Goal: Transaction & Acquisition: Purchase product/service

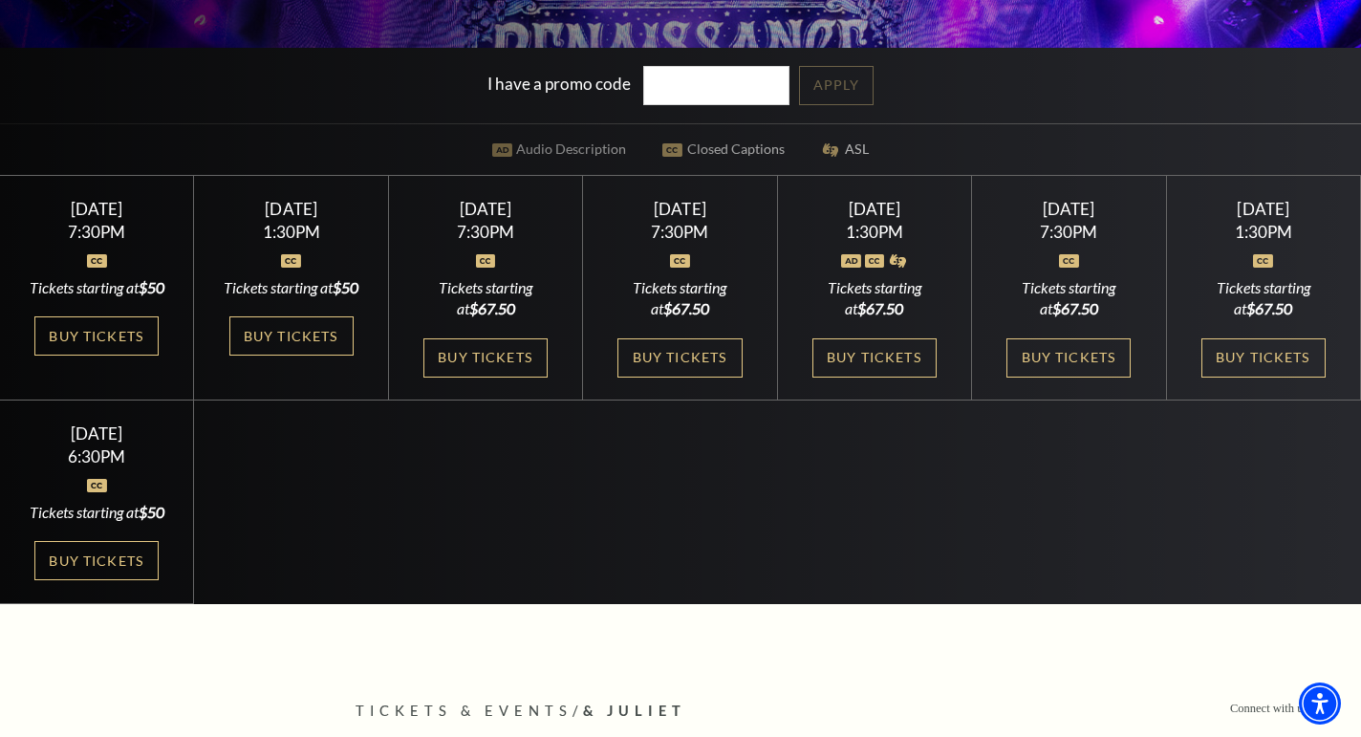
scroll to position [543, 0]
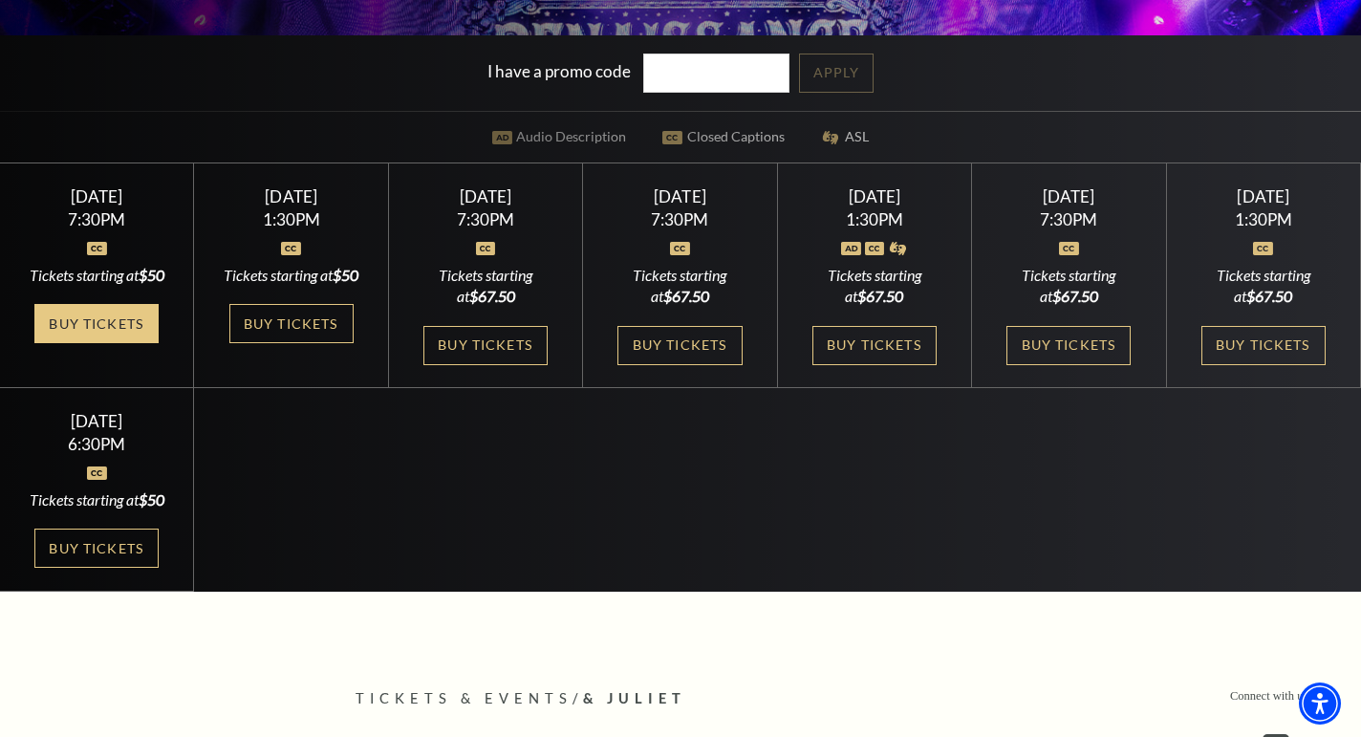
click at [107, 342] on link "Buy Tickets" at bounding box center [96, 323] width 124 height 39
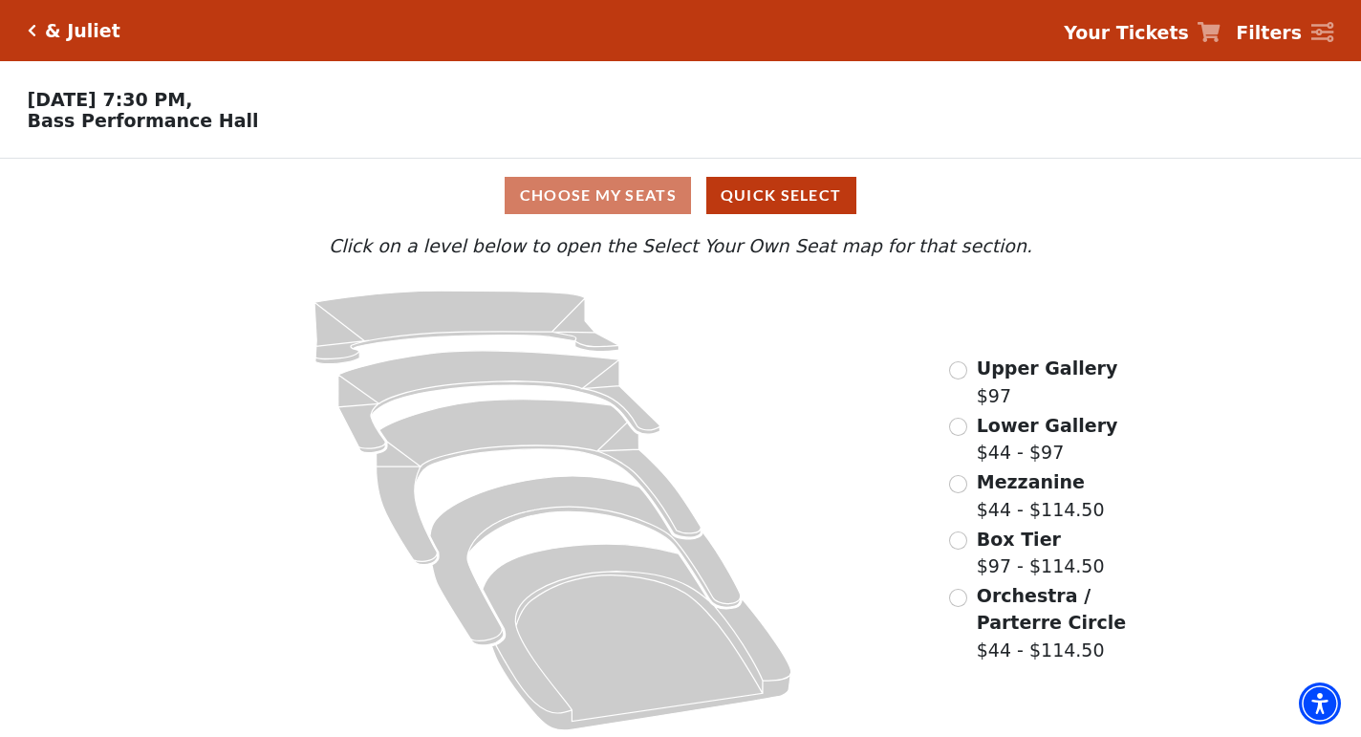
scroll to position [8, 0]
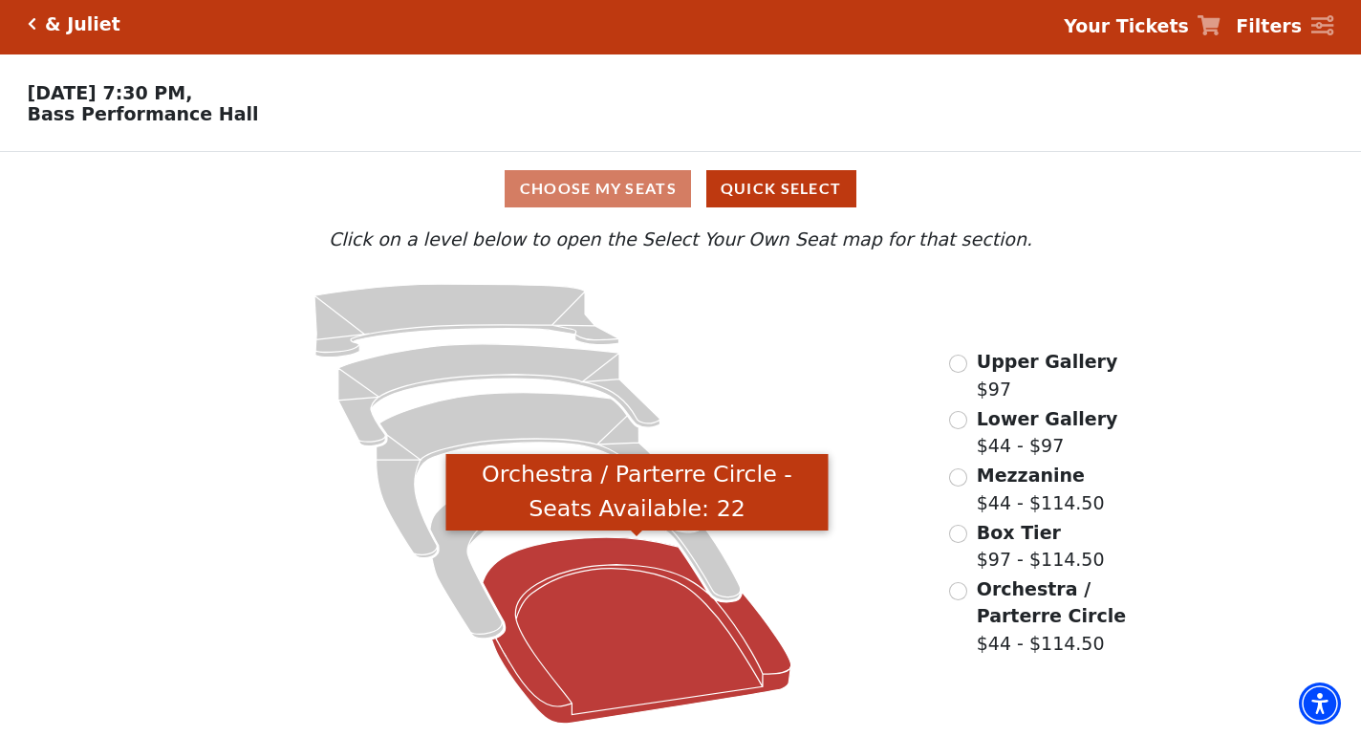
click at [678, 646] on icon "Orchestra / Parterre Circle - Seats Available: 22" at bounding box center [637, 630] width 309 height 186
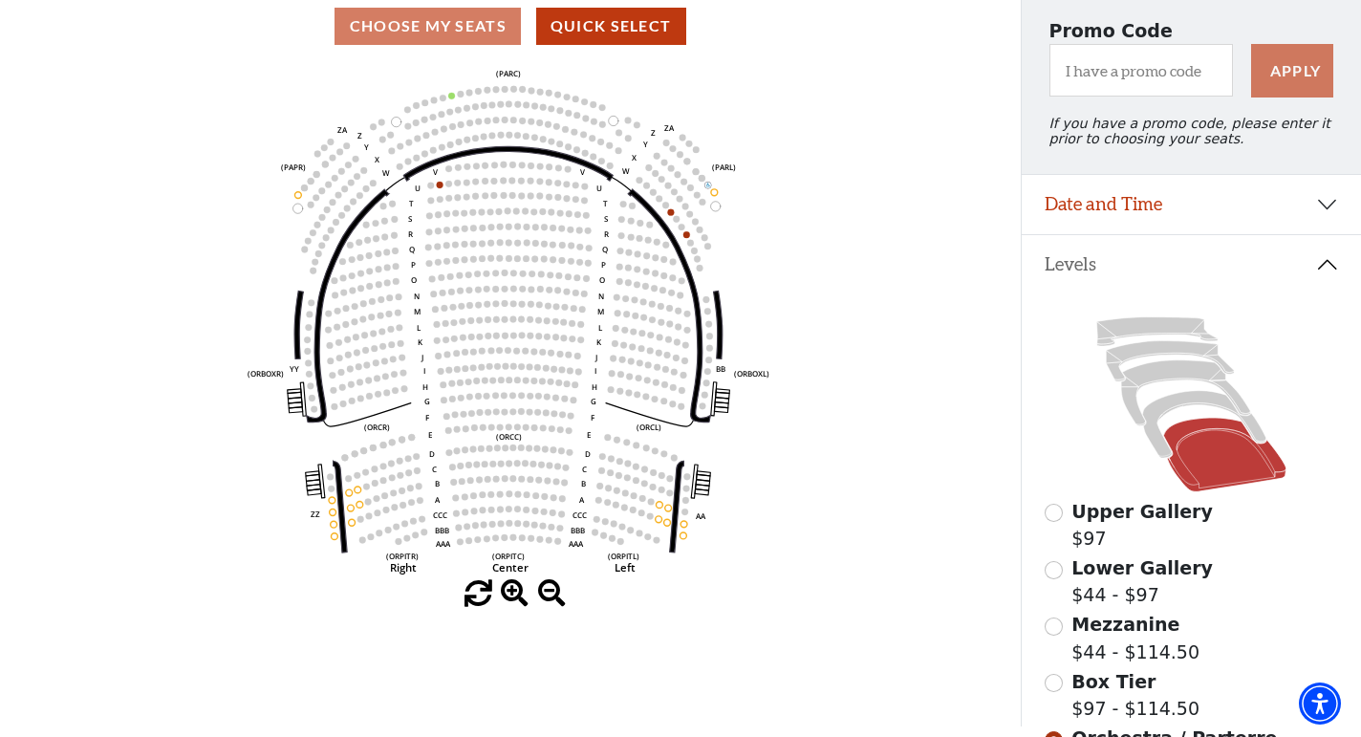
scroll to position [173, 0]
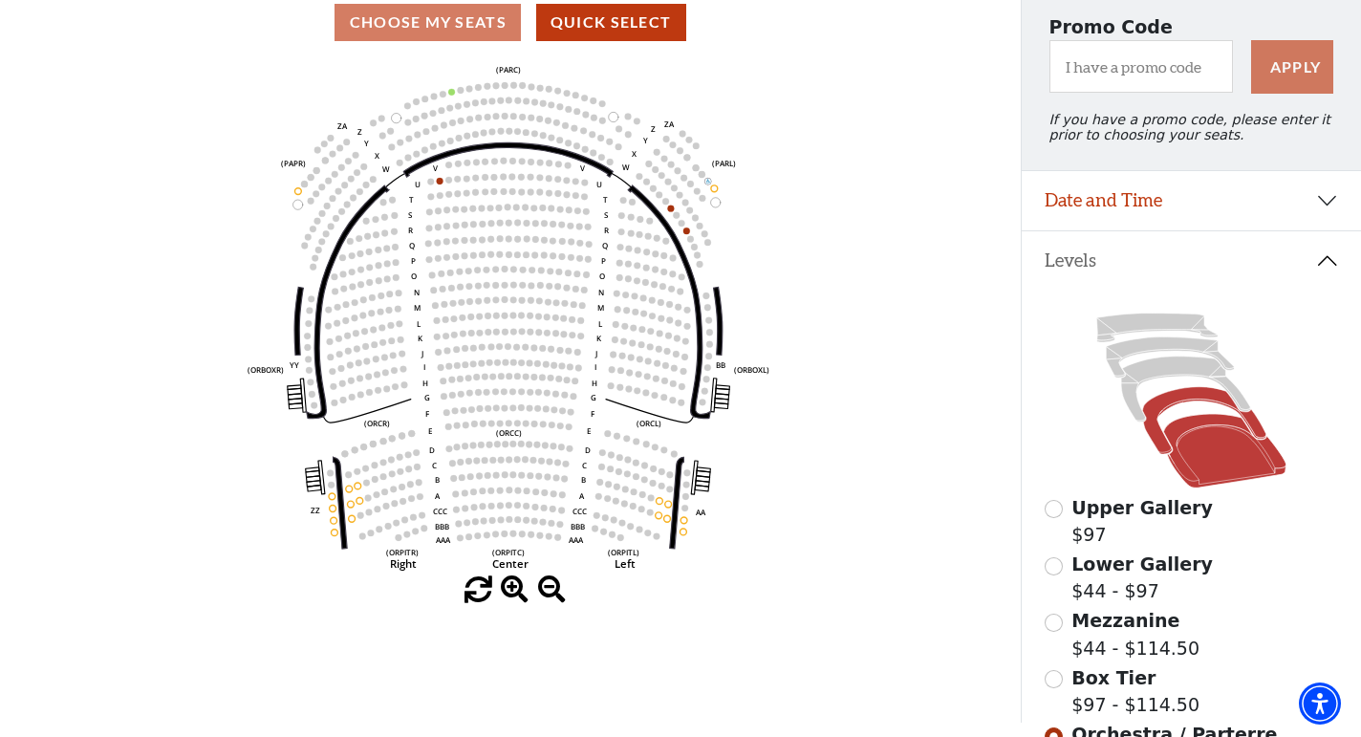
click at [1150, 413] on icon at bounding box center [1203, 420] width 123 height 67
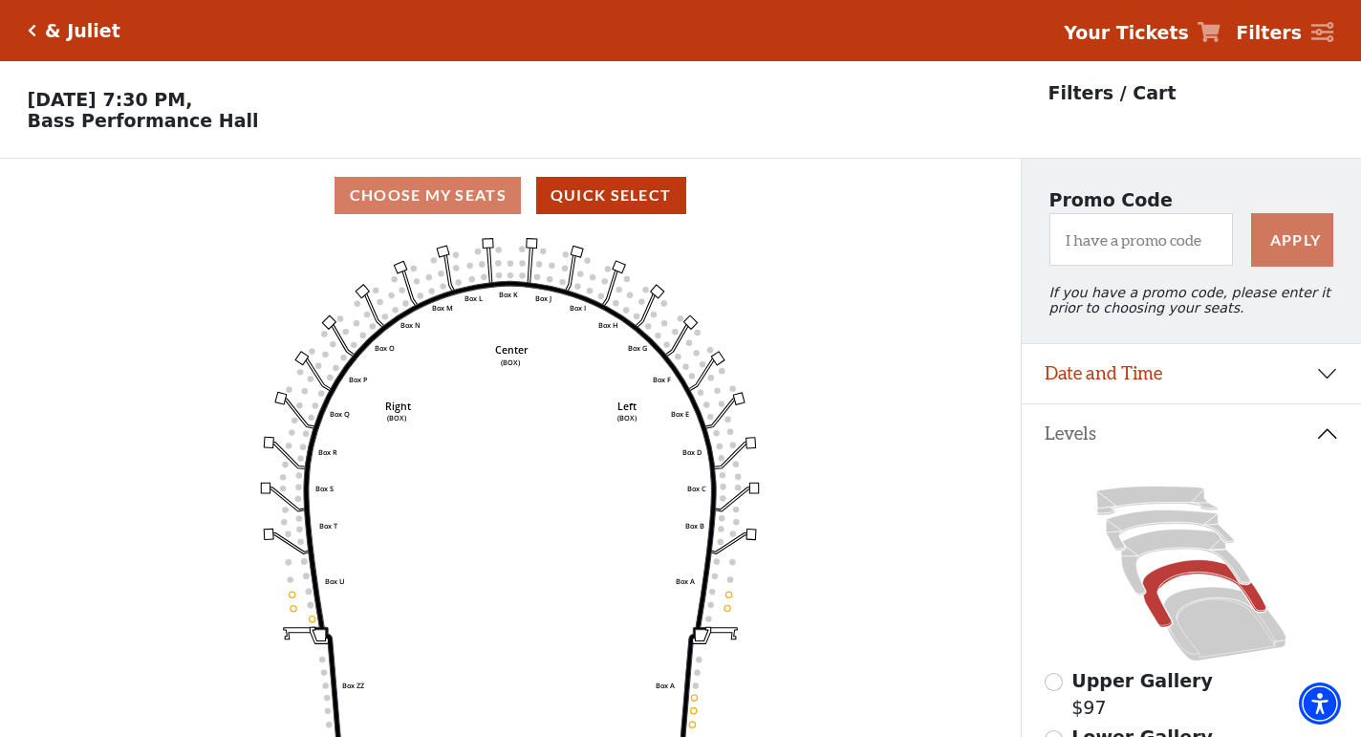
scroll to position [88, 0]
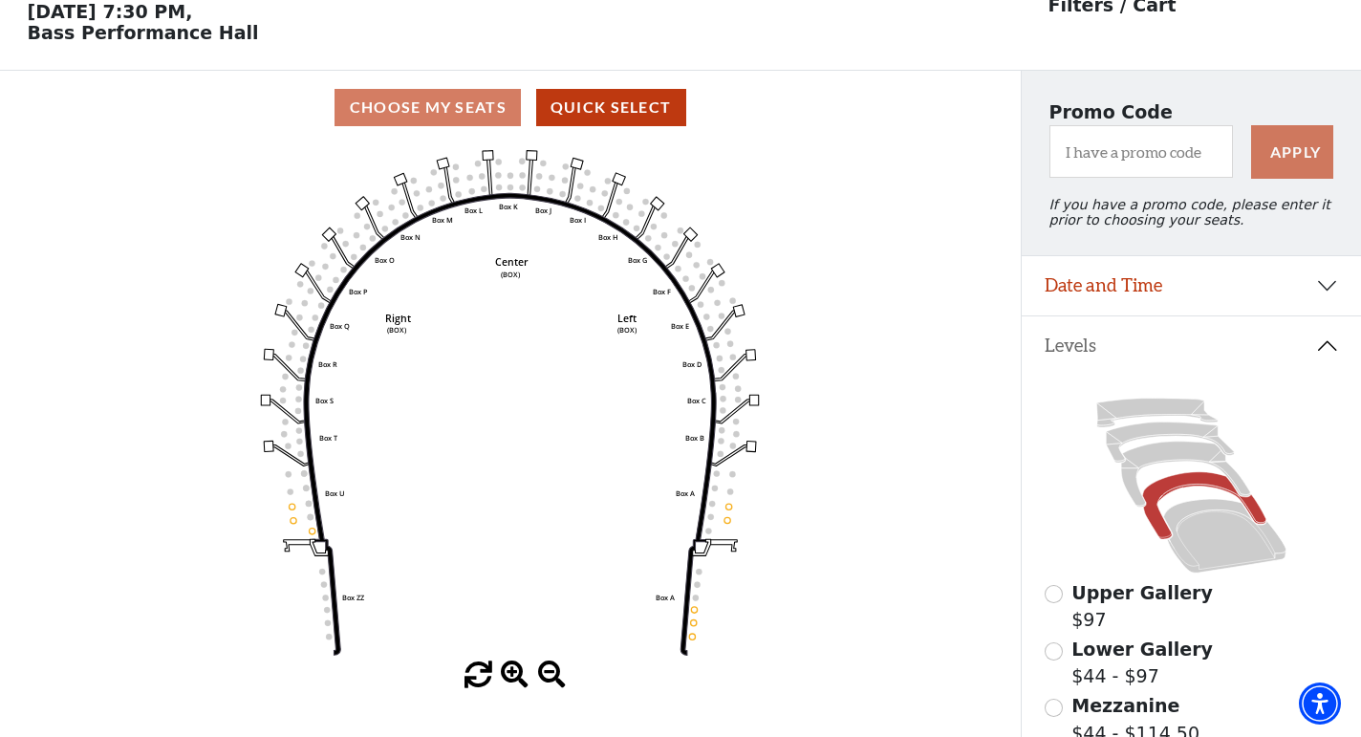
click at [511, 187] on circle at bounding box center [511, 187] width 6 height 6
click at [602, 112] on button "Quick Select" at bounding box center [611, 107] width 150 height 37
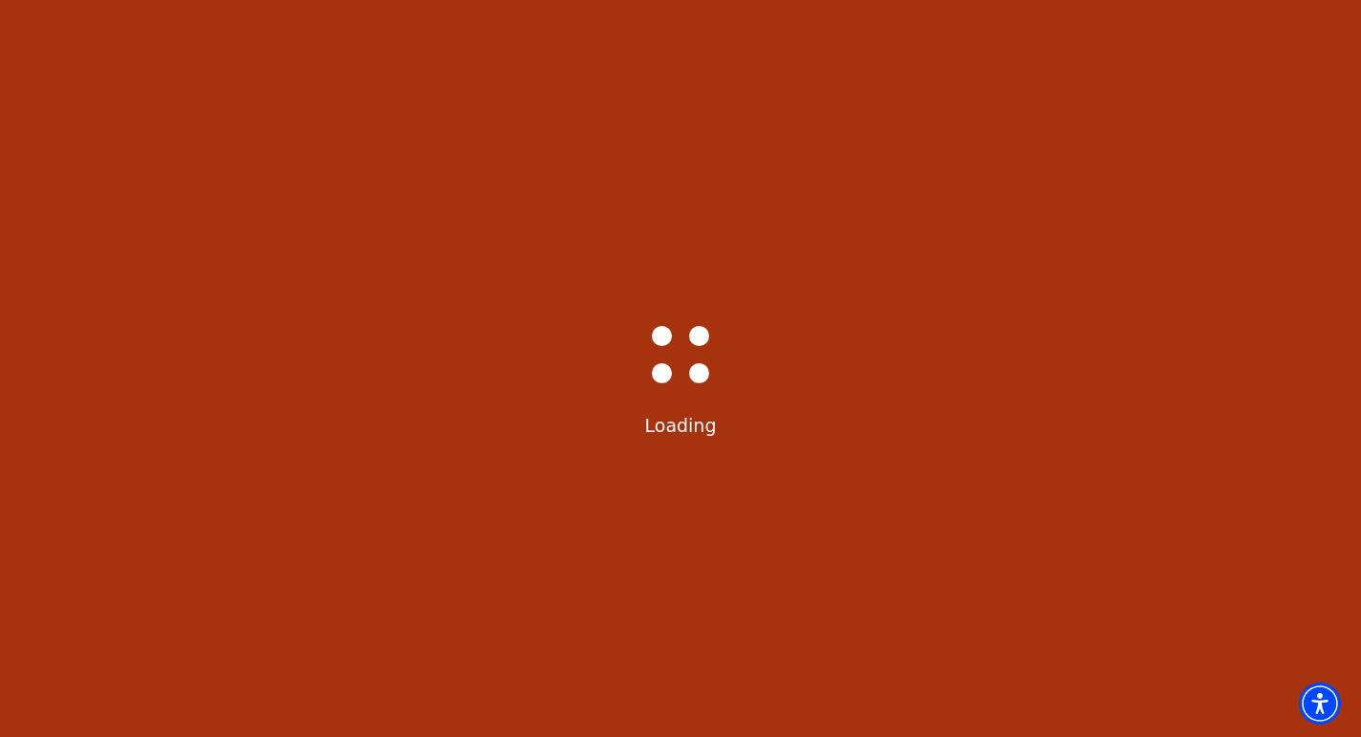
scroll to position [0, 0]
select select "6229"
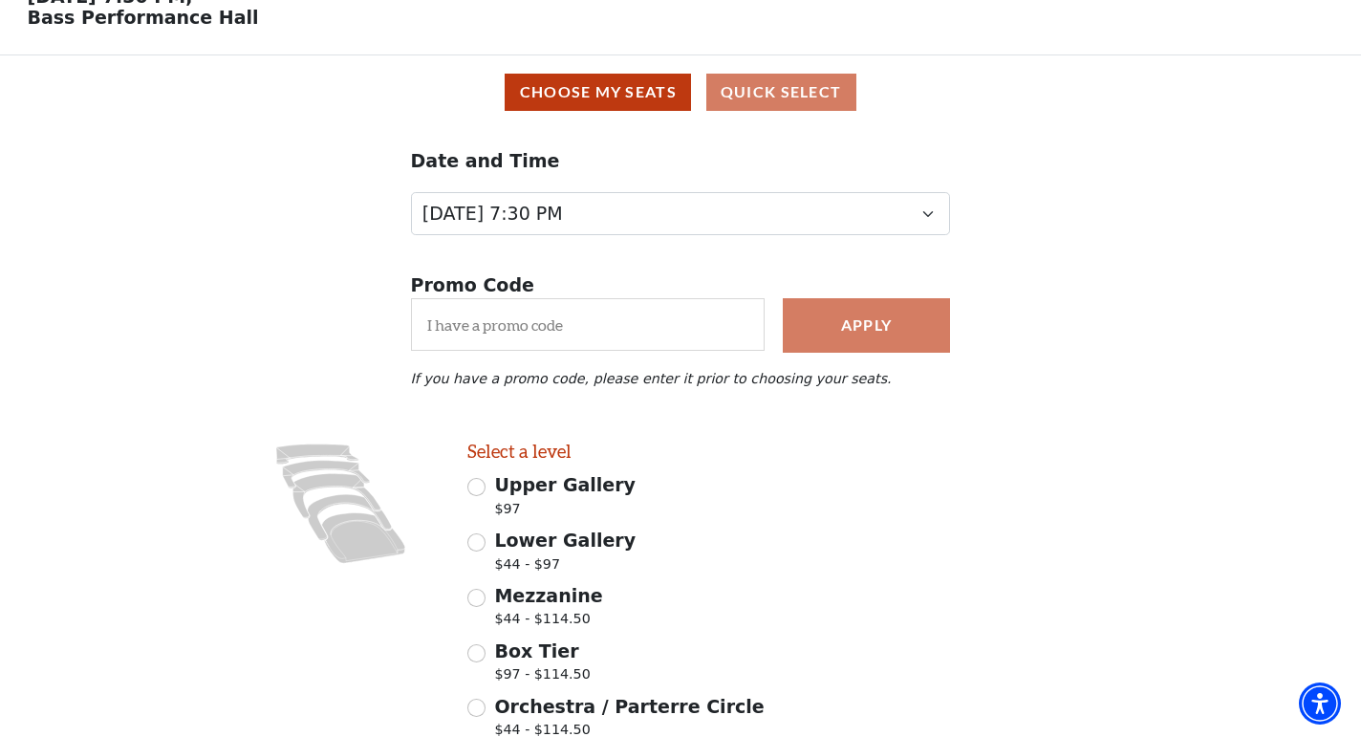
scroll to position [38, 0]
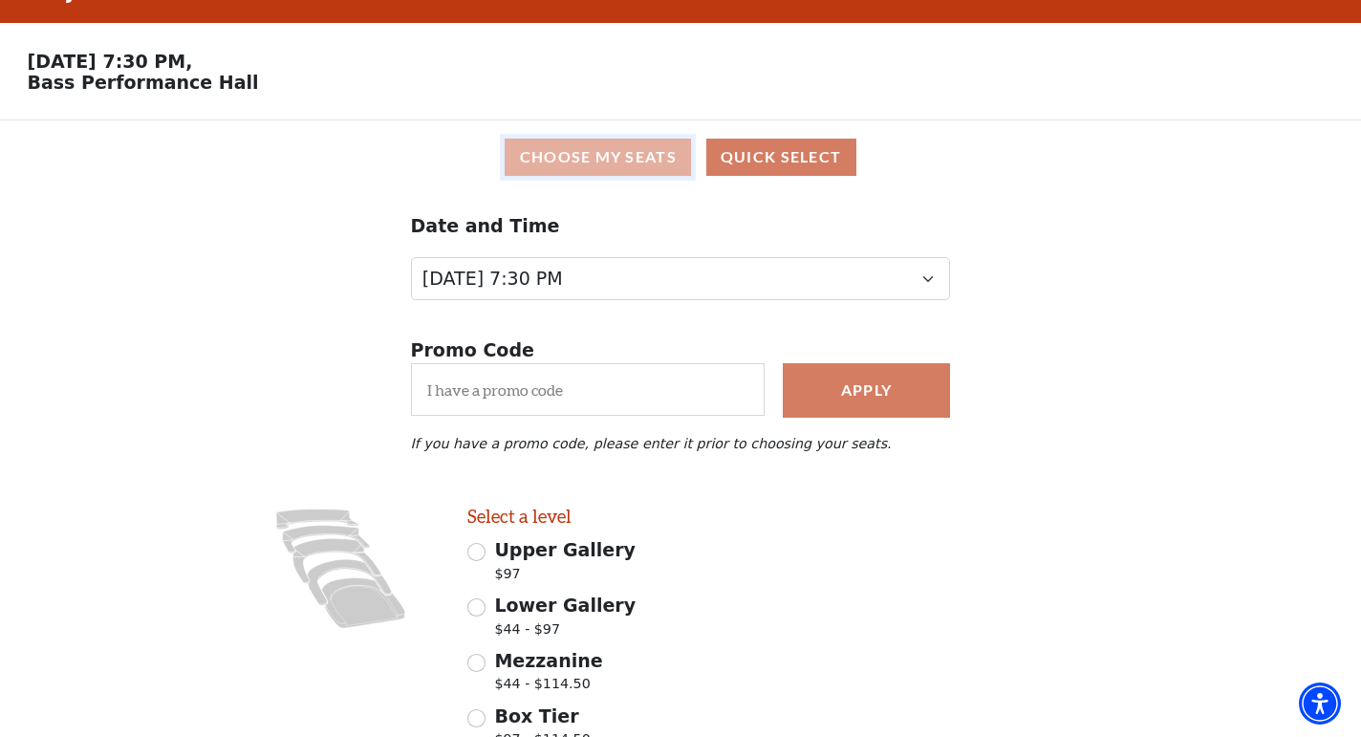
click at [625, 162] on button "Choose My Seats" at bounding box center [598, 157] width 186 height 37
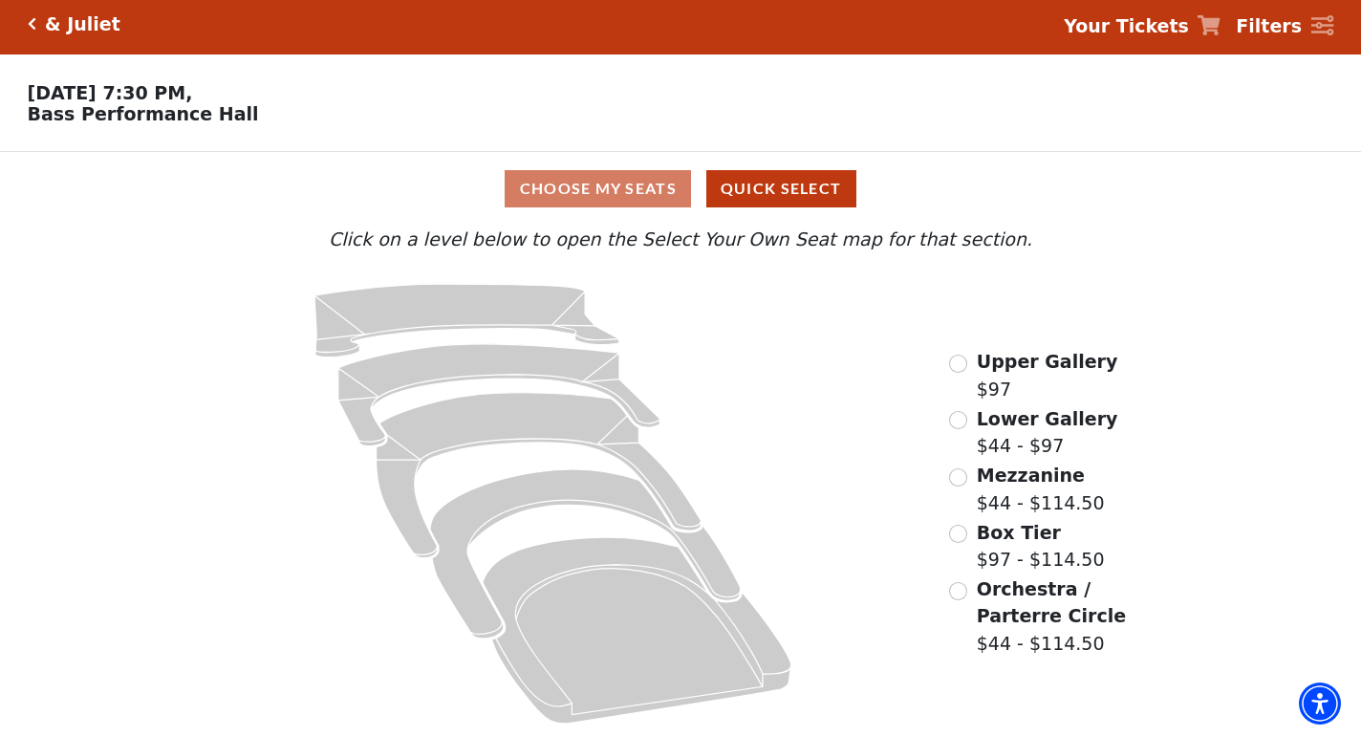
scroll to position [8, 0]
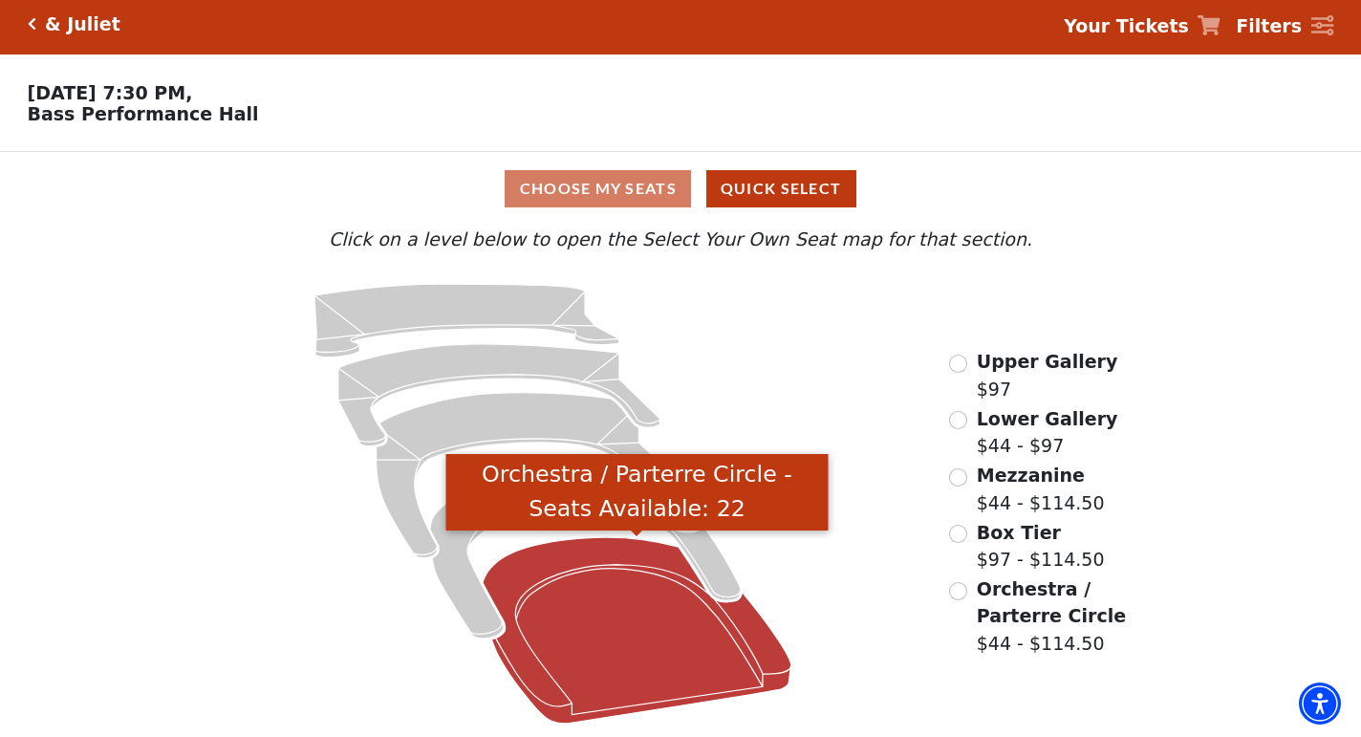
click at [564, 607] on icon "Orchestra / Parterre Circle - Seats Available: 22" at bounding box center [637, 630] width 309 height 186
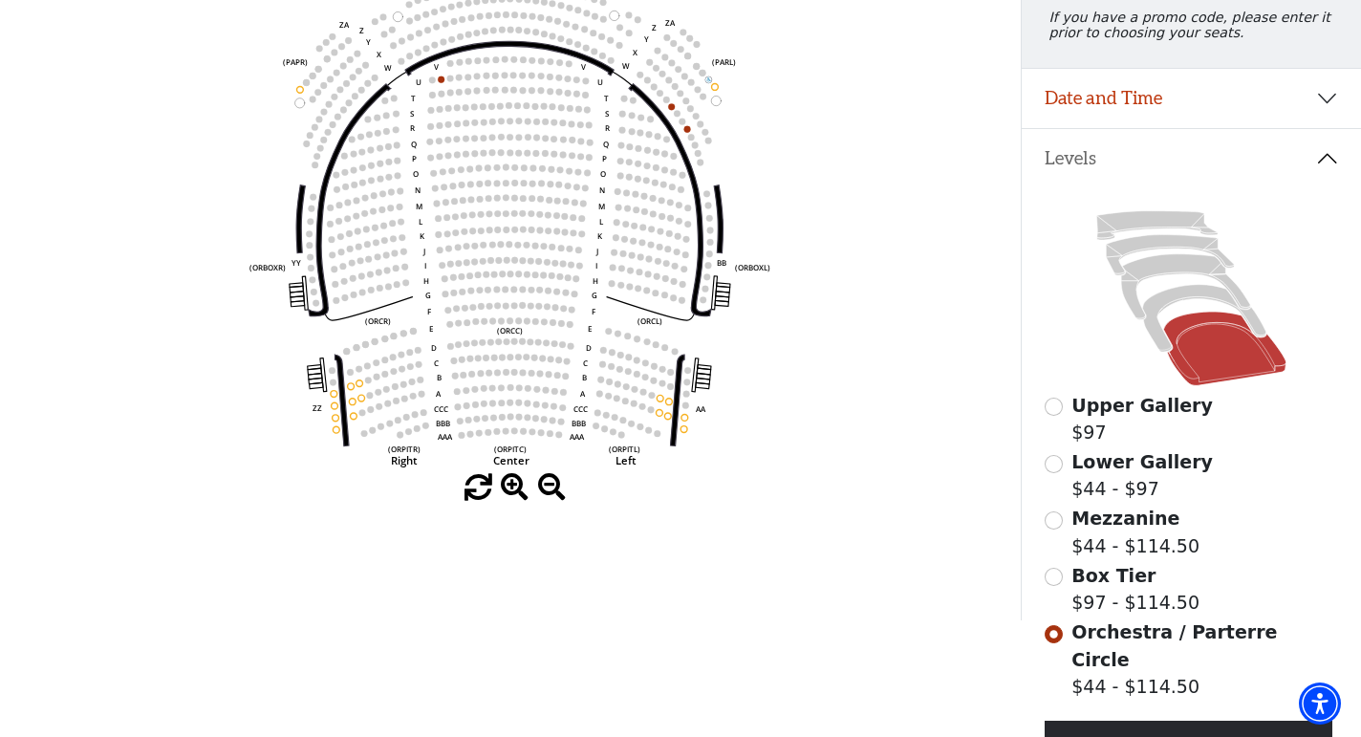
scroll to position [297, 0]
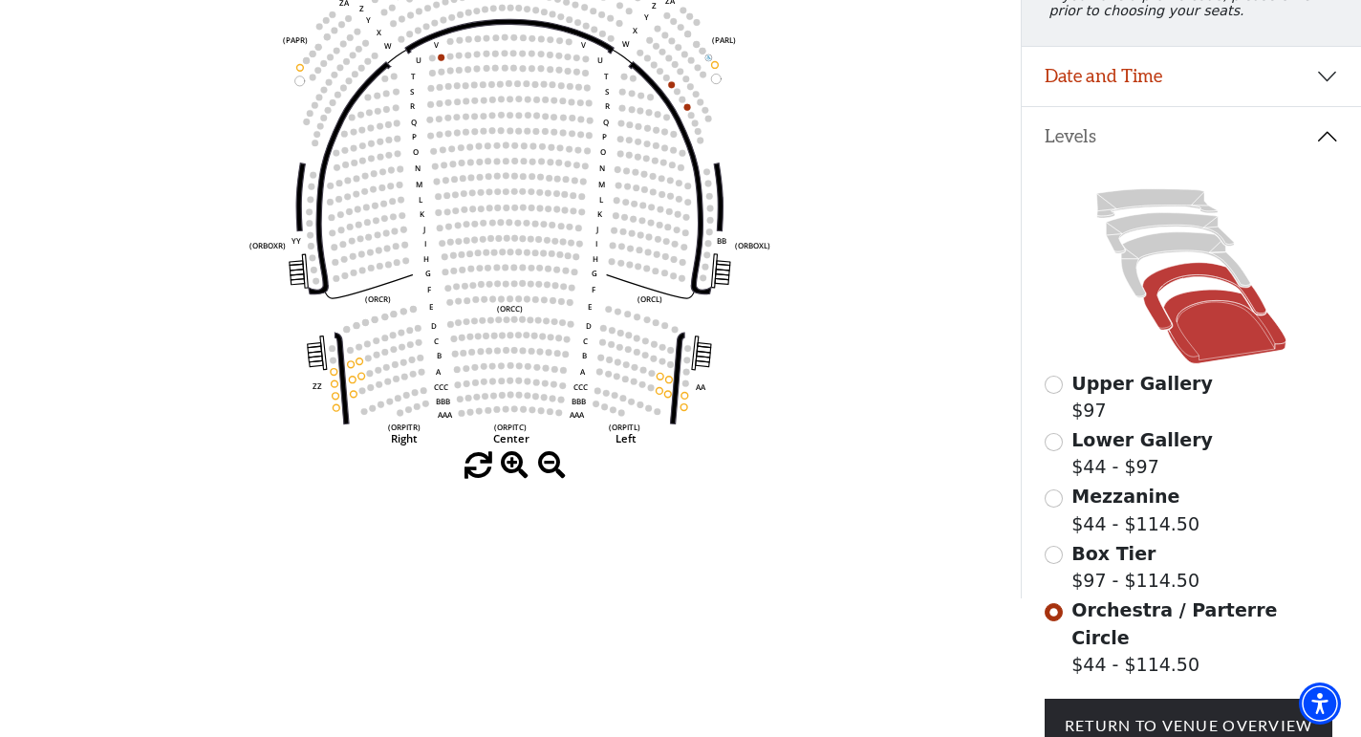
click at [1180, 277] on icon at bounding box center [1203, 296] width 123 height 67
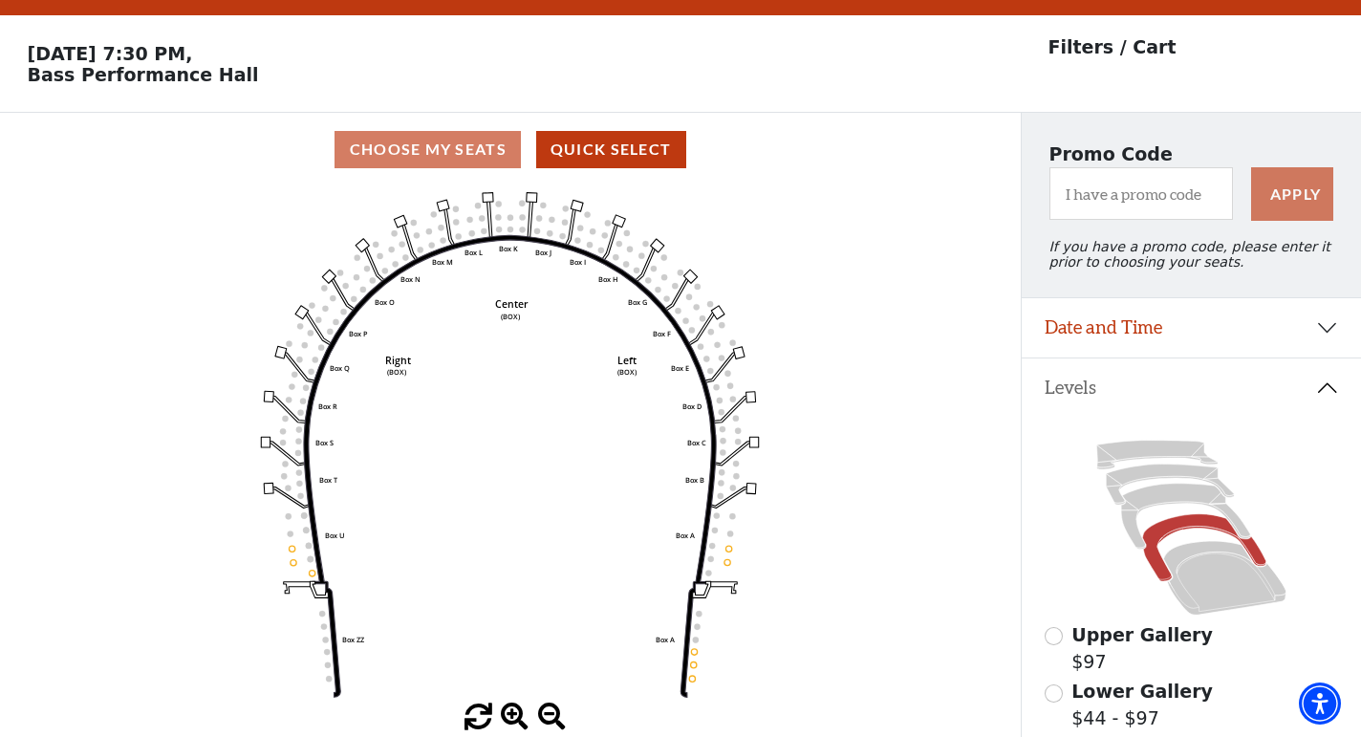
scroll to position [88, 0]
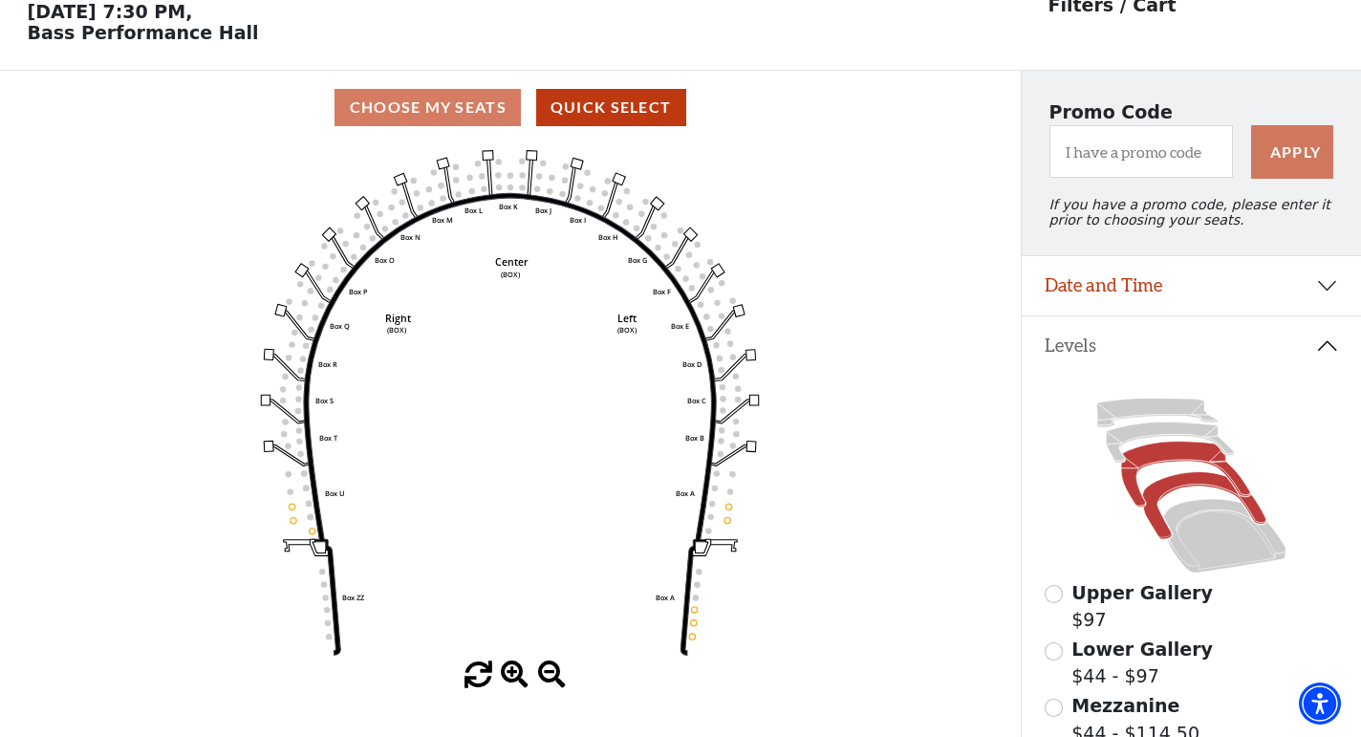
click at [1156, 457] on icon at bounding box center [1185, 475] width 129 height 66
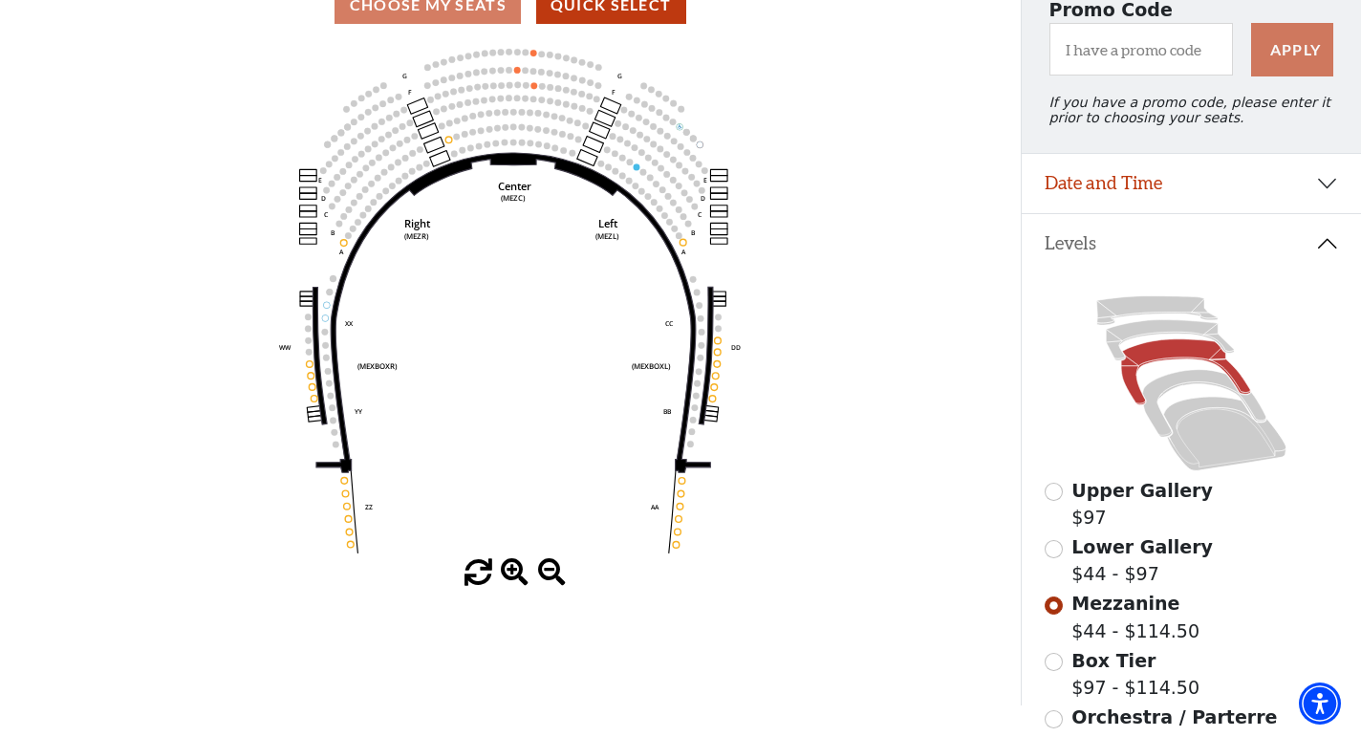
scroll to position [302, 0]
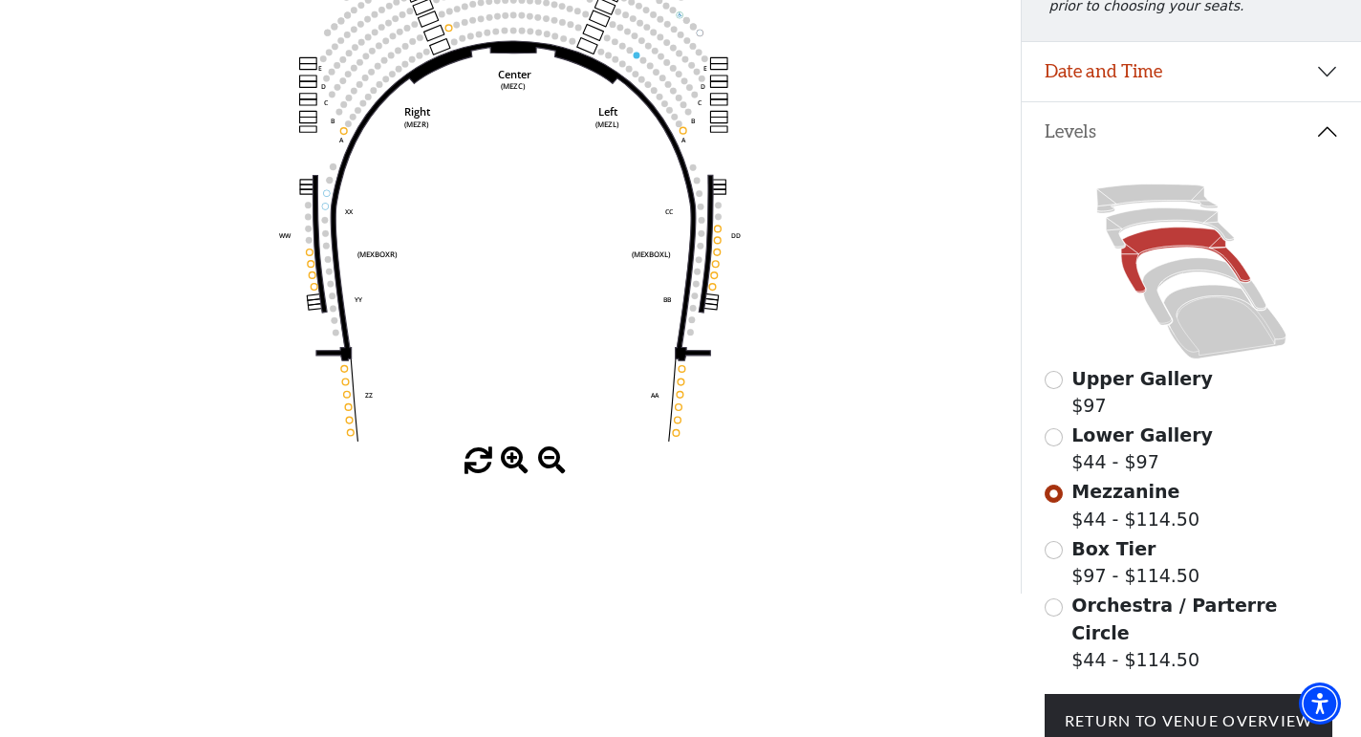
click at [1062, 443] on div "Lower Gallery $44 - $97" at bounding box center [1192, 449] width 294 height 54
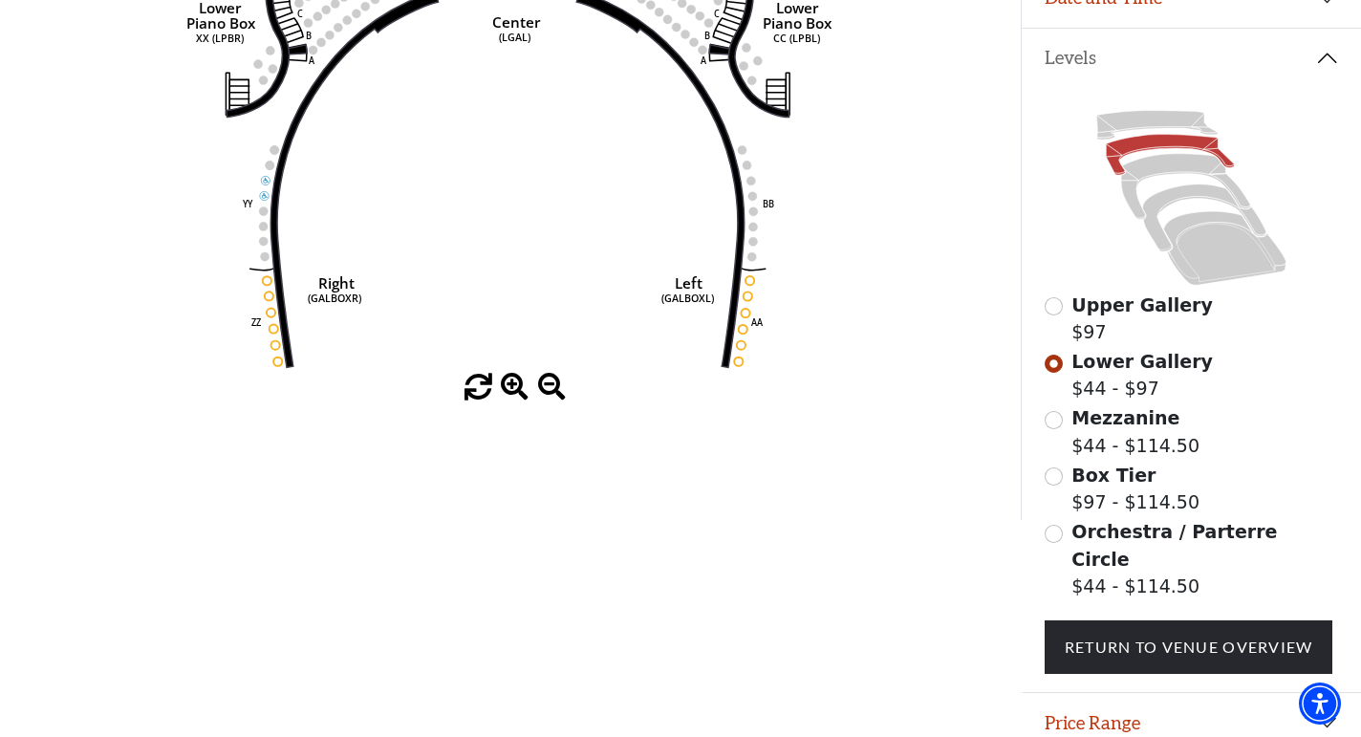
scroll to position [426, 0]
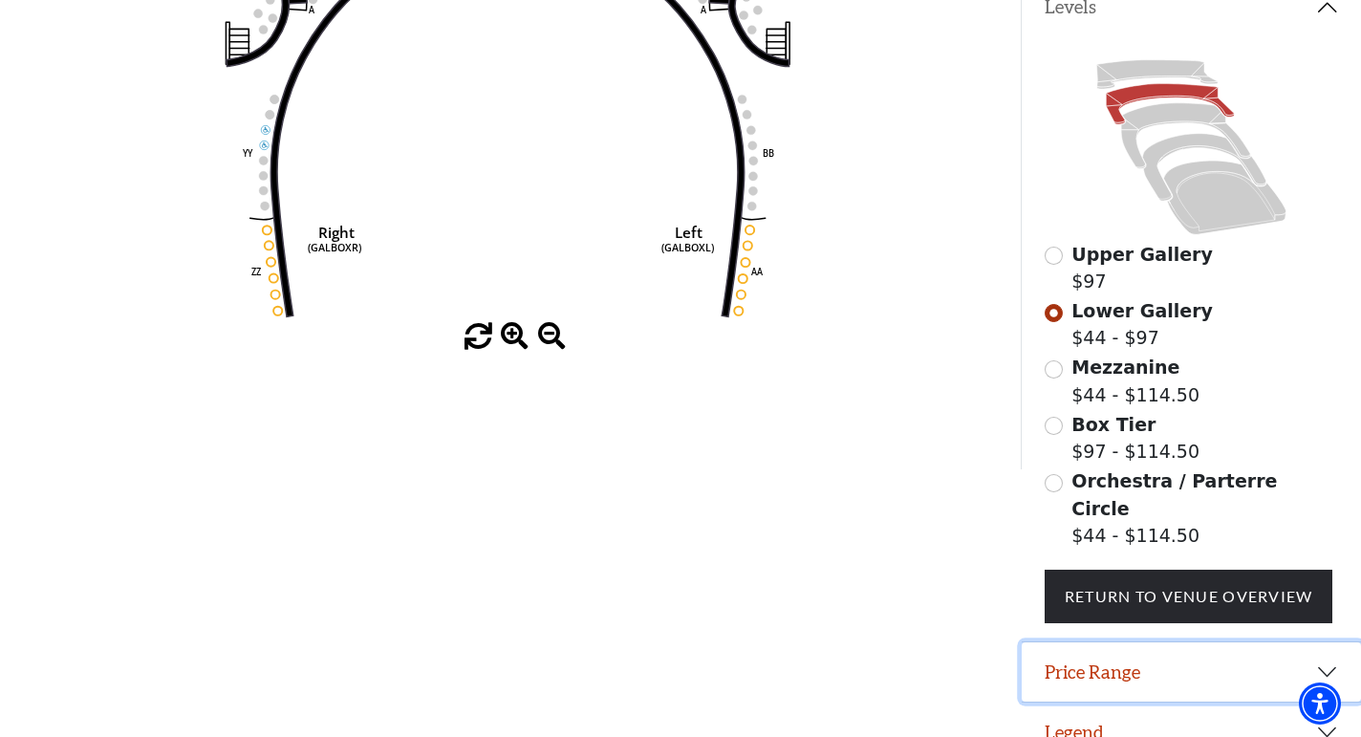
click at [1075, 656] on button "Price Range" at bounding box center [1191, 671] width 339 height 59
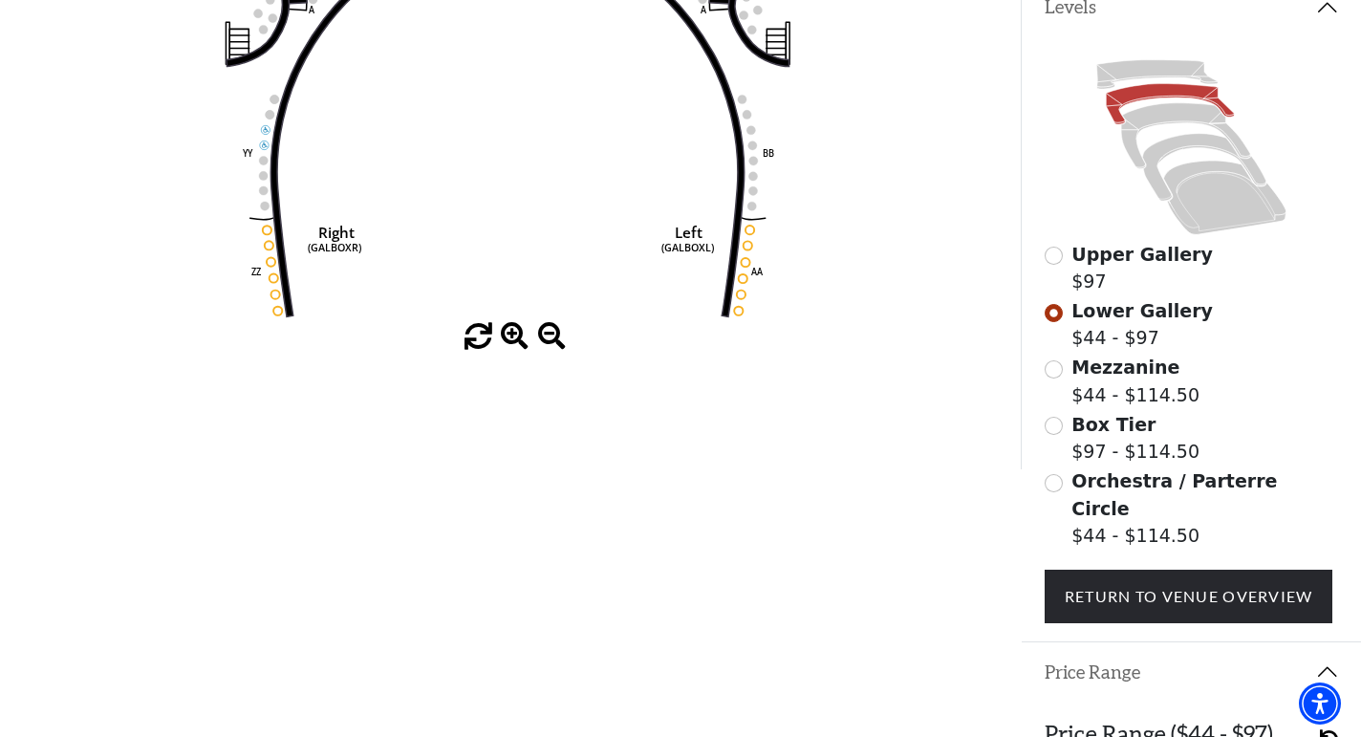
scroll to position [522, 0]
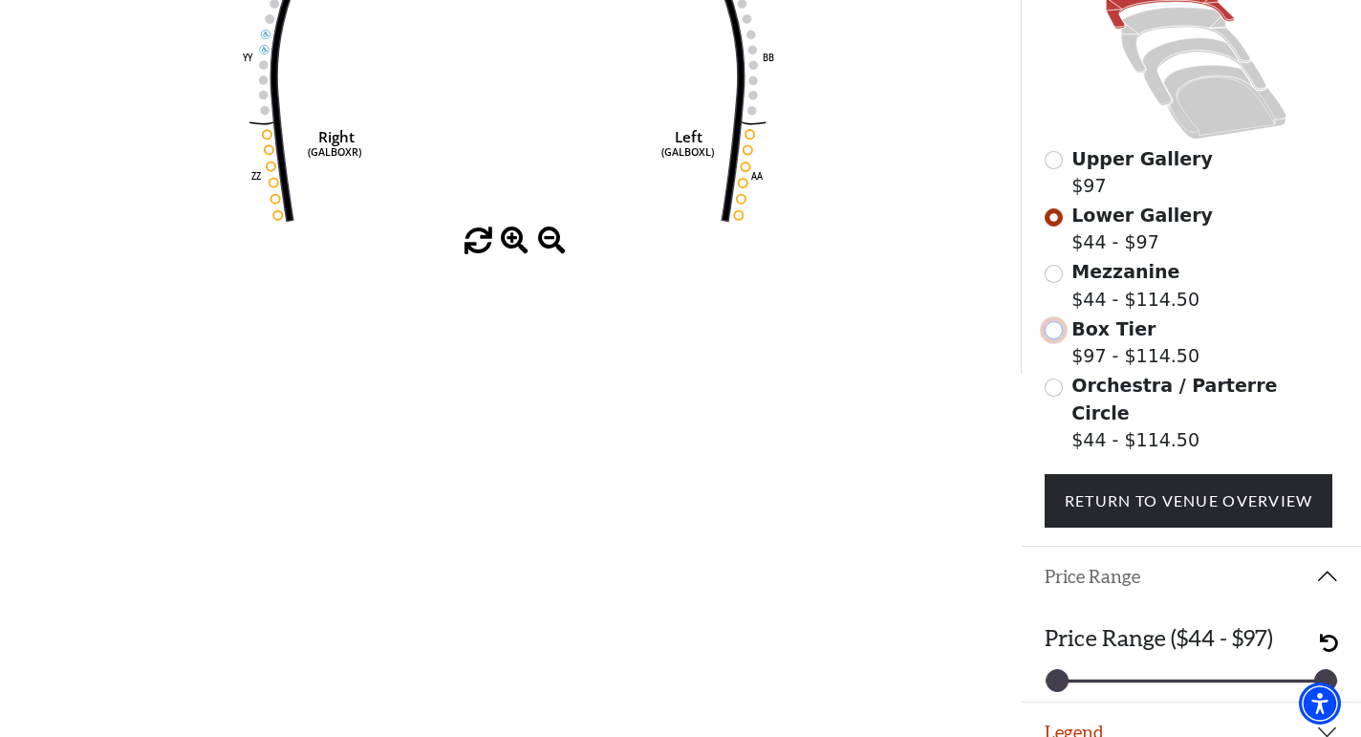
click at [1052, 332] on input "Box Tier$97 - $114.50\a" at bounding box center [1054, 330] width 18 height 18
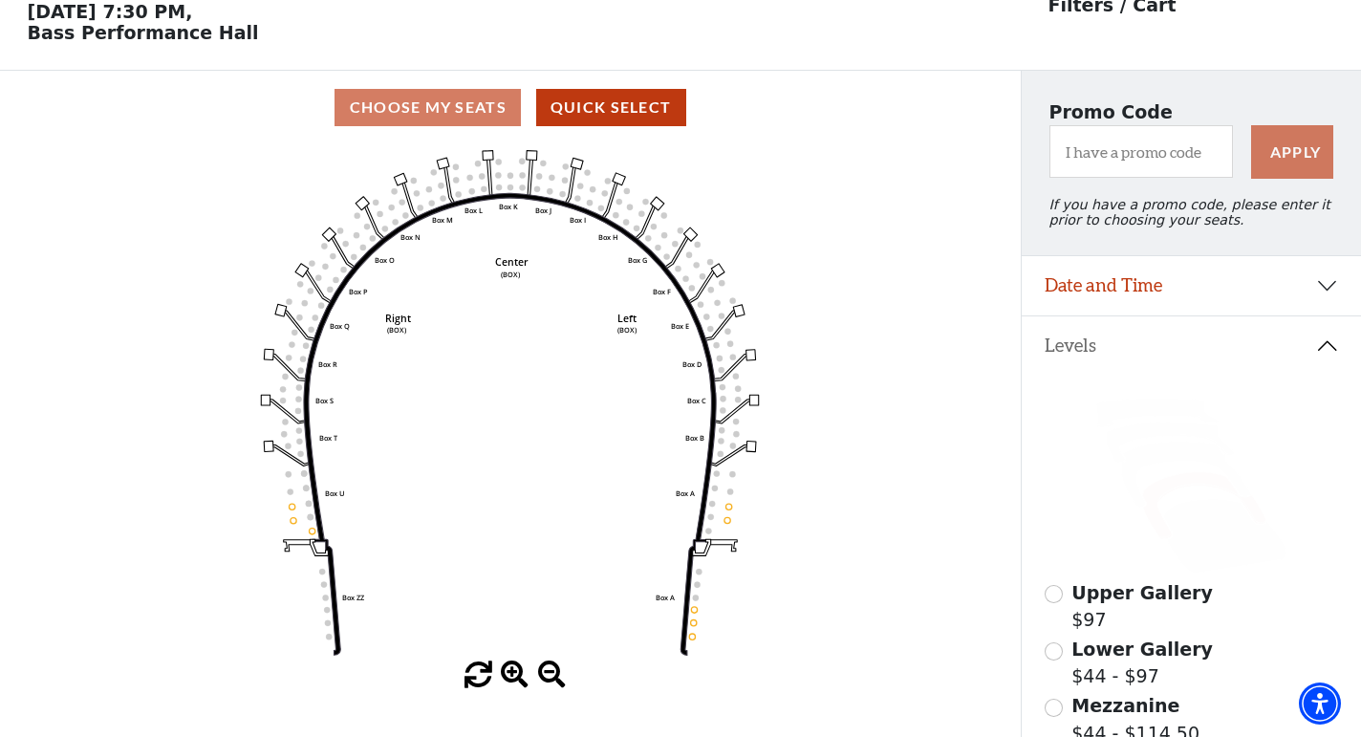
scroll to position [0, 0]
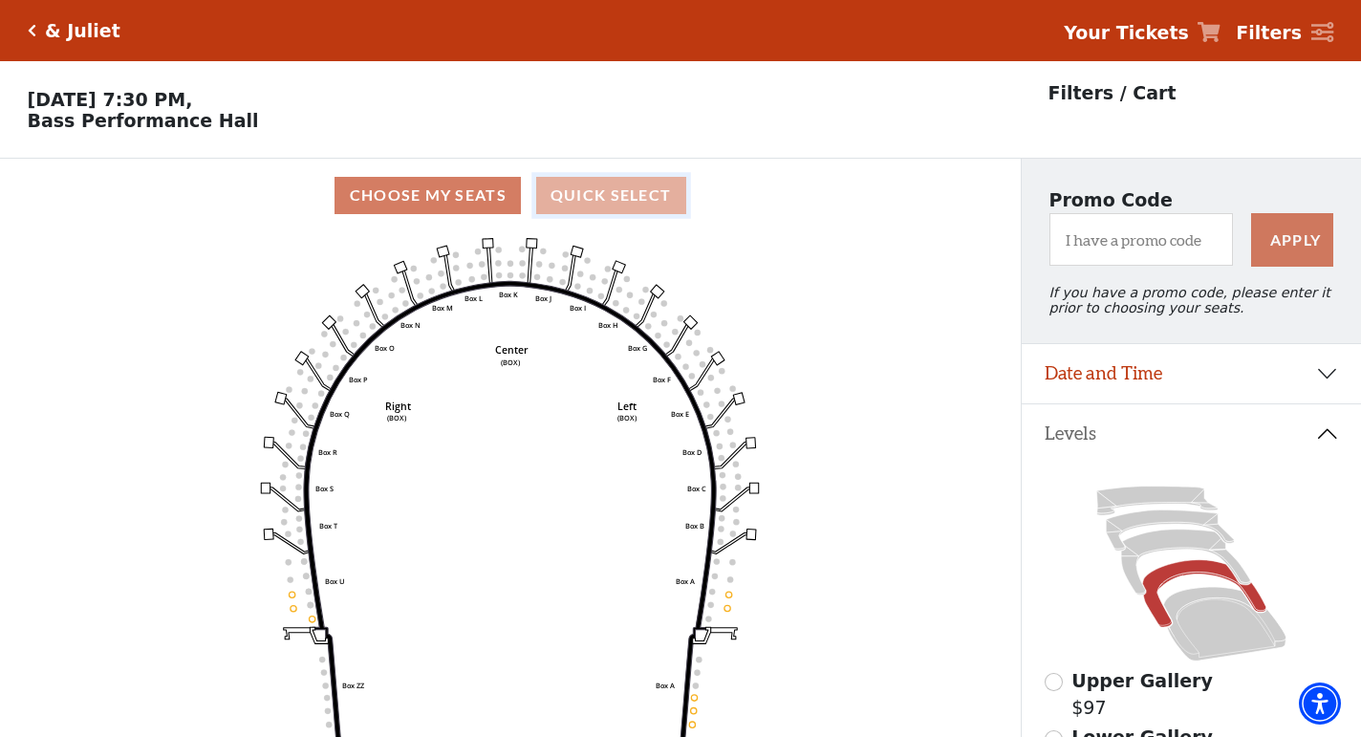
click at [615, 206] on button "Quick Select" at bounding box center [611, 195] width 150 height 37
select select "6229"
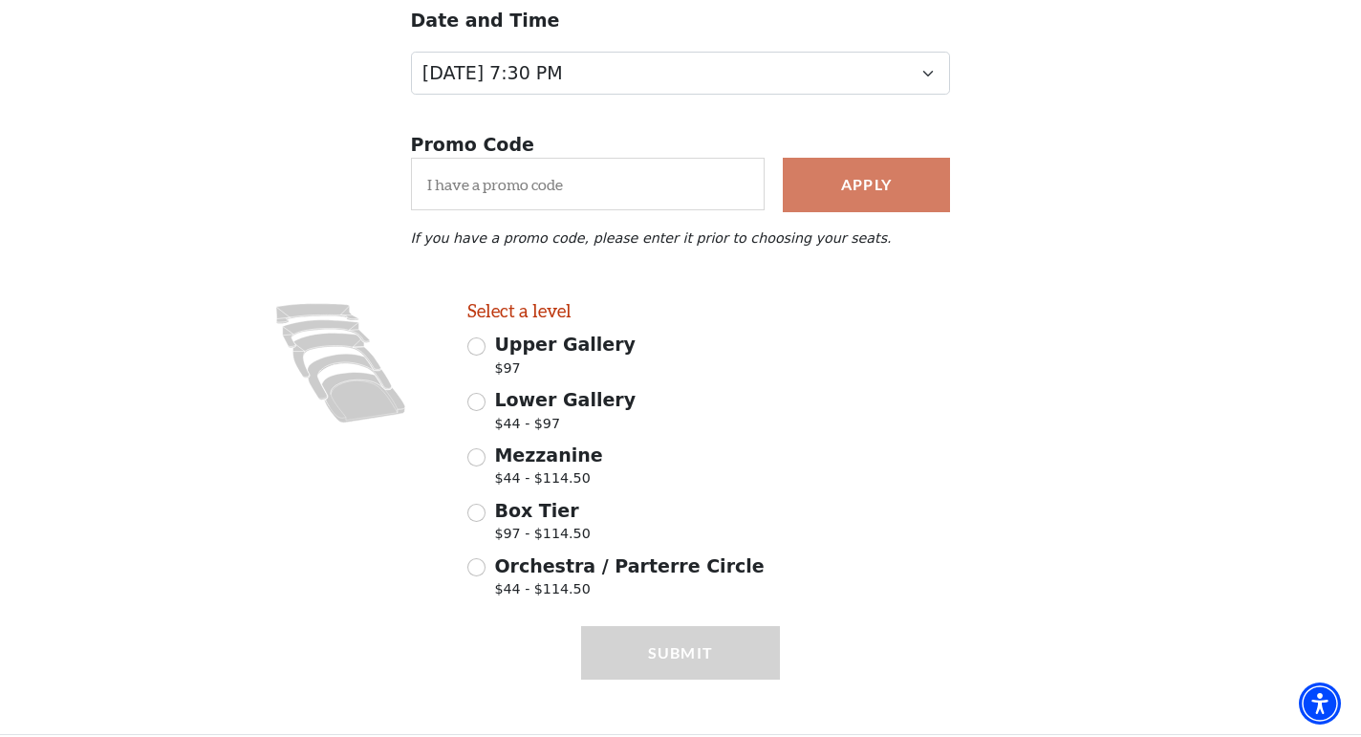
scroll to position [262, 0]
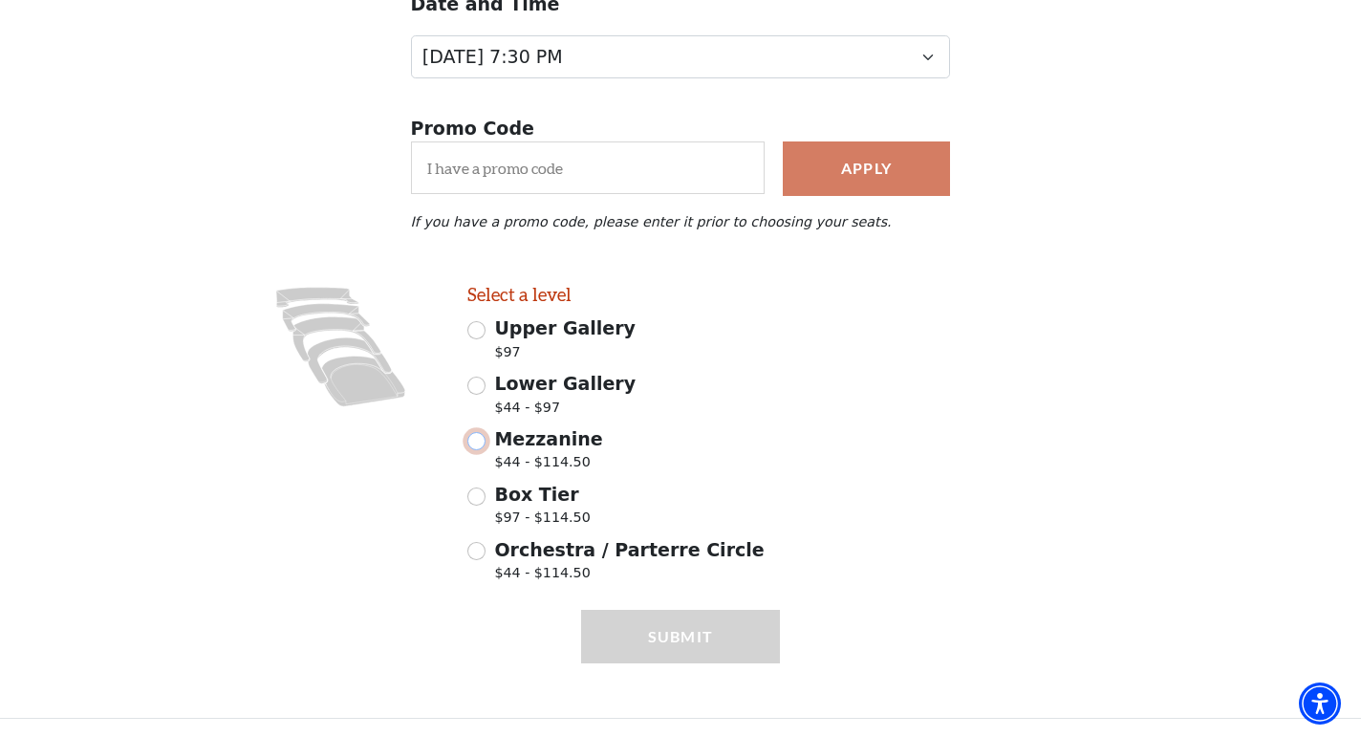
click at [476, 439] on input "Mezzanine $44 - $114.50" at bounding box center [476, 441] width 18 height 18
radio input "true"
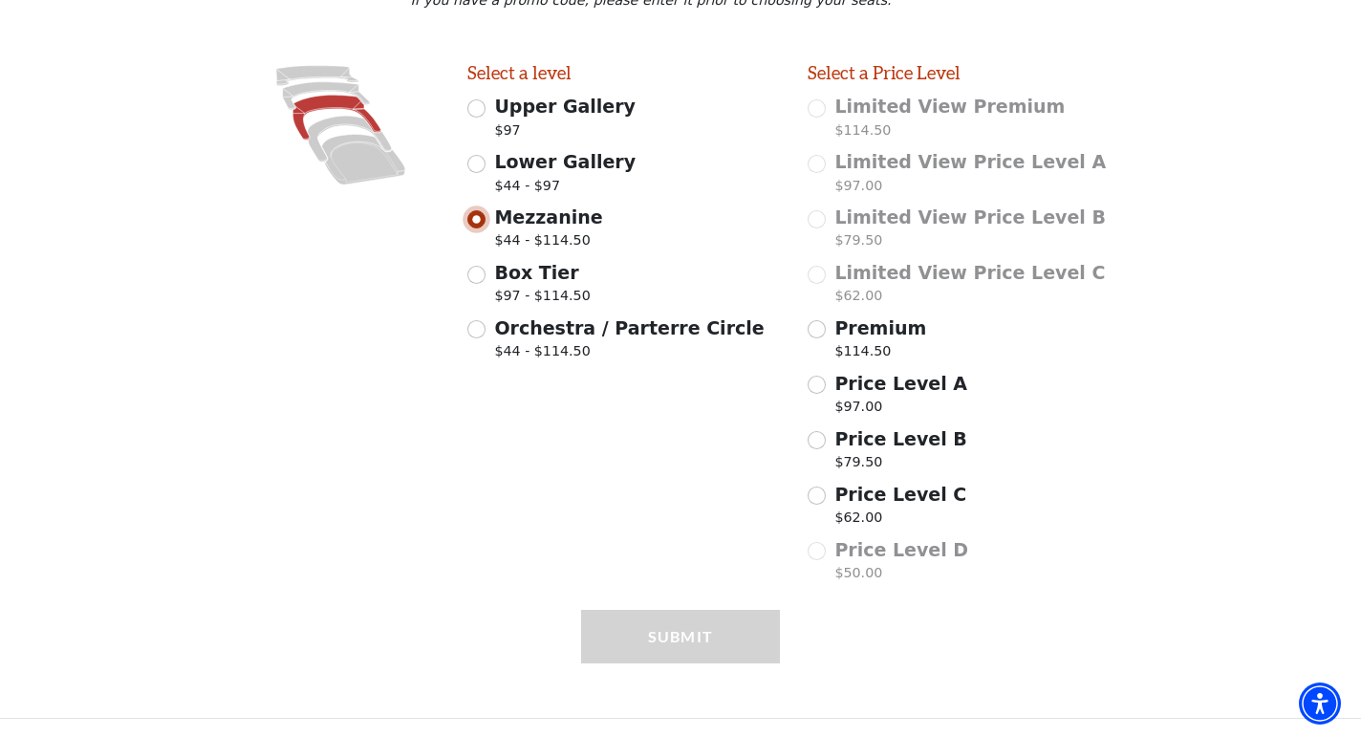
scroll to position [484, 0]
click at [819, 442] on input "Price Level B $79.50" at bounding box center [817, 440] width 18 height 18
radio input "true"
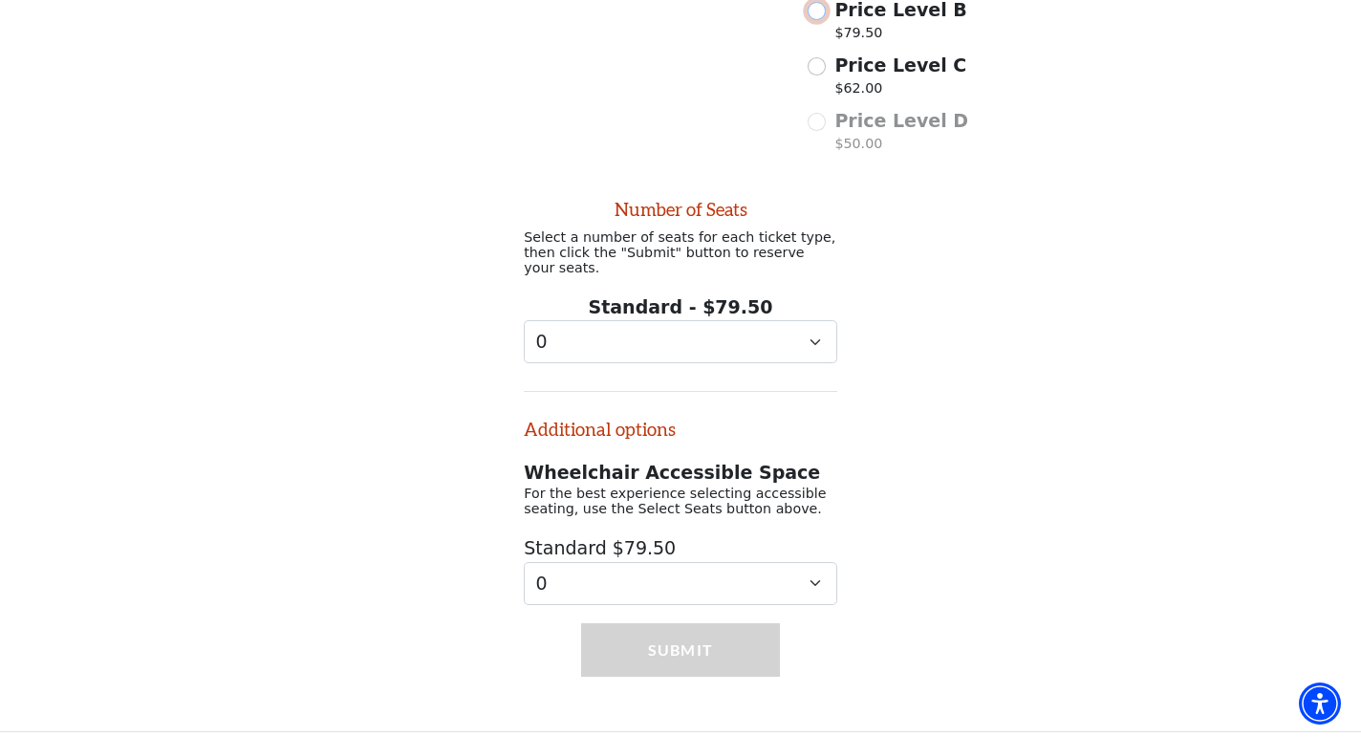
scroll to position [931, 0]
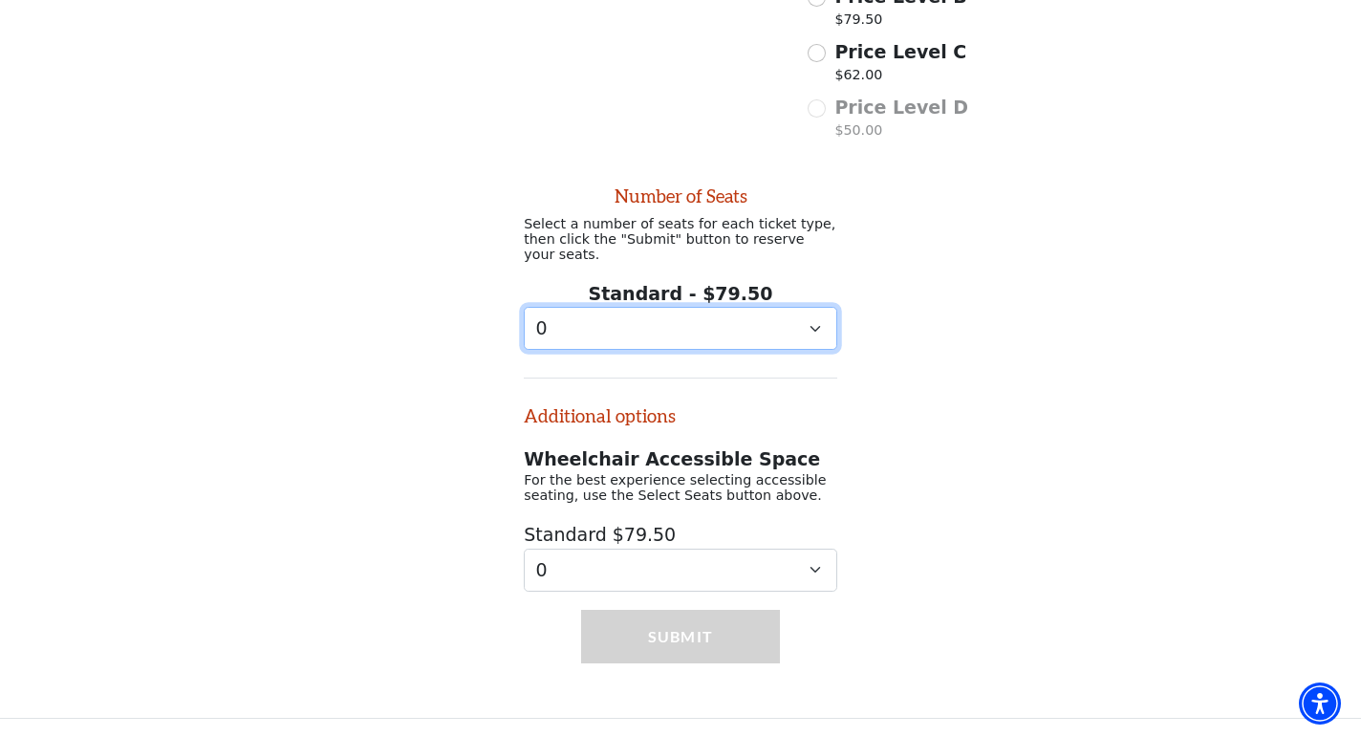
click at [668, 324] on select "0 1" at bounding box center [681, 328] width 314 height 43
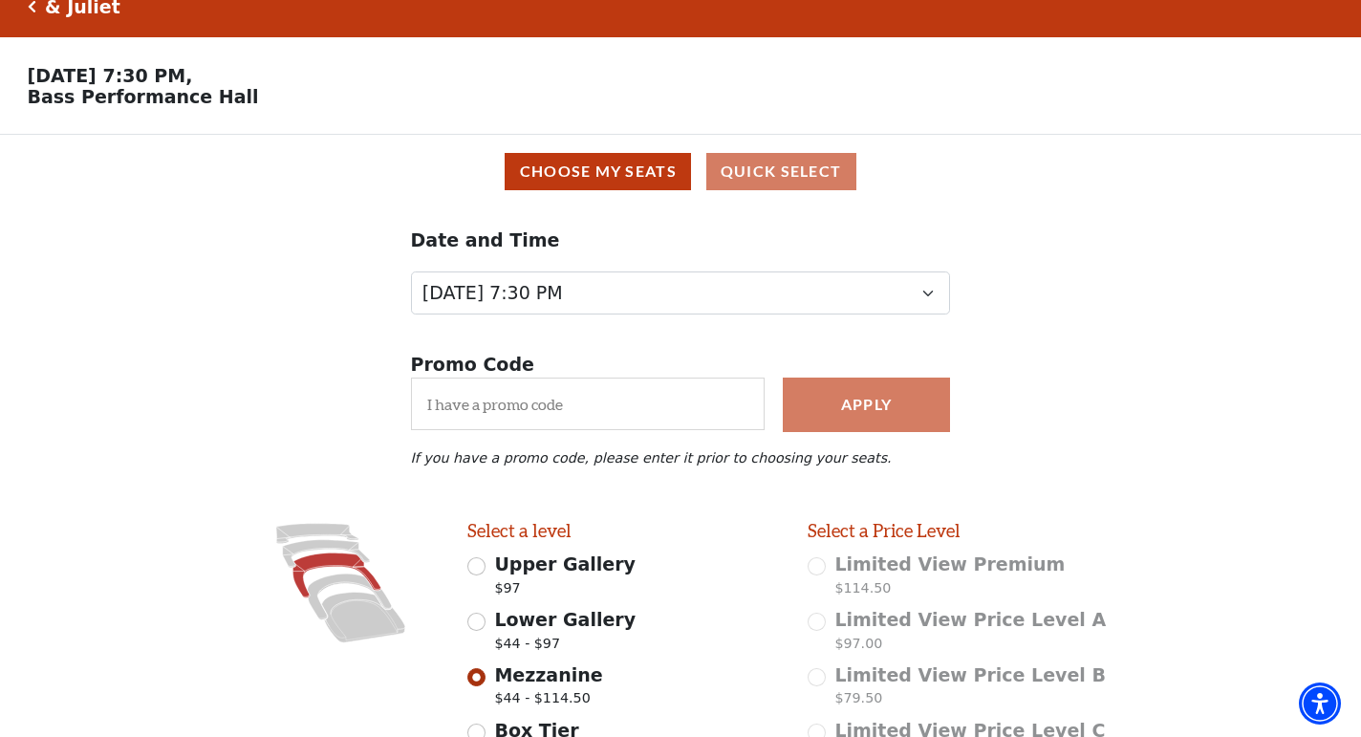
scroll to position [0, 0]
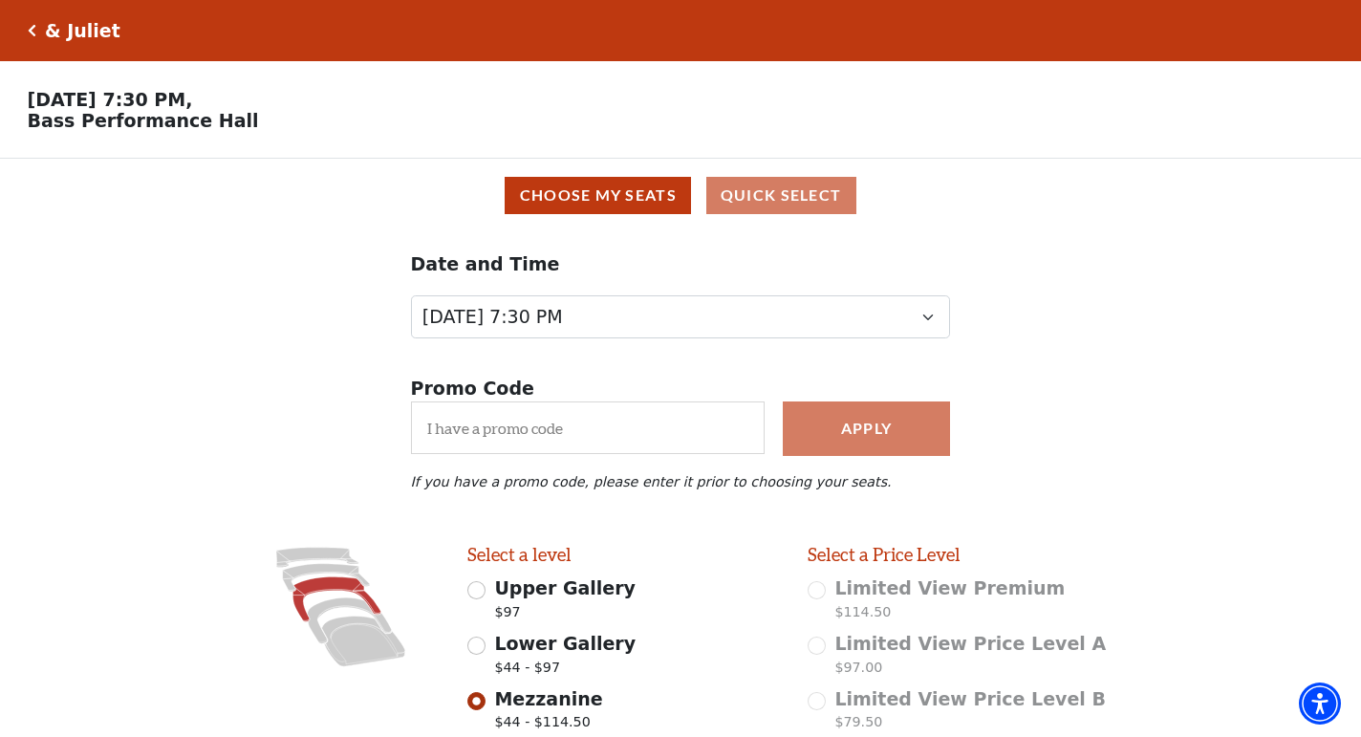
click at [39, 28] on div "& Juliet" at bounding box center [78, 31] width 84 height 22
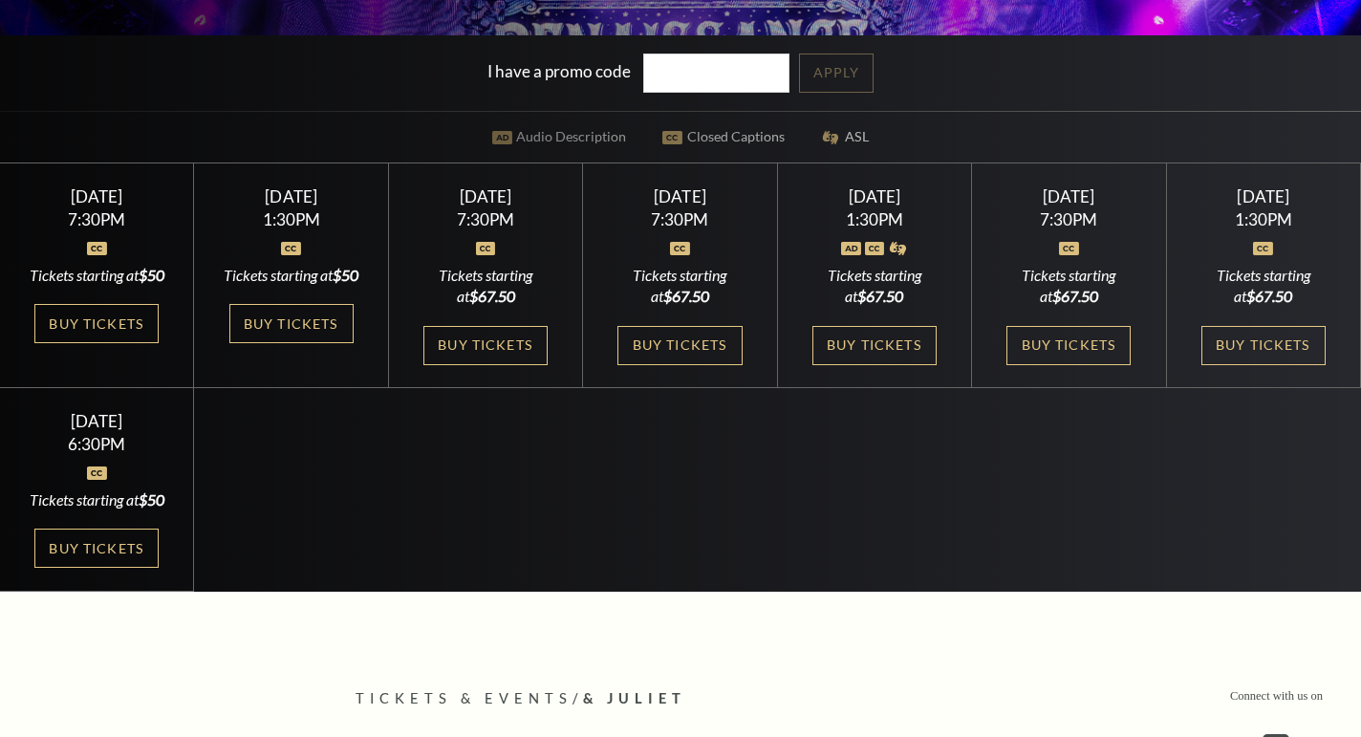
scroll to position [543, 0]
click at [93, 339] on link "Buy Tickets" at bounding box center [96, 323] width 124 height 39
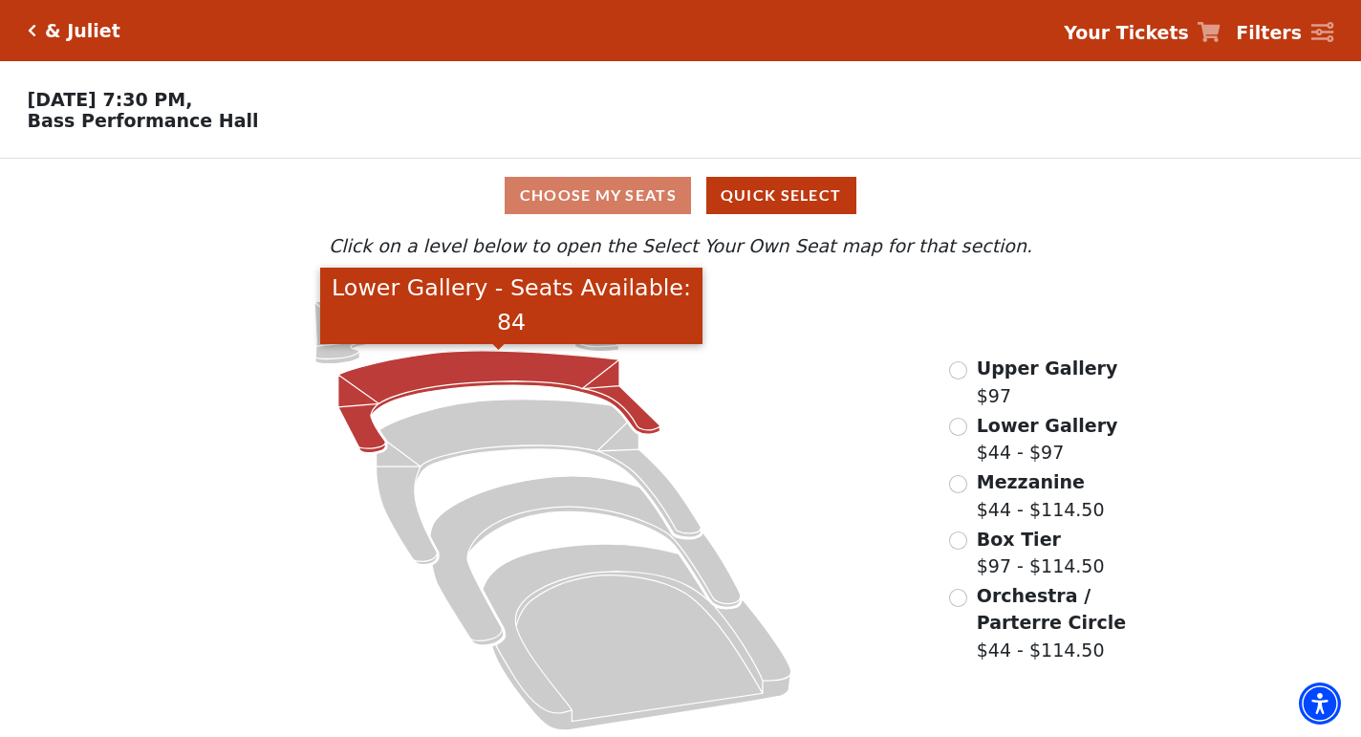
click at [538, 370] on icon "Lower Gallery - Seats Available: 84" at bounding box center [499, 402] width 322 height 102
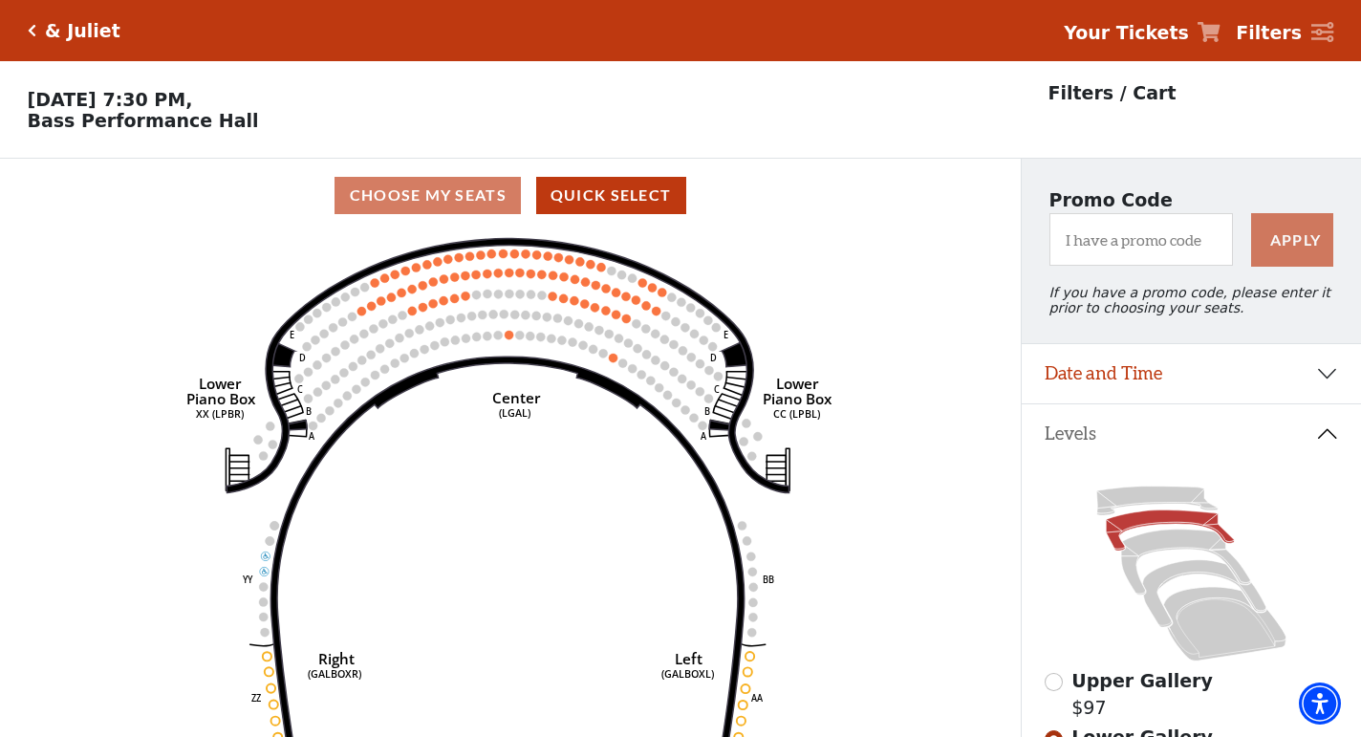
scroll to position [88, 0]
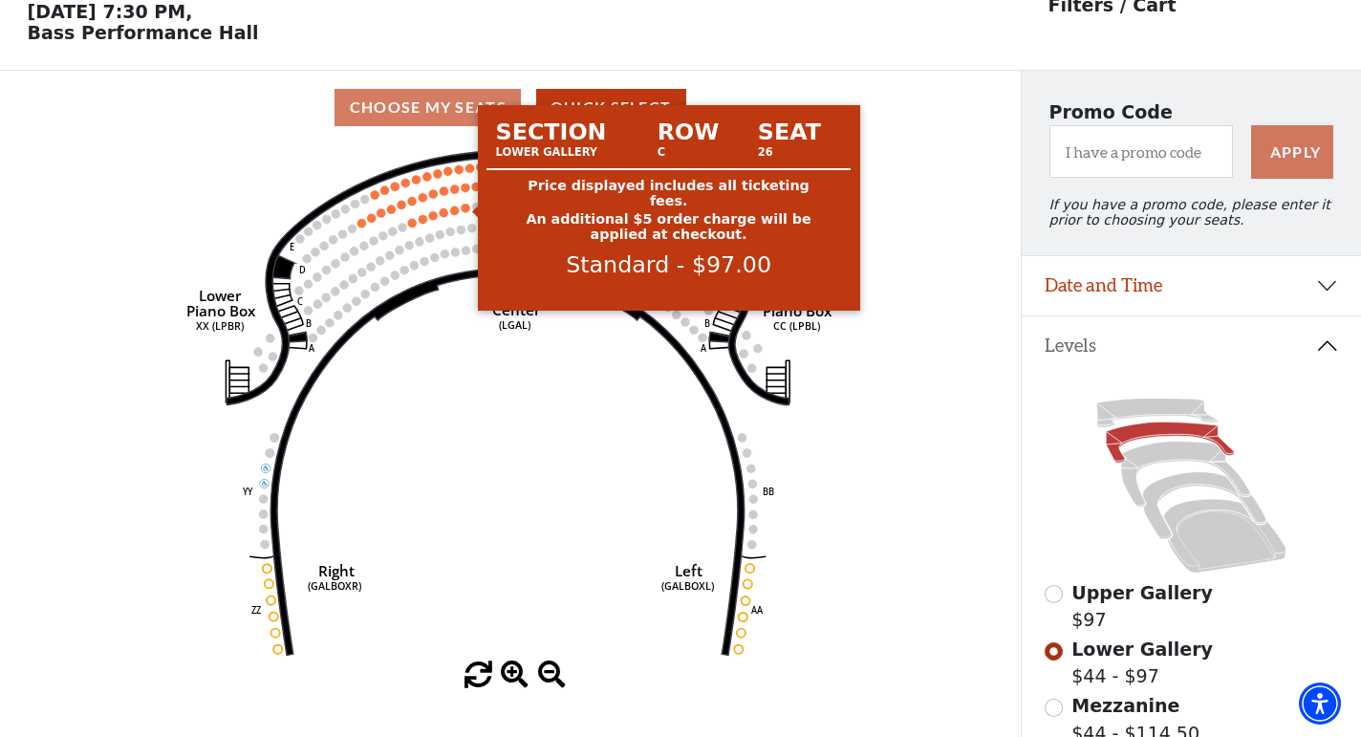
click at [465, 207] on circle at bounding box center [466, 208] width 9 height 9
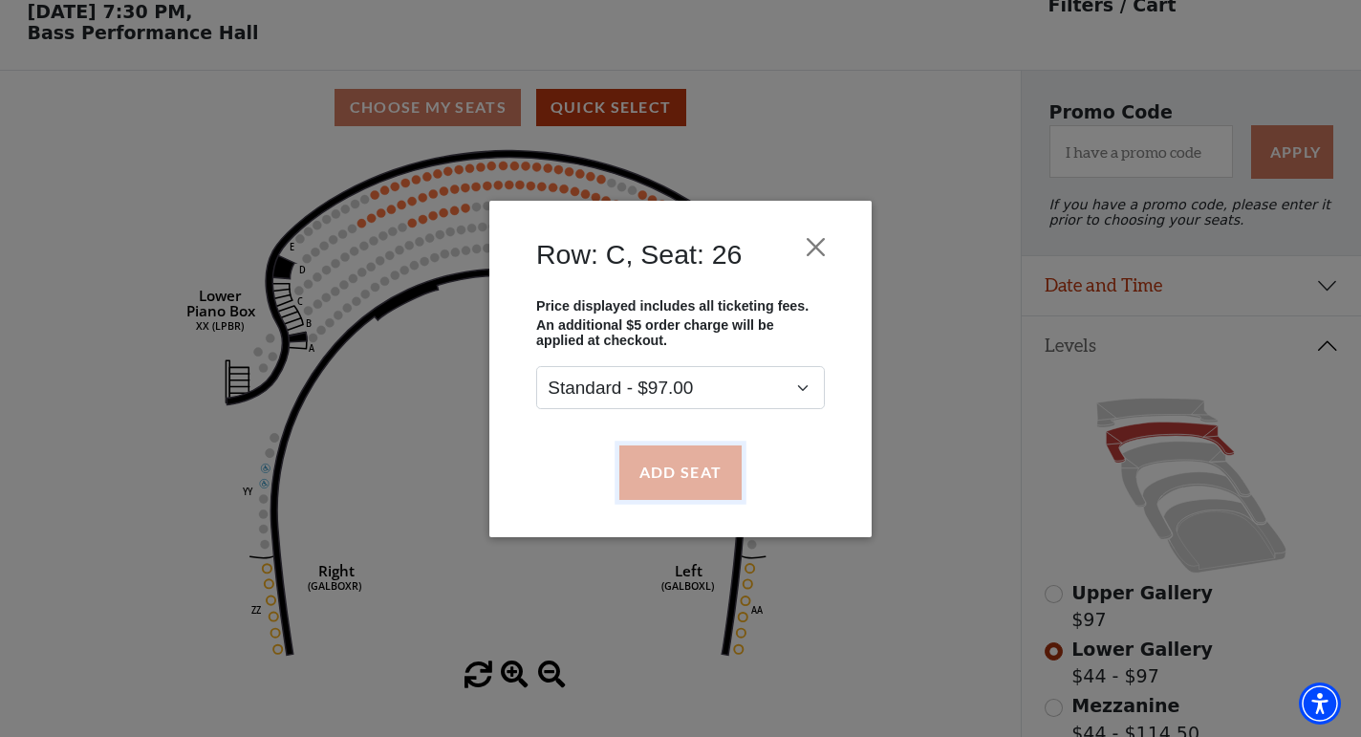
click at [670, 468] on button "Add Seat" at bounding box center [680, 472] width 122 height 54
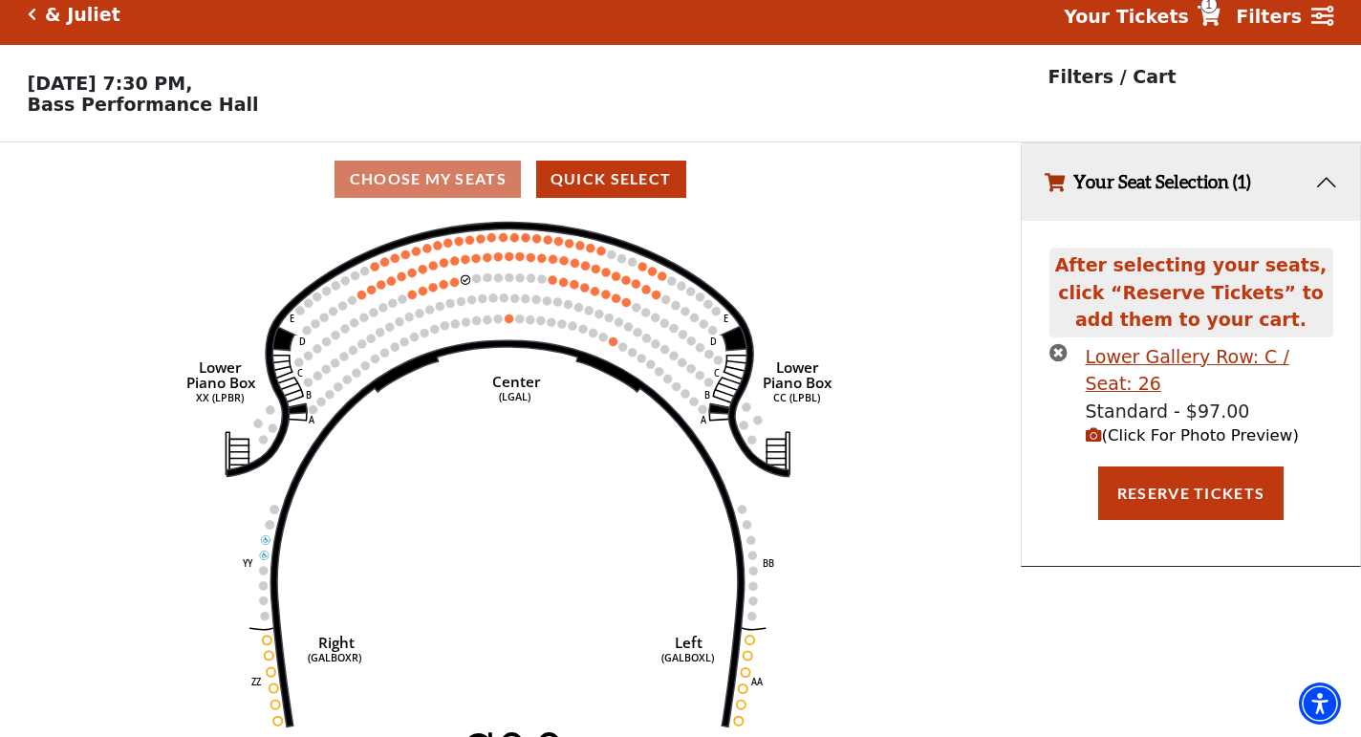
scroll to position [0, 0]
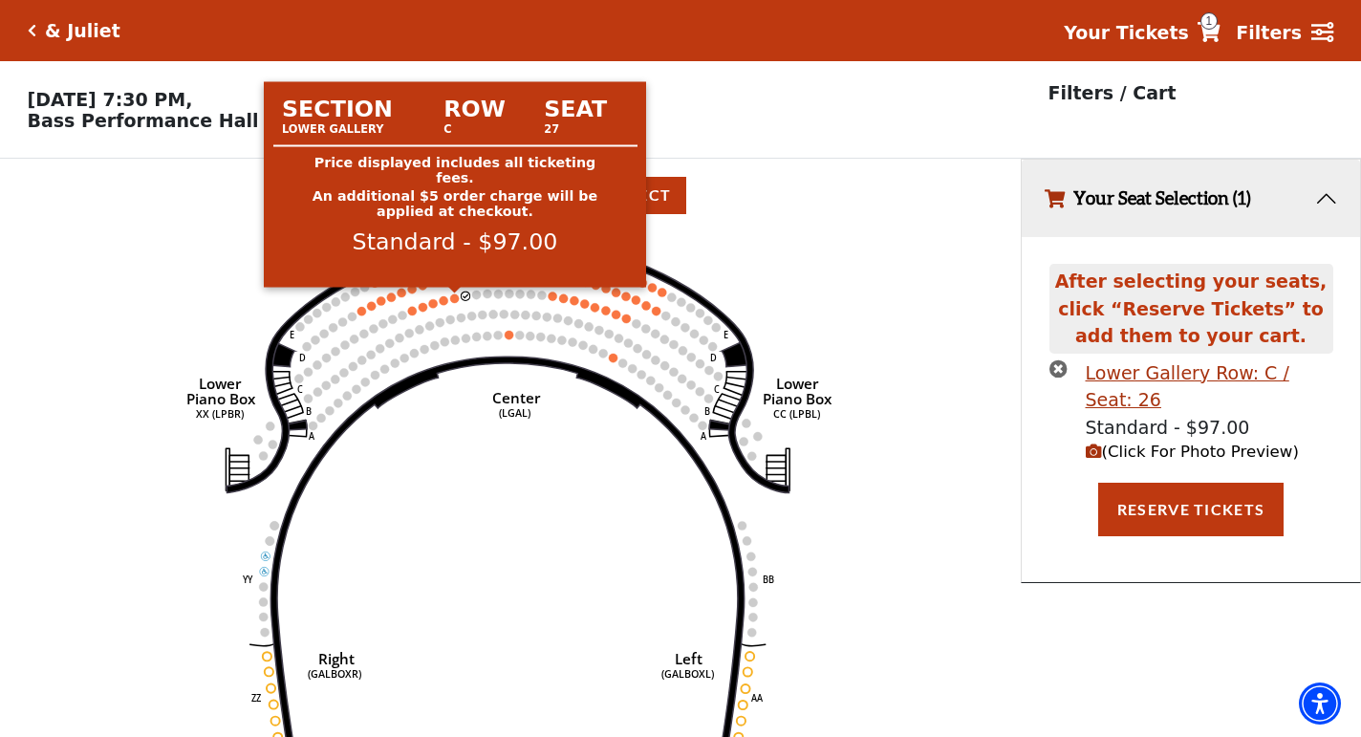
click at [453, 298] on circle at bounding box center [454, 297] width 9 height 9
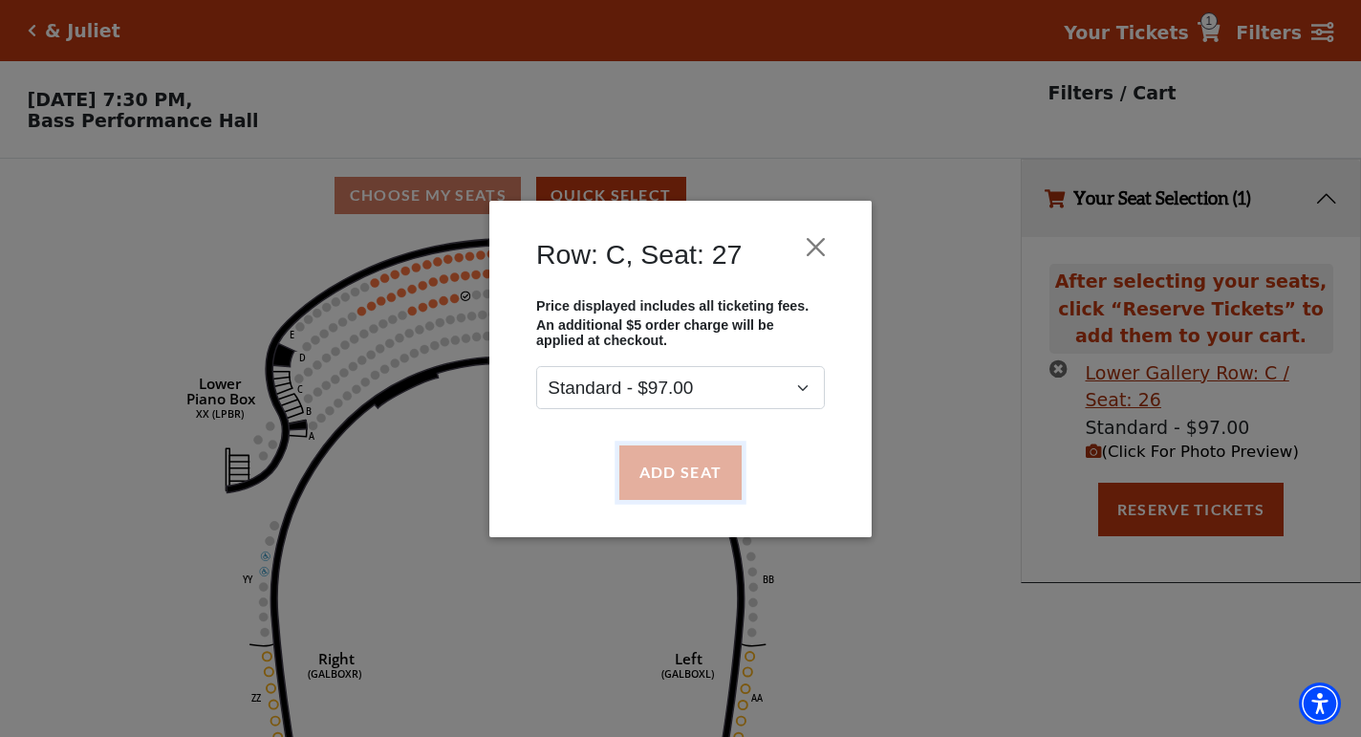
click at [701, 481] on button "Add Seat" at bounding box center [680, 472] width 122 height 54
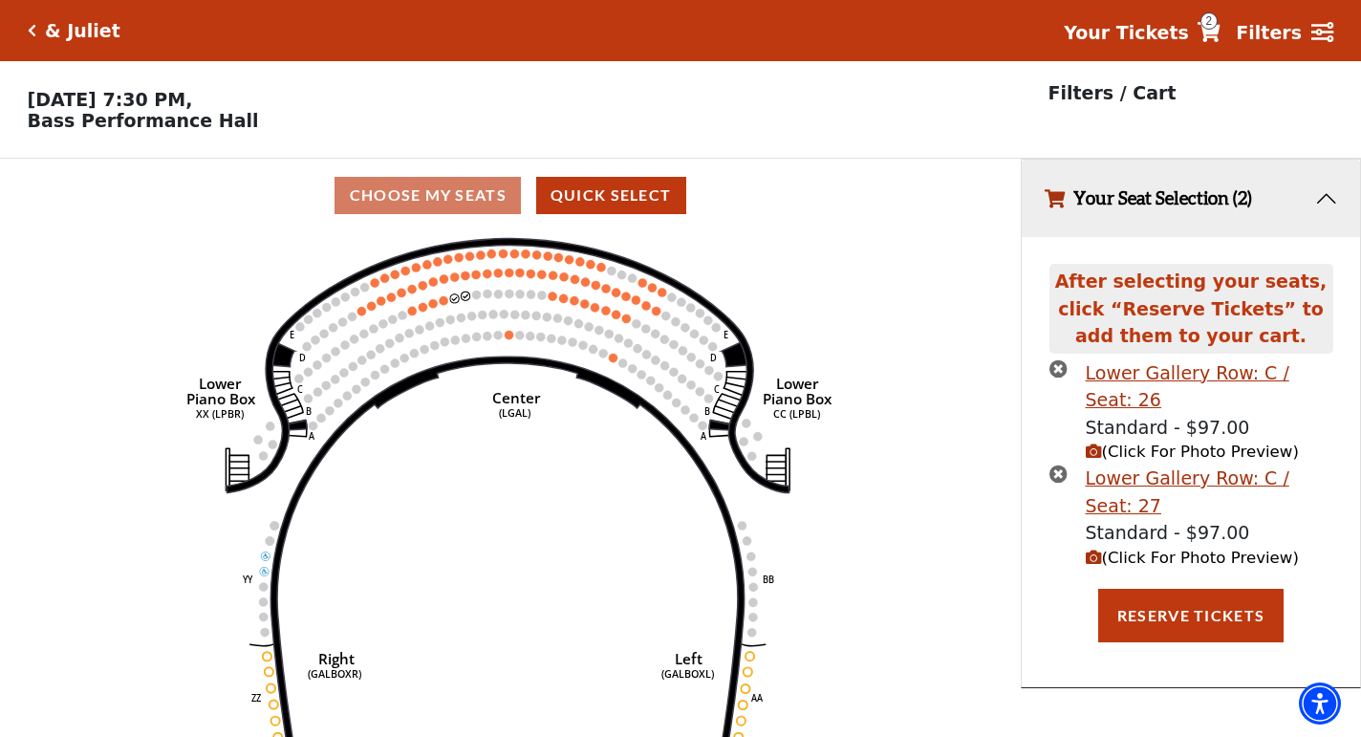
scroll to position [40, 0]
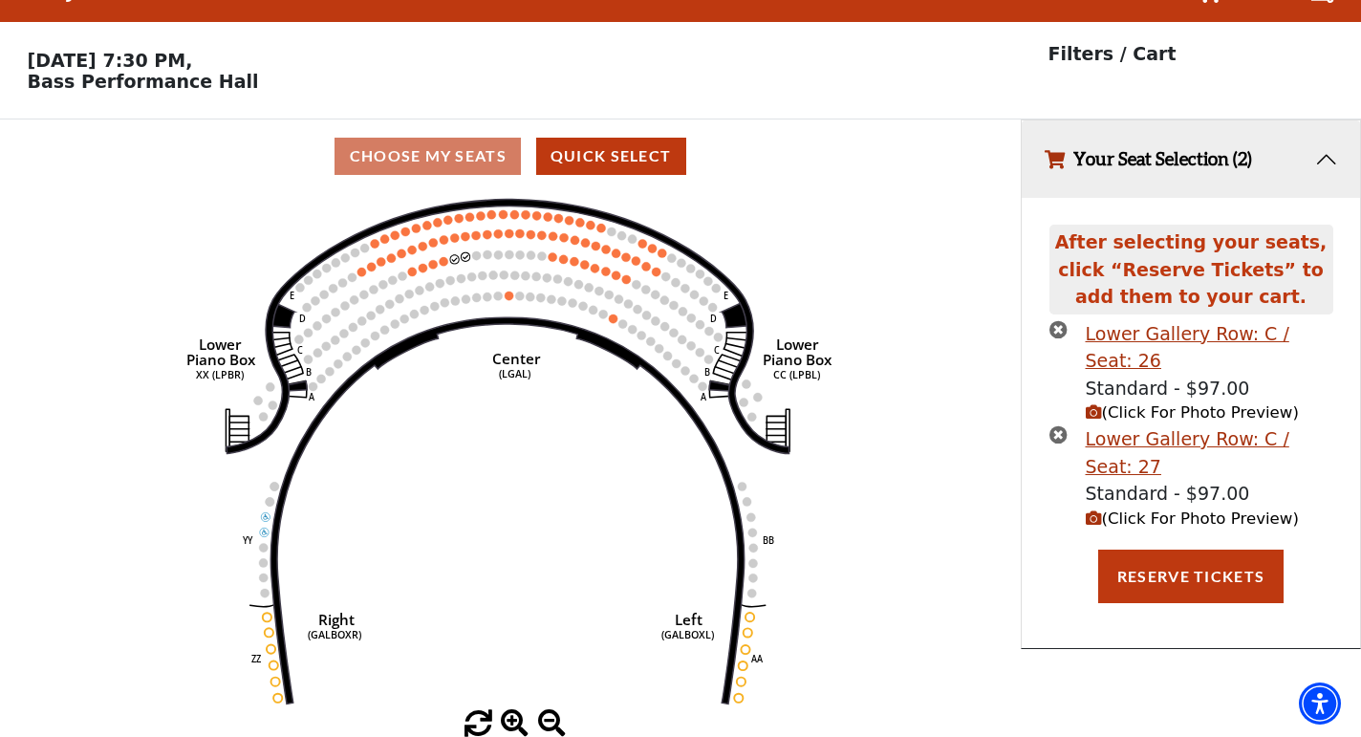
click at [1061, 427] on icon "times-circle" at bounding box center [1058, 434] width 18 height 18
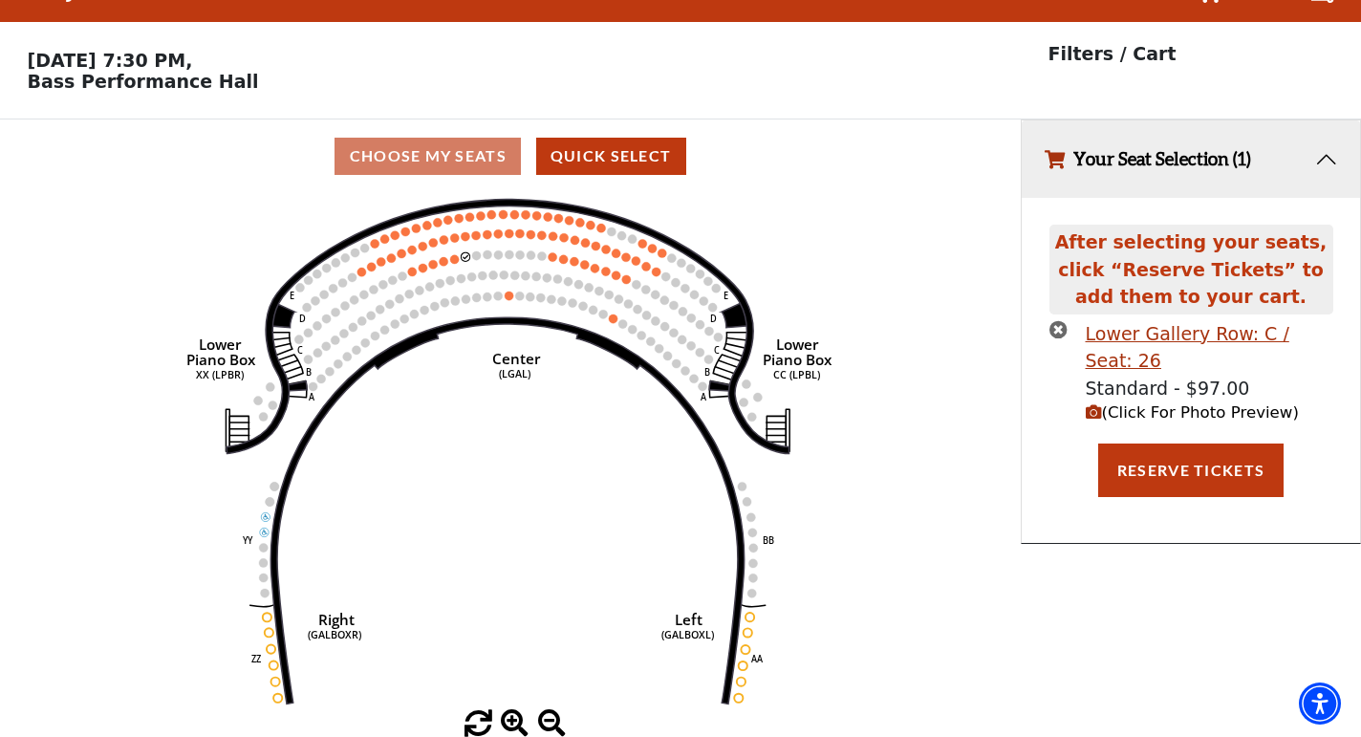
click at [1052, 335] on icon "times-circle" at bounding box center [1058, 329] width 18 height 18
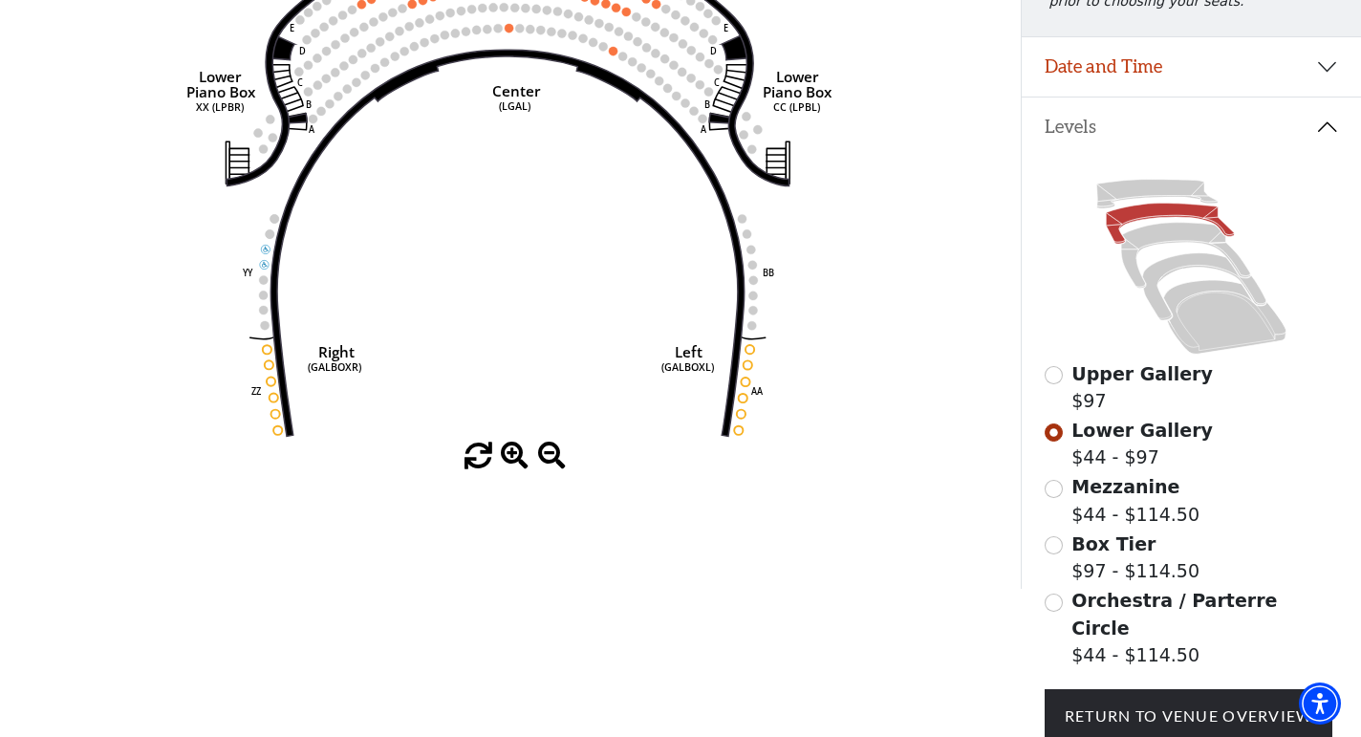
scroll to position [346, 0]
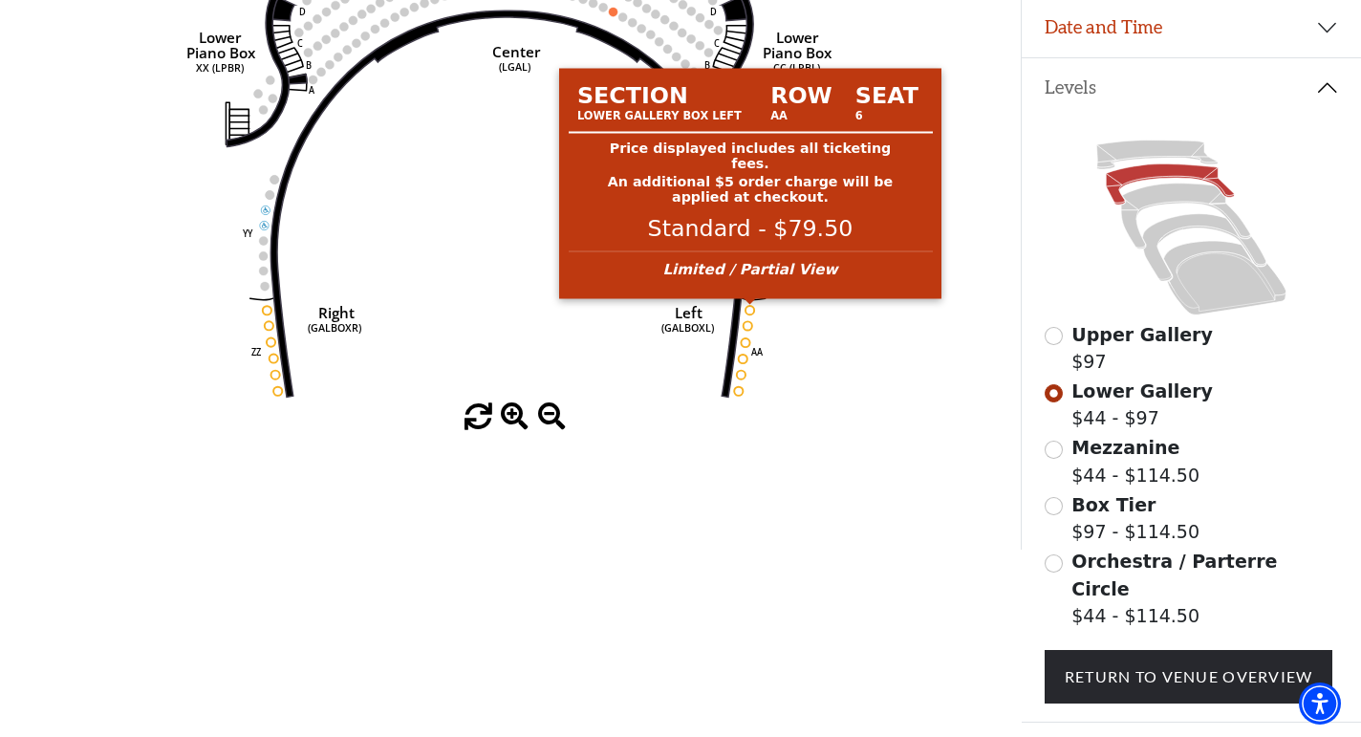
click at [749, 312] on circle at bounding box center [750, 310] width 9 height 9
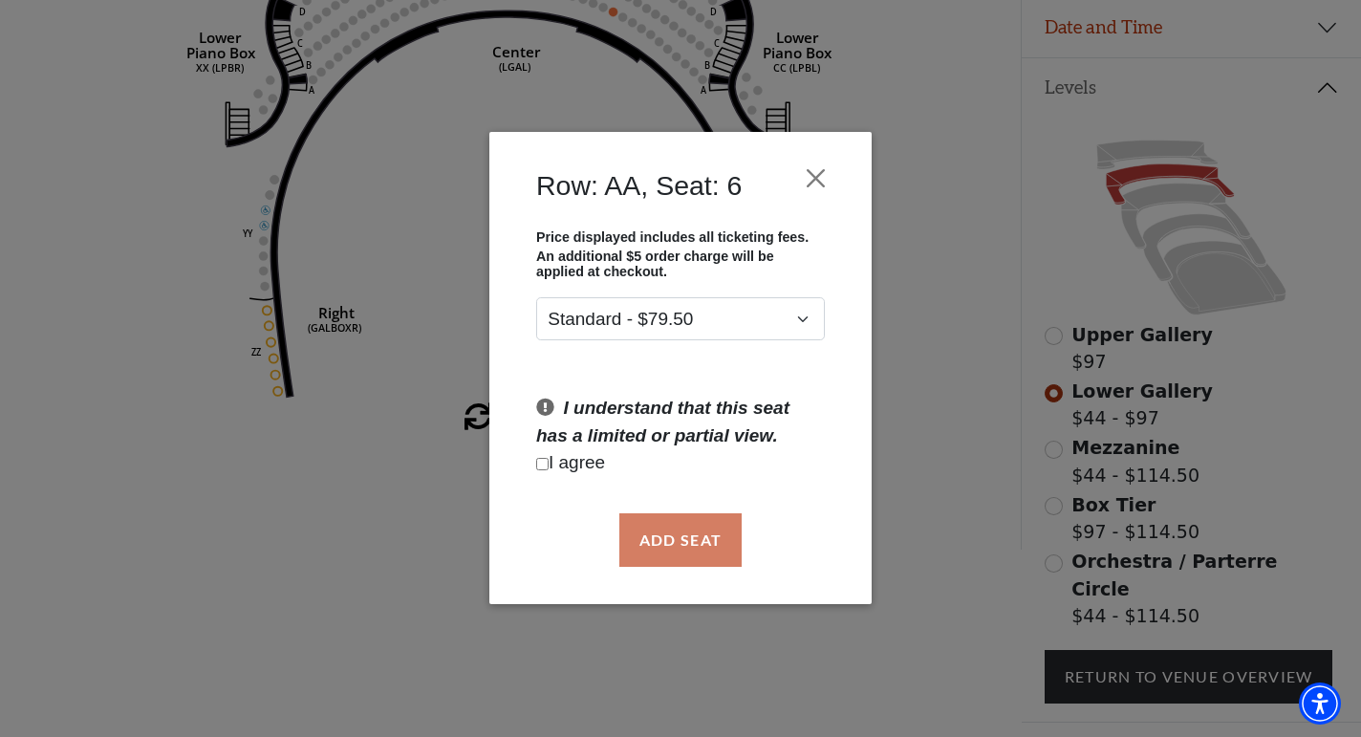
click at [566, 463] on p "I agree" at bounding box center [680, 464] width 289 height 28
click at [541, 462] on input "Checkbox field" at bounding box center [542, 464] width 12 height 12
checkbox input "true"
click at [655, 547] on button "Add Seat" at bounding box center [680, 540] width 122 height 54
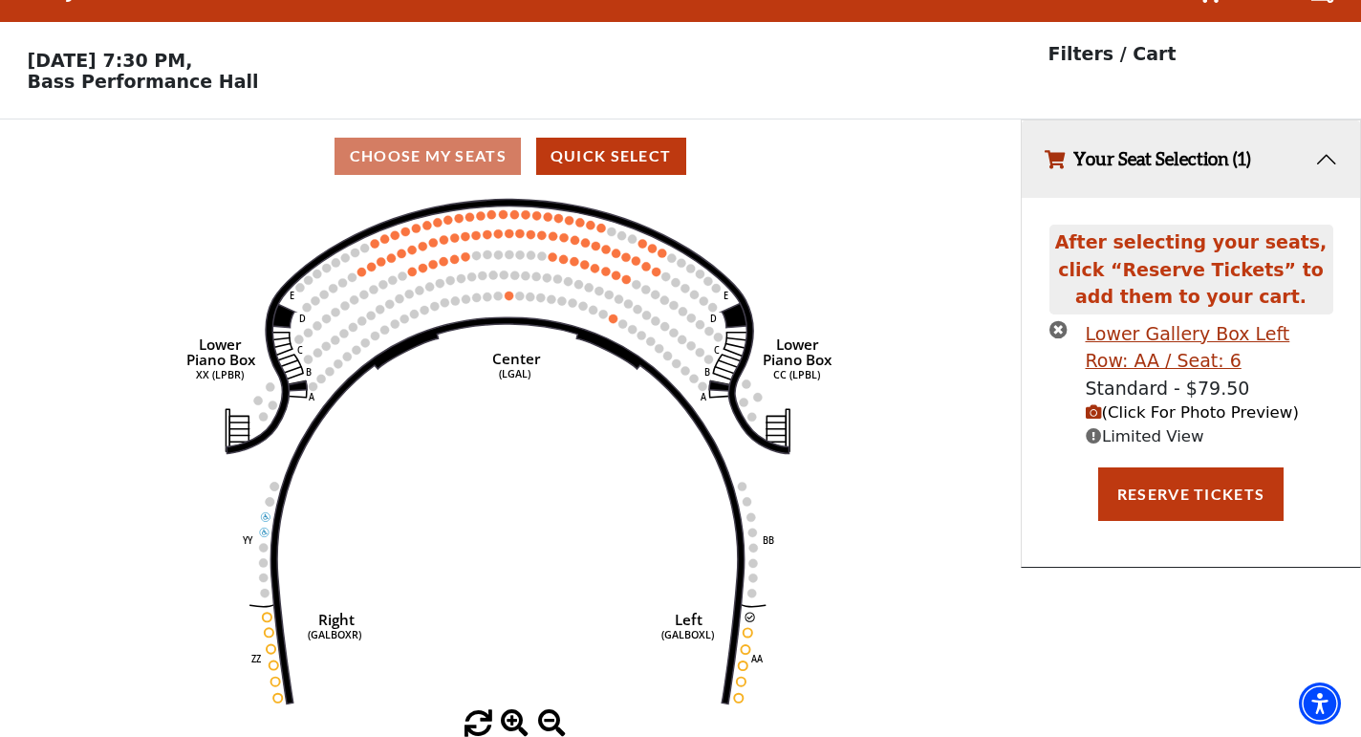
scroll to position [0, 0]
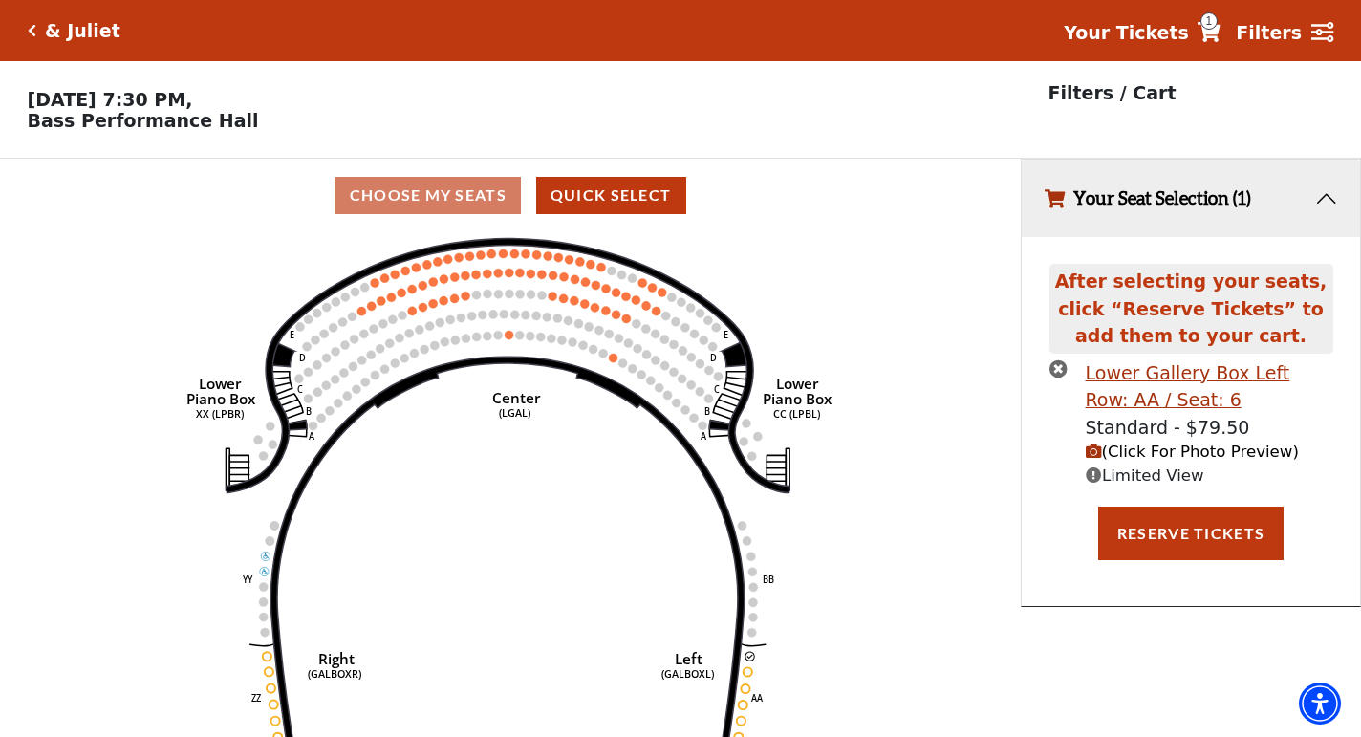
click at [1097, 454] on icon "(Click For Photo Preview)" at bounding box center [1094, 451] width 16 height 16
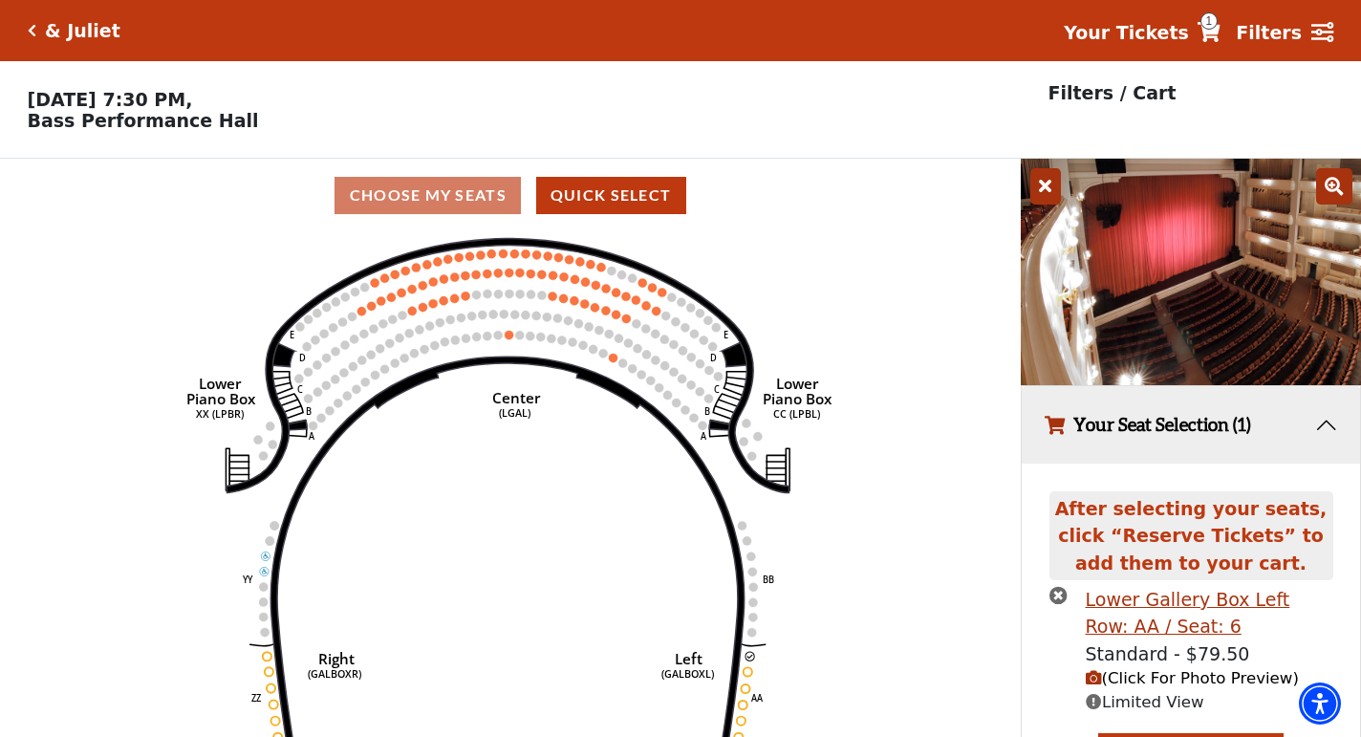
click at [1041, 192] on icon at bounding box center [1045, 186] width 31 height 36
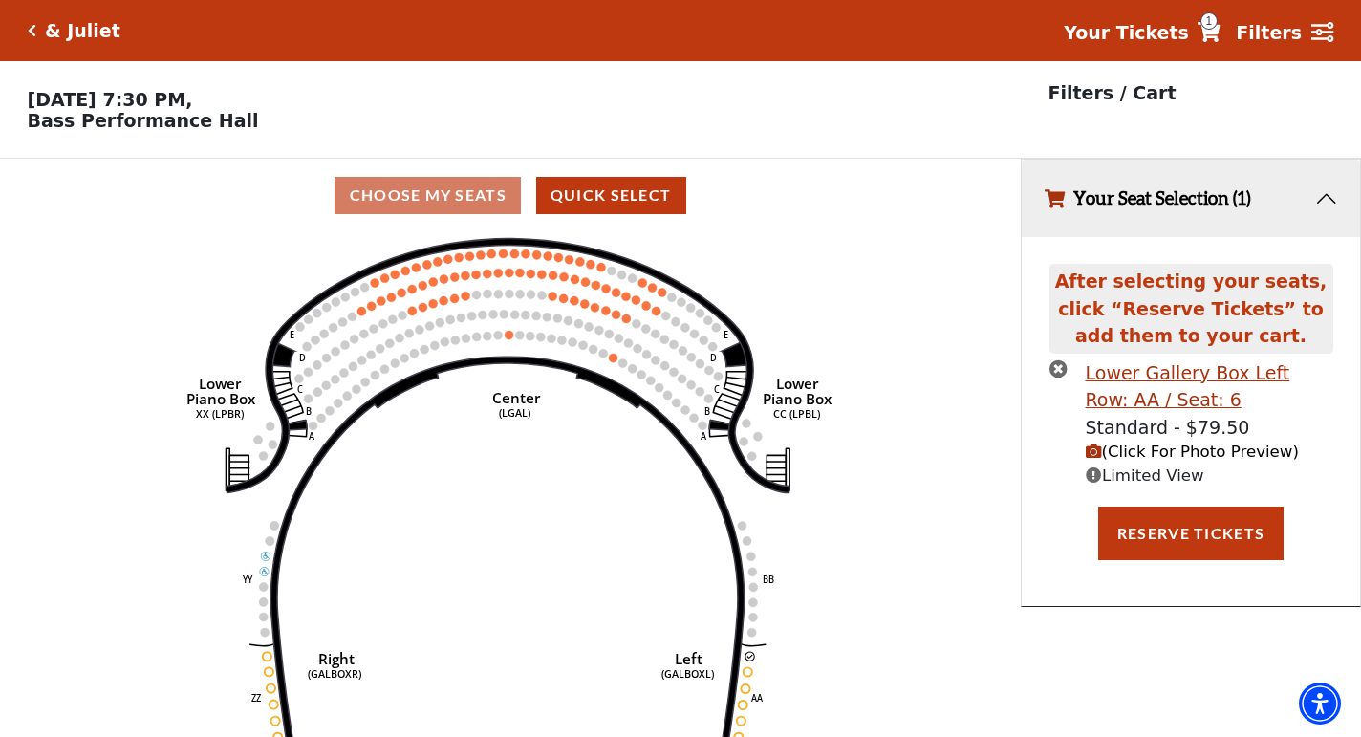
click at [1056, 363] on icon "times-circle" at bounding box center [1058, 368] width 18 height 18
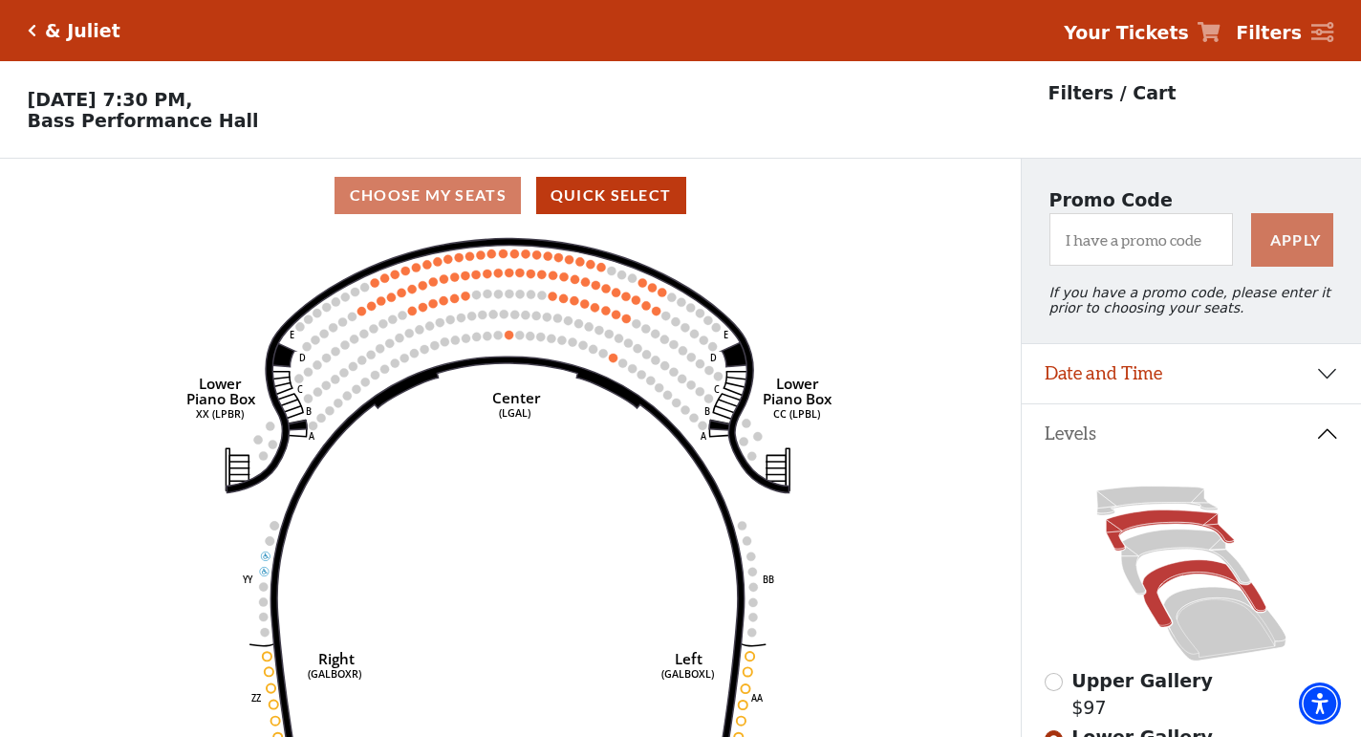
click at [1155, 583] on icon at bounding box center [1203, 593] width 123 height 67
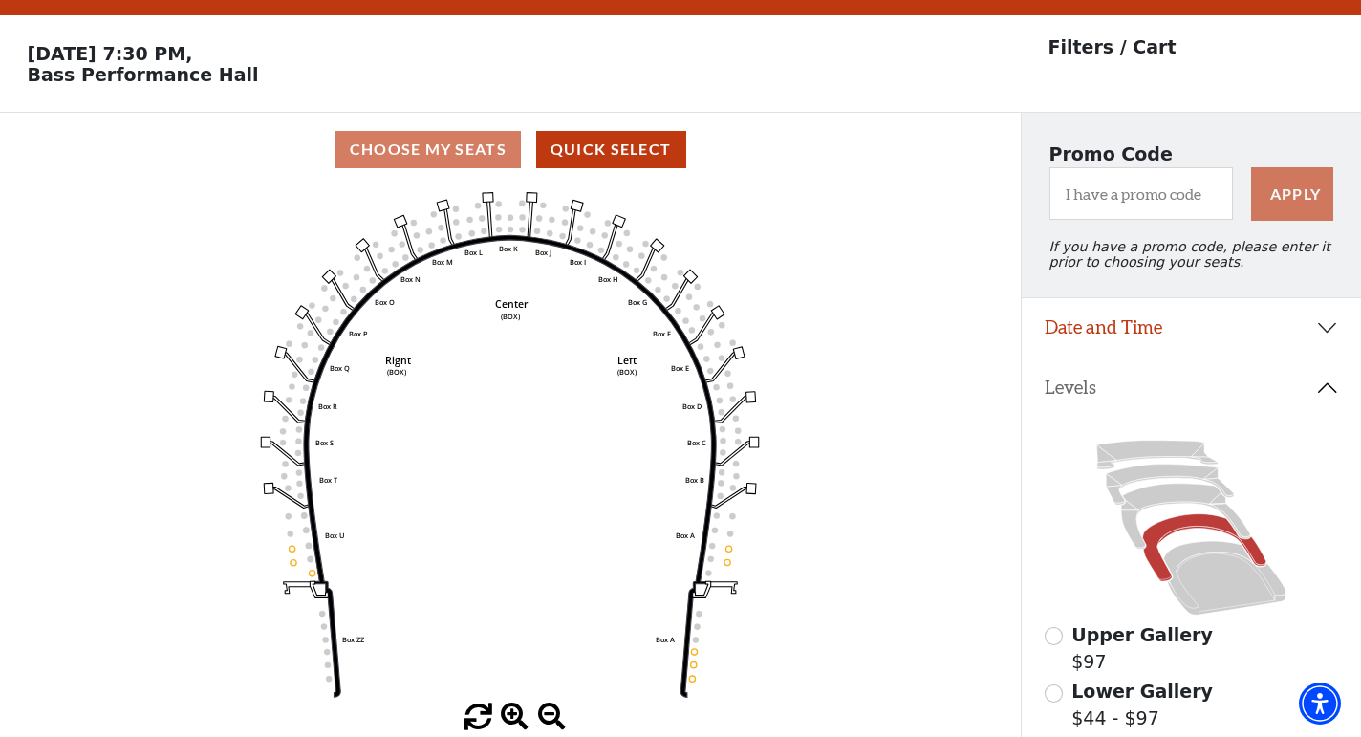
scroll to position [88, 0]
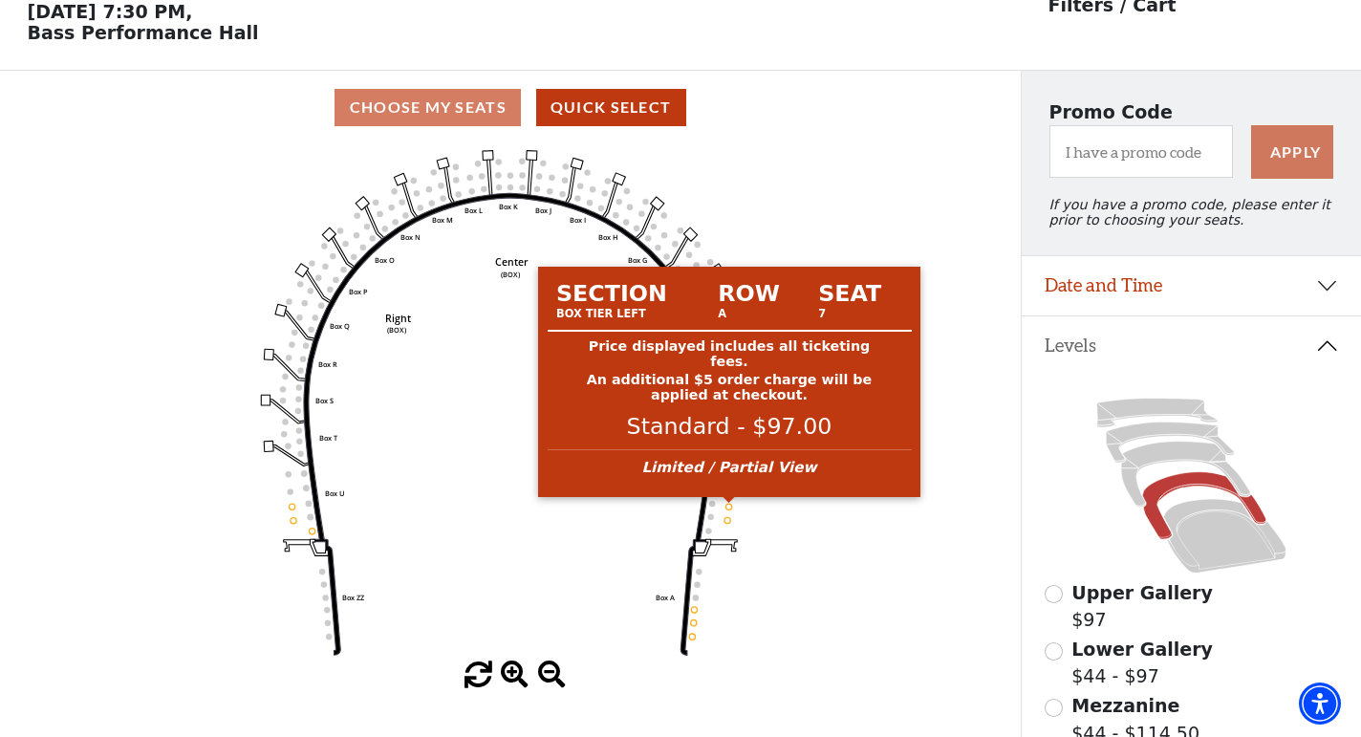
click at [727, 508] on circle at bounding box center [729, 507] width 6 height 6
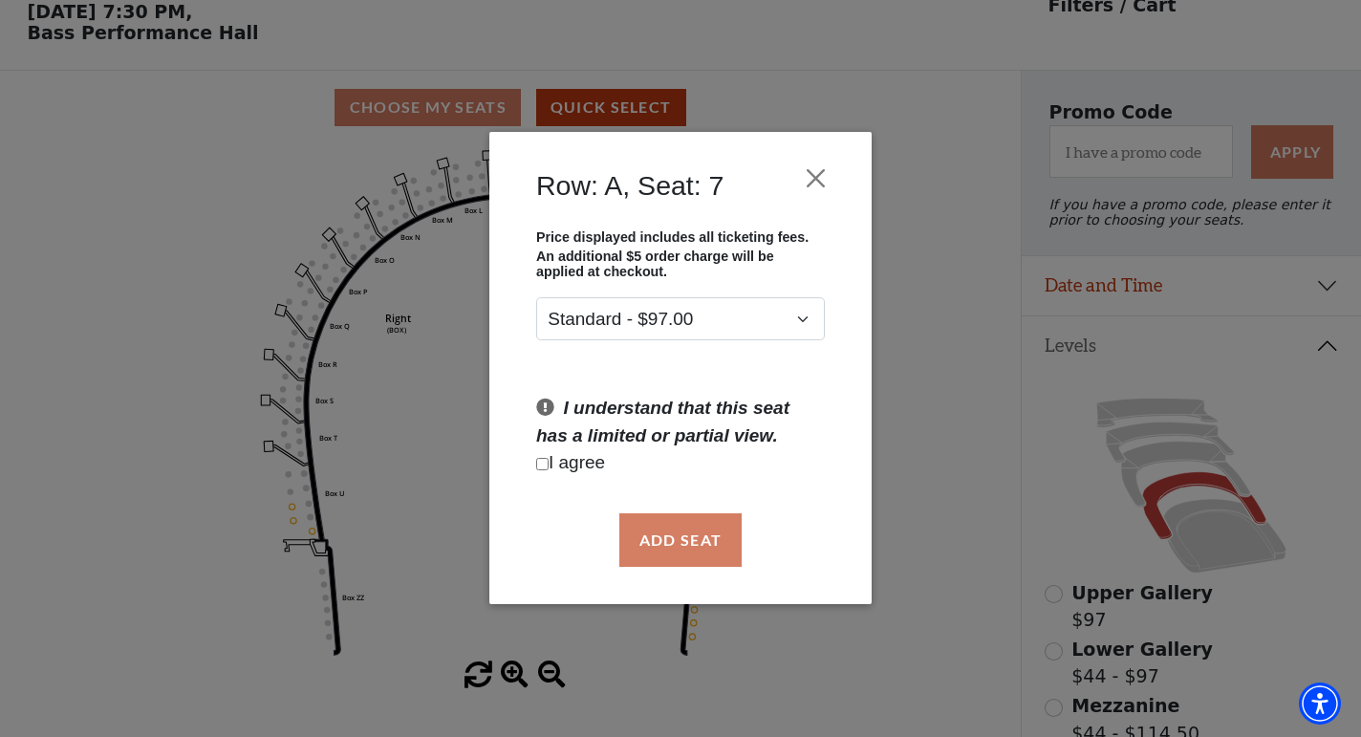
click at [562, 465] on p "I agree" at bounding box center [680, 464] width 289 height 28
click at [537, 465] on input "Checkbox field" at bounding box center [542, 464] width 12 height 12
checkbox input "true"
click at [632, 515] on button "Add Seat" at bounding box center [680, 540] width 122 height 54
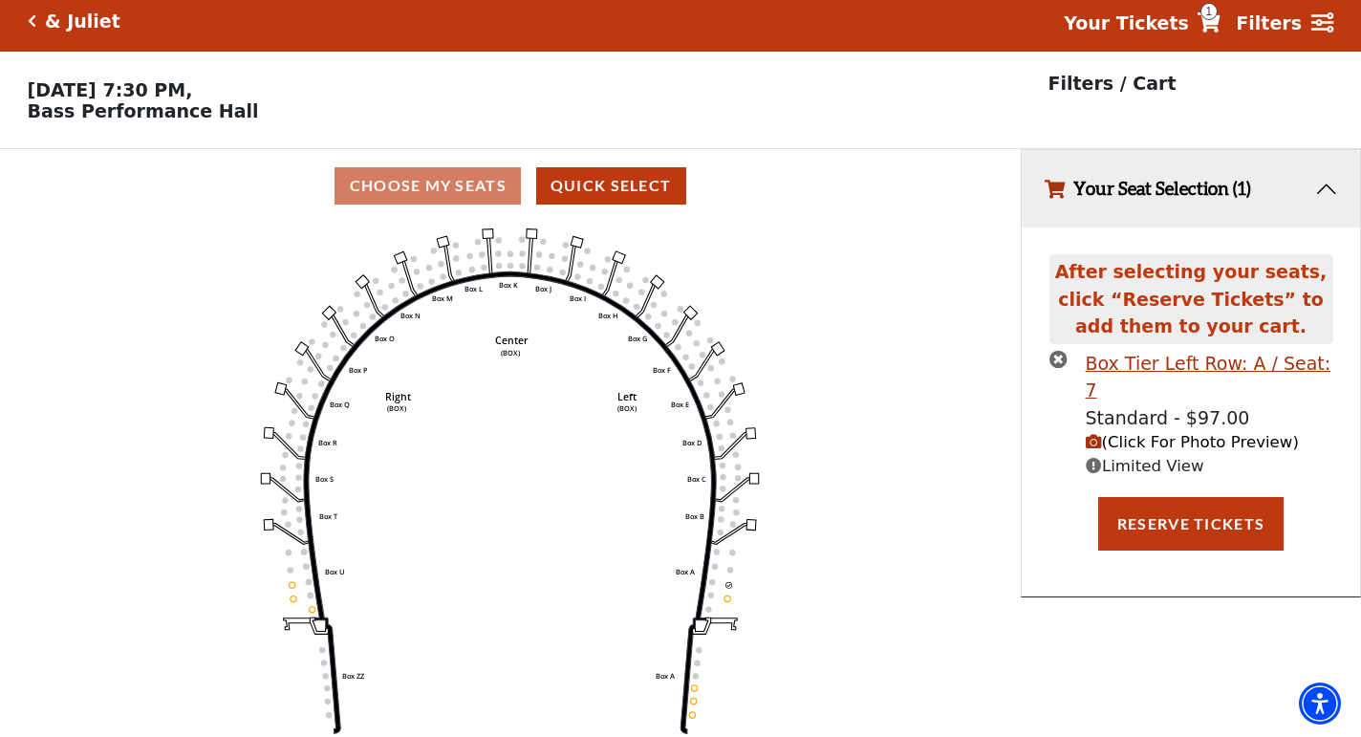
scroll to position [0, 0]
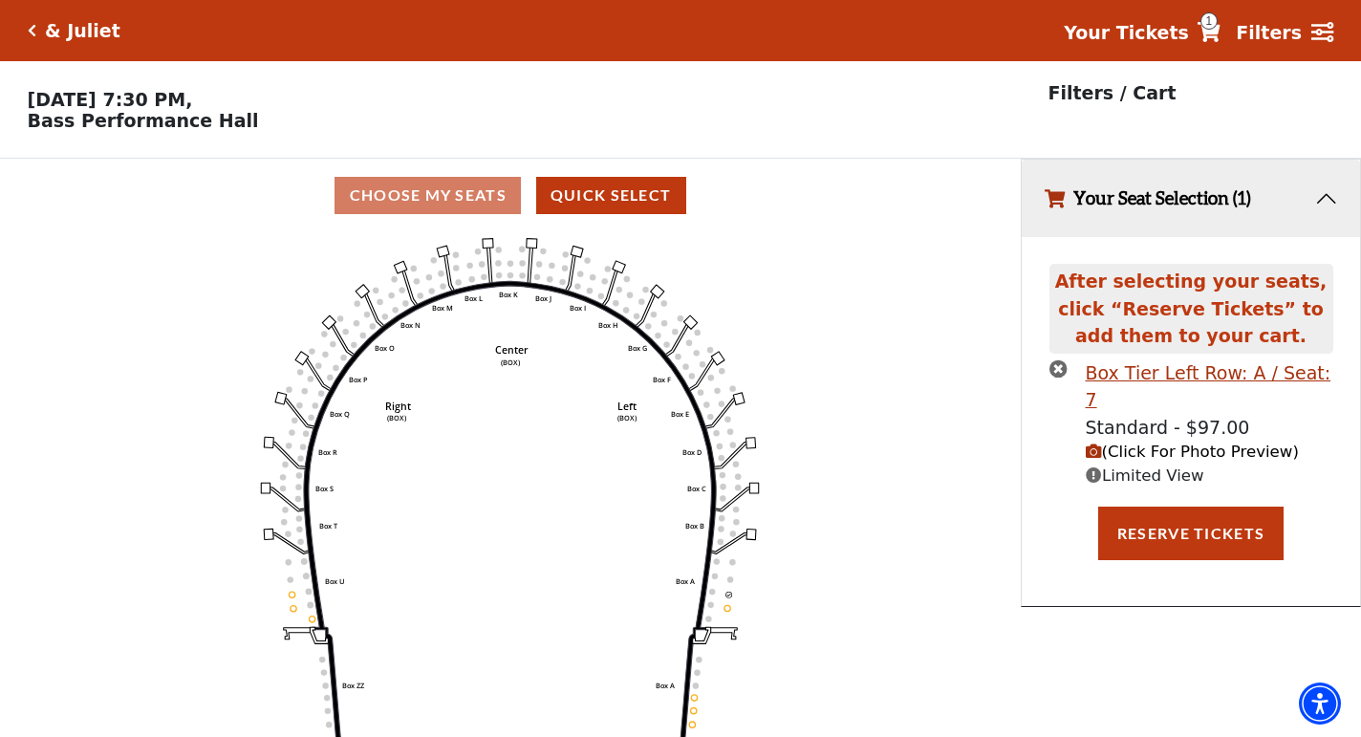
click at [1099, 443] on icon "(Click For Photo Preview)" at bounding box center [1094, 451] width 16 height 16
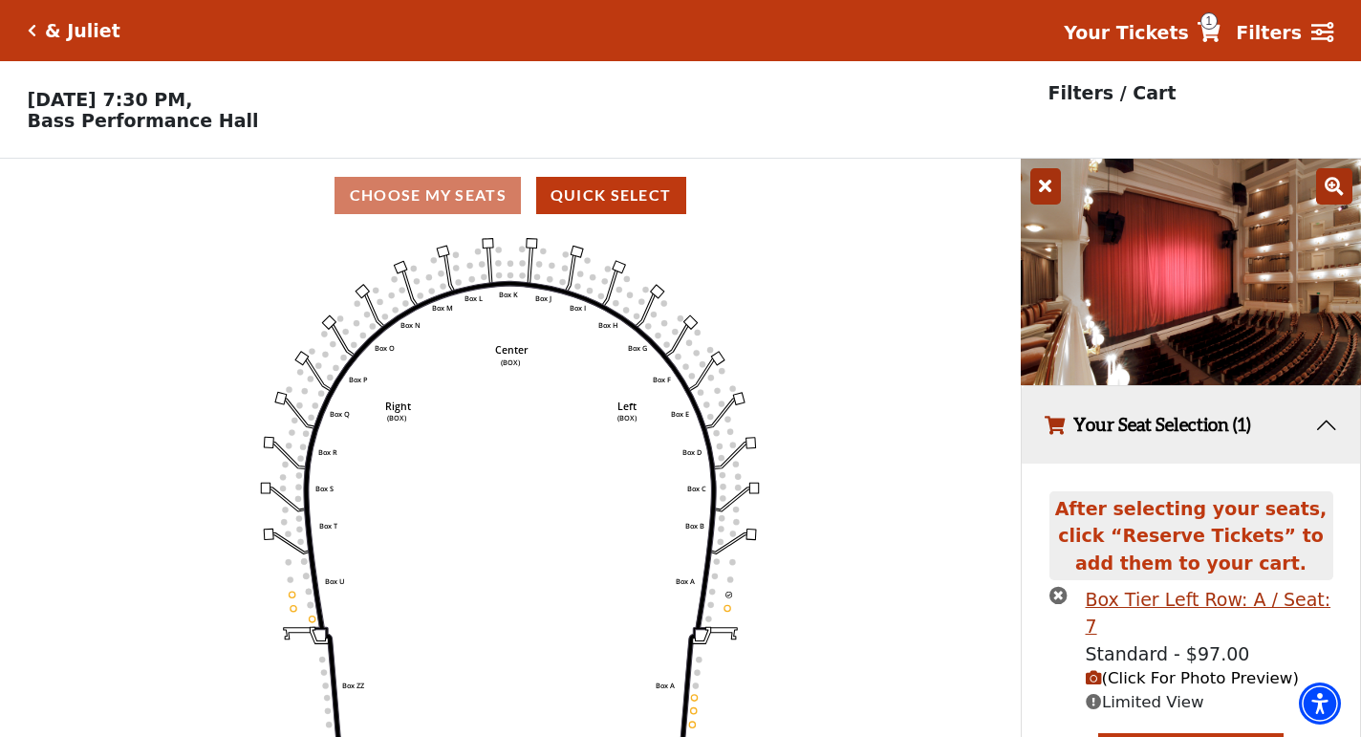
click at [1032, 184] on icon at bounding box center [1045, 186] width 31 height 36
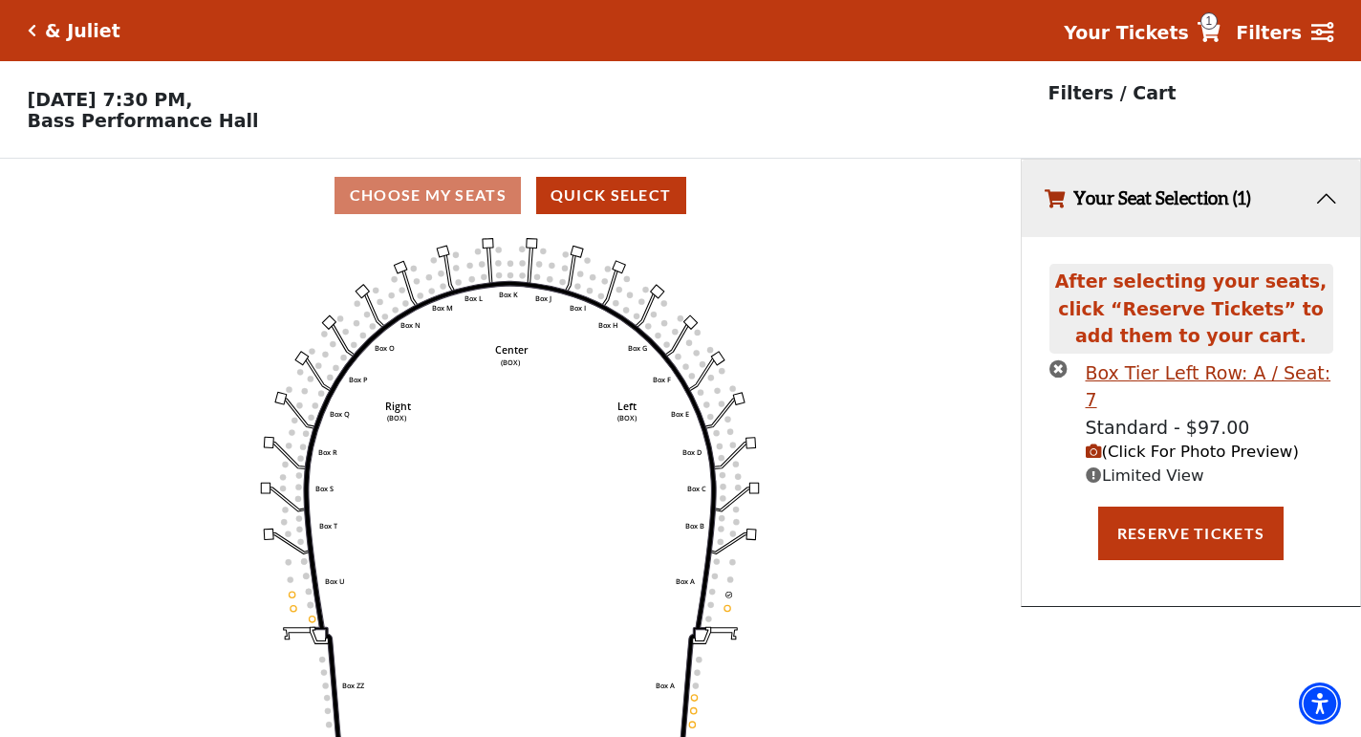
click at [1059, 366] on icon "times-circle" at bounding box center [1058, 368] width 18 height 18
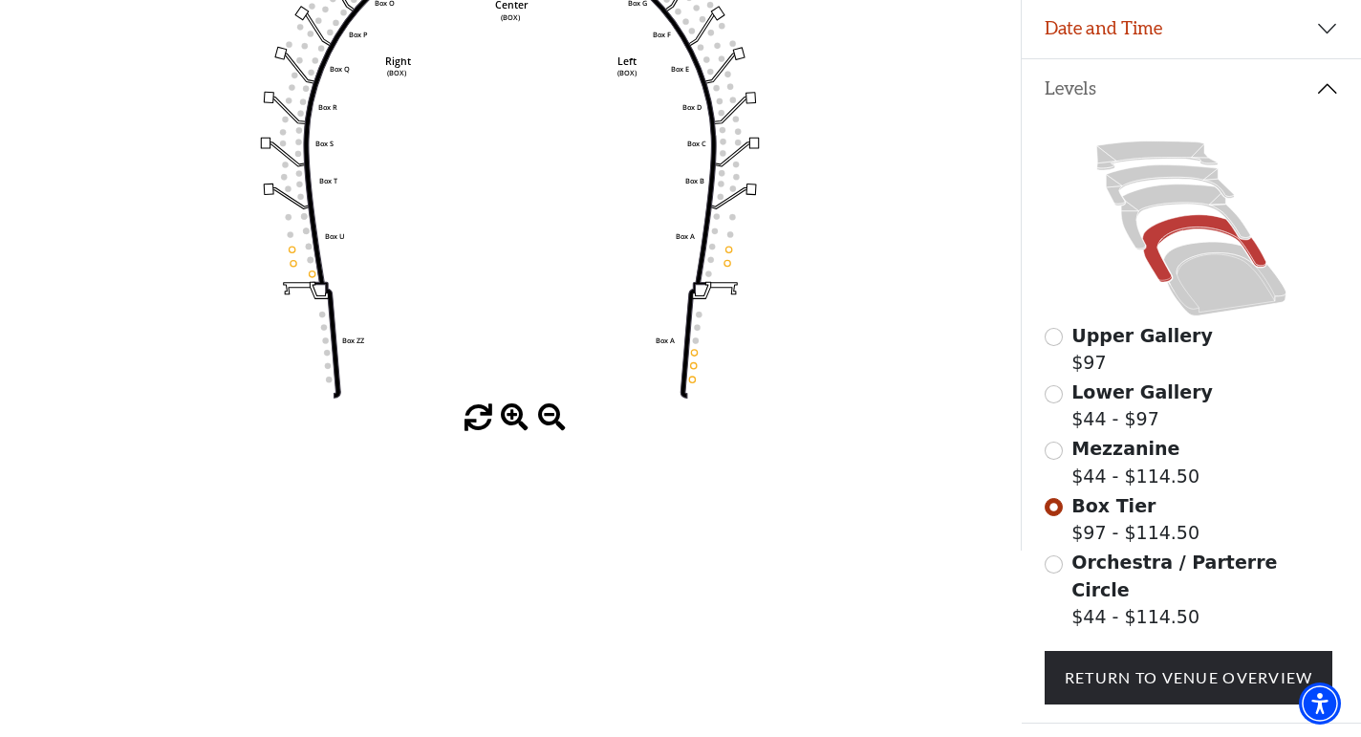
scroll to position [346, 0]
click at [1240, 265] on icon at bounding box center [1224, 278] width 122 height 74
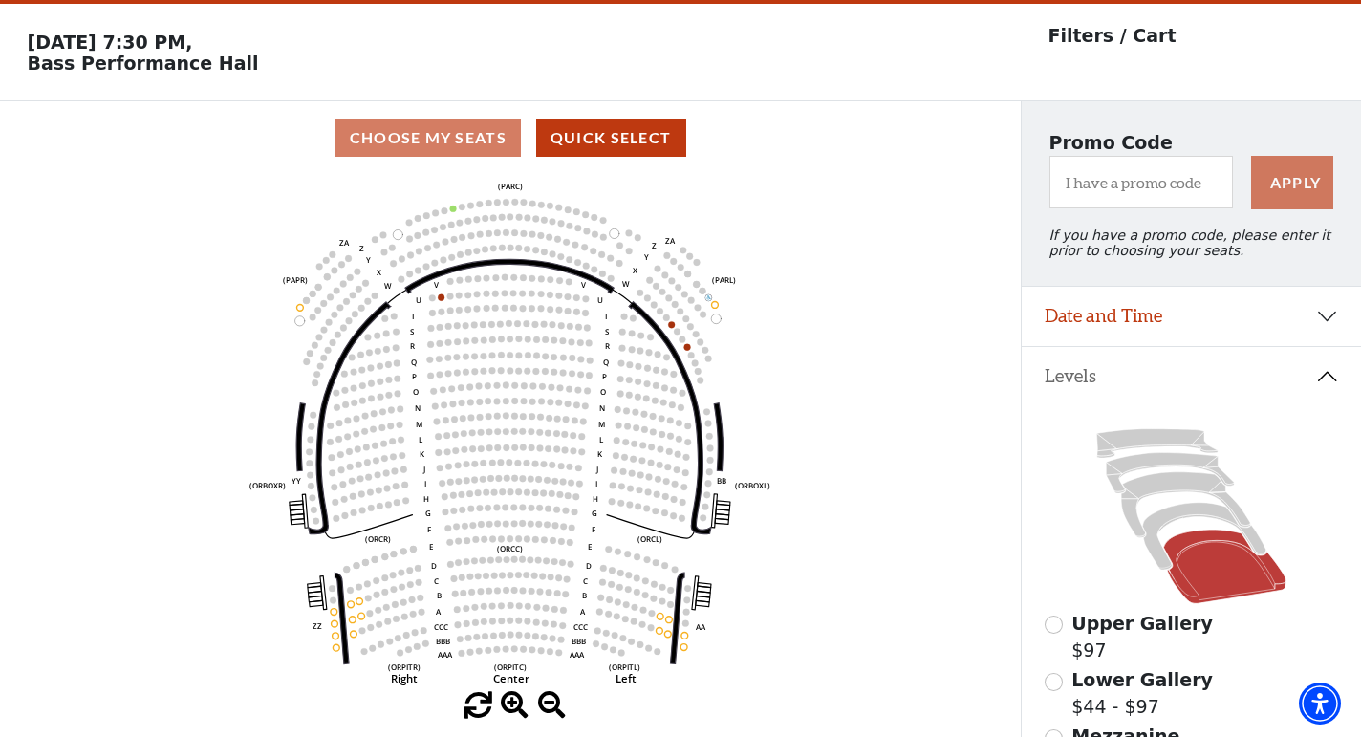
scroll to position [88, 0]
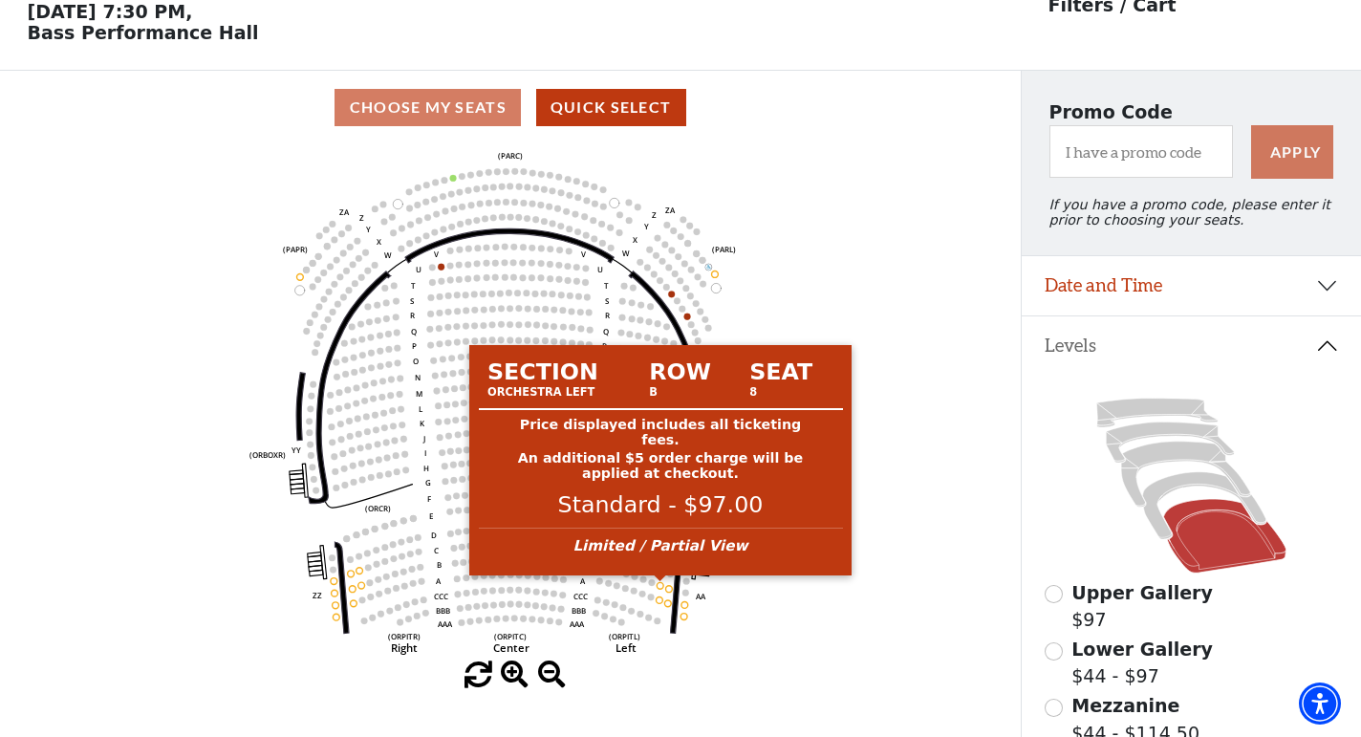
click at [660, 585] on circle at bounding box center [661, 585] width 7 height 7
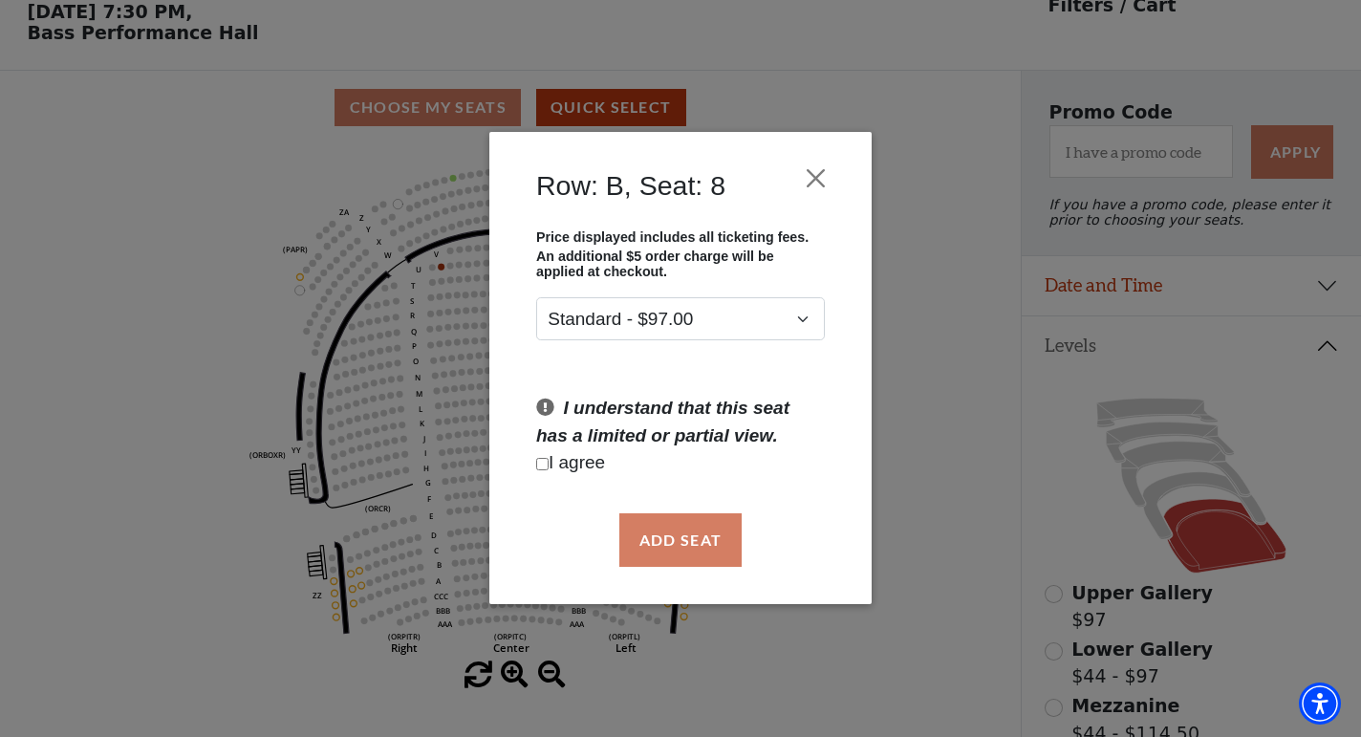
click at [546, 473] on p "I agree" at bounding box center [680, 464] width 289 height 28
click at [540, 461] on input "Checkbox field" at bounding box center [542, 464] width 12 height 12
checkbox input "true"
click at [686, 556] on button "Add Seat" at bounding box center [680, 540] width 122 height 54
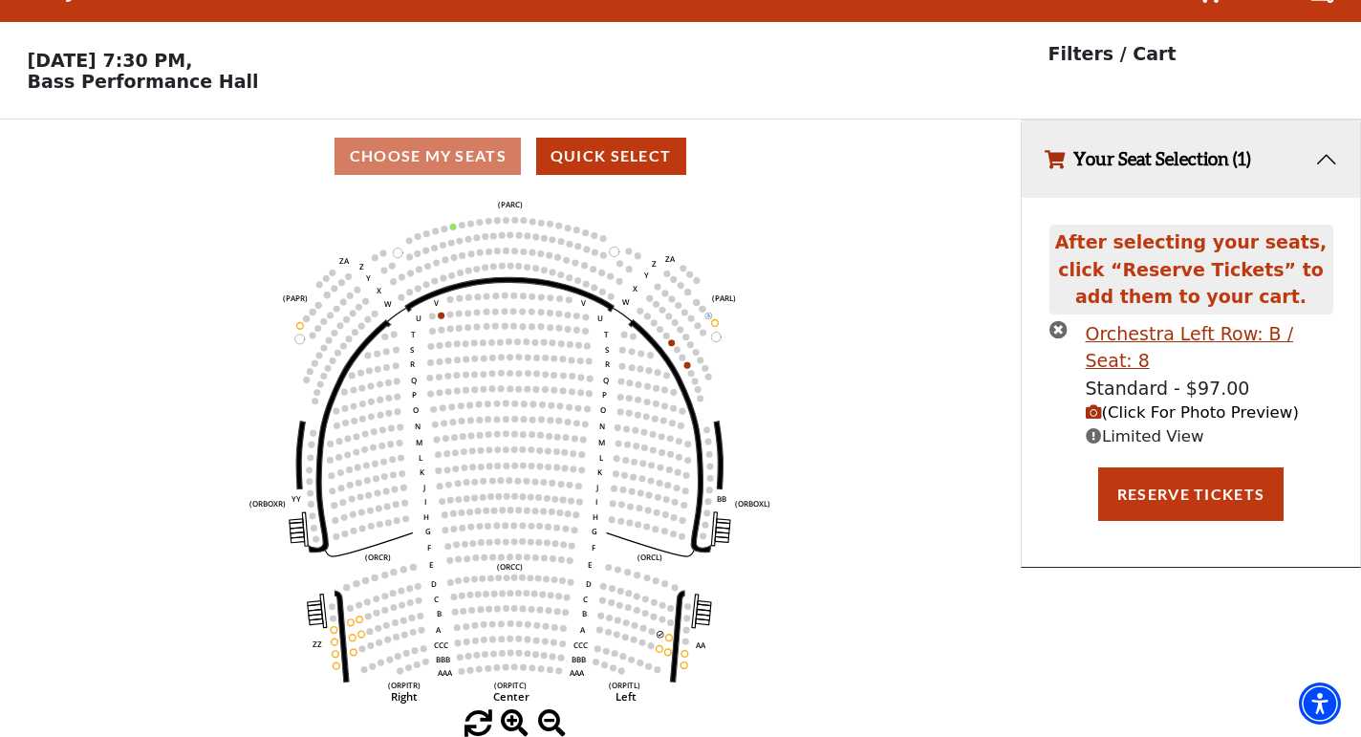
scroll to position [0, 0]
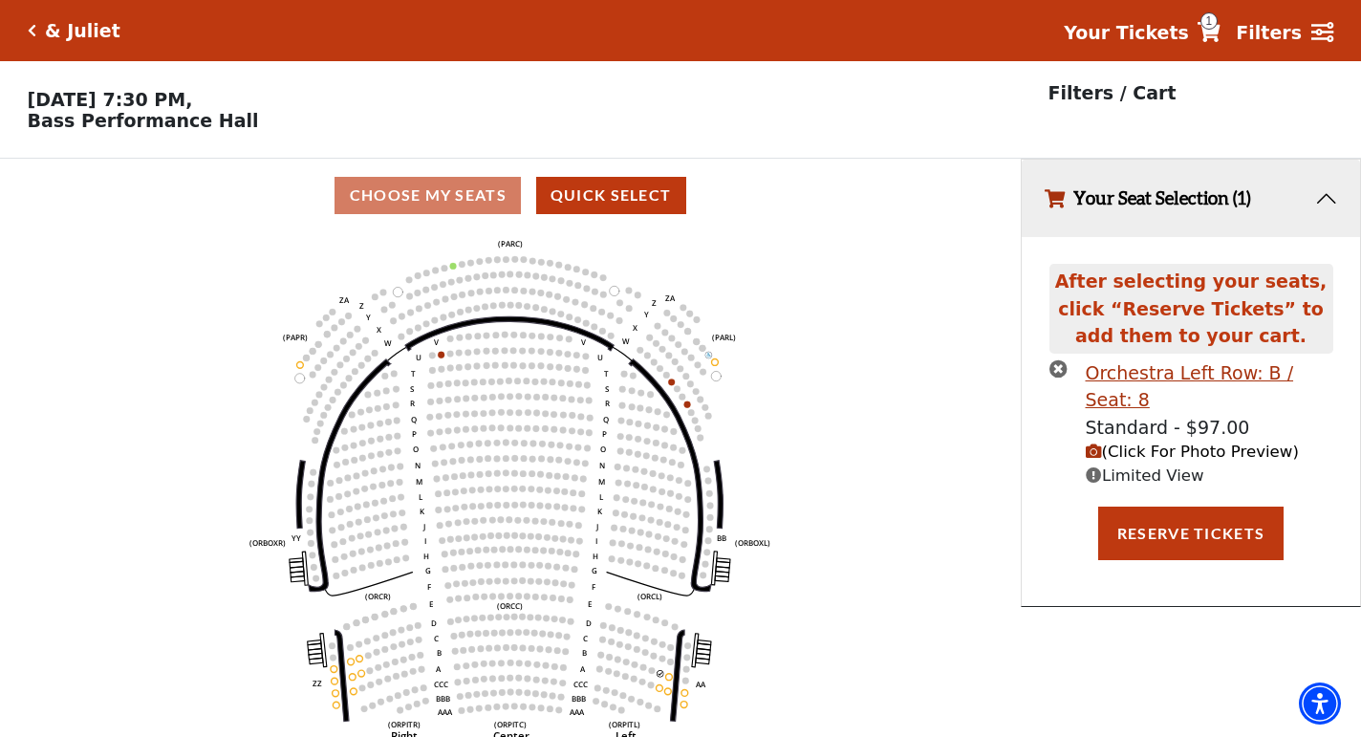
click at [1098, 443] on icon "(Click For Photo Preview)" at bounding box center [1094, 451] width 16 height 16
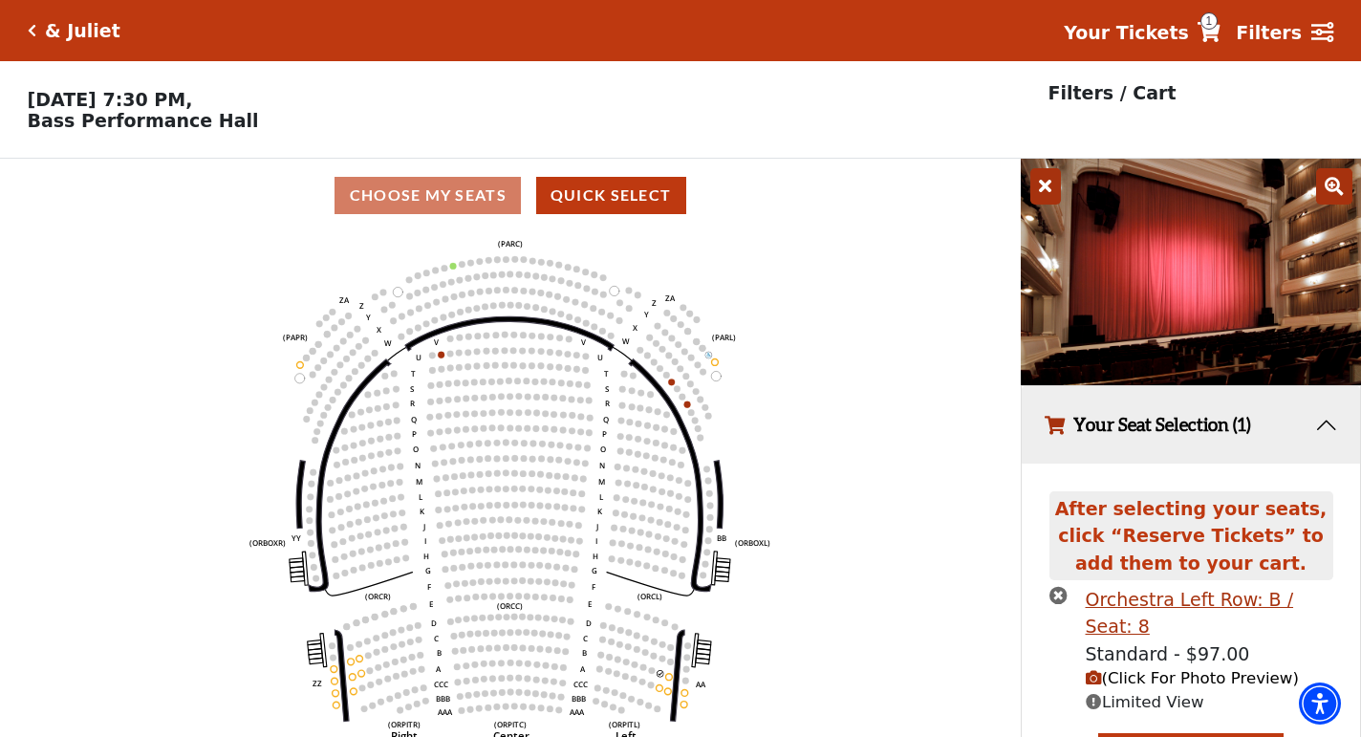
click at [1330, 185] on icon at bounding box center [1334, 186] width 36 height 36
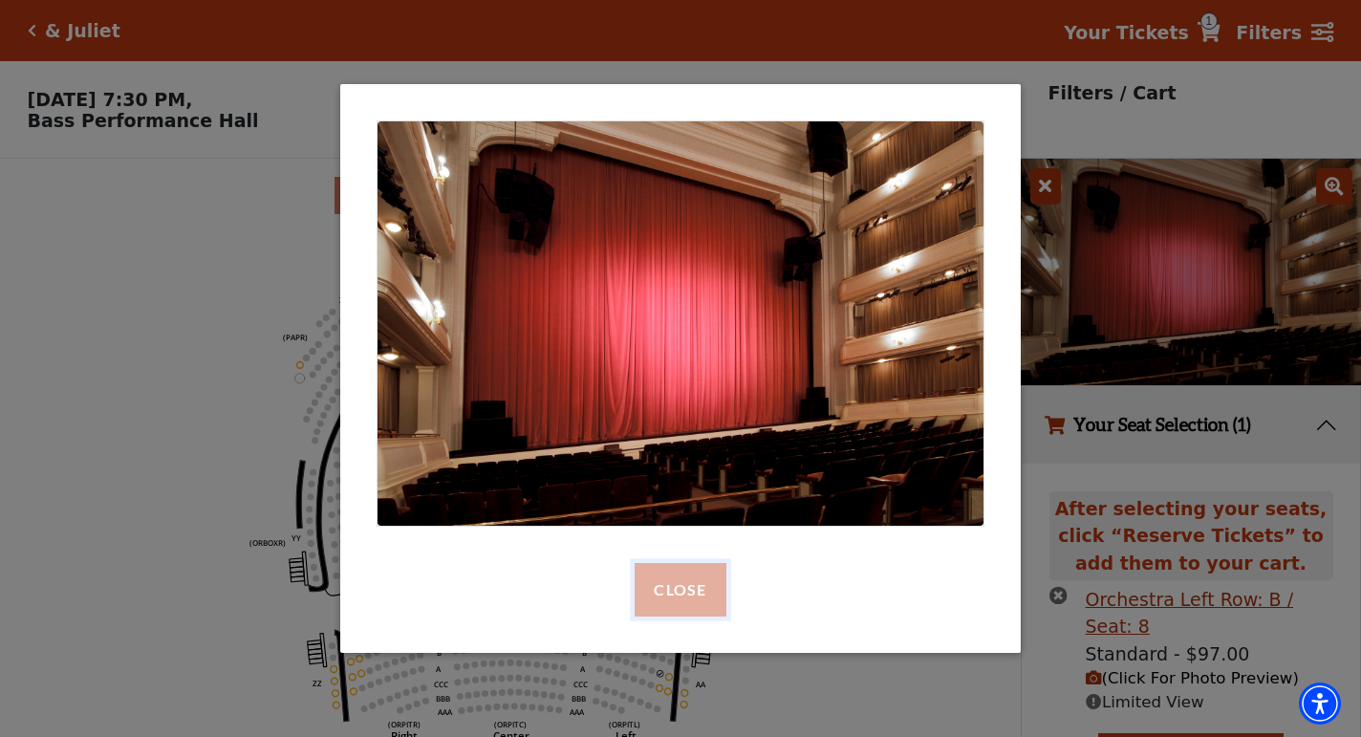
click at [682, 589] on button "Close" at bounding box center [680, 590] width 91 height 54
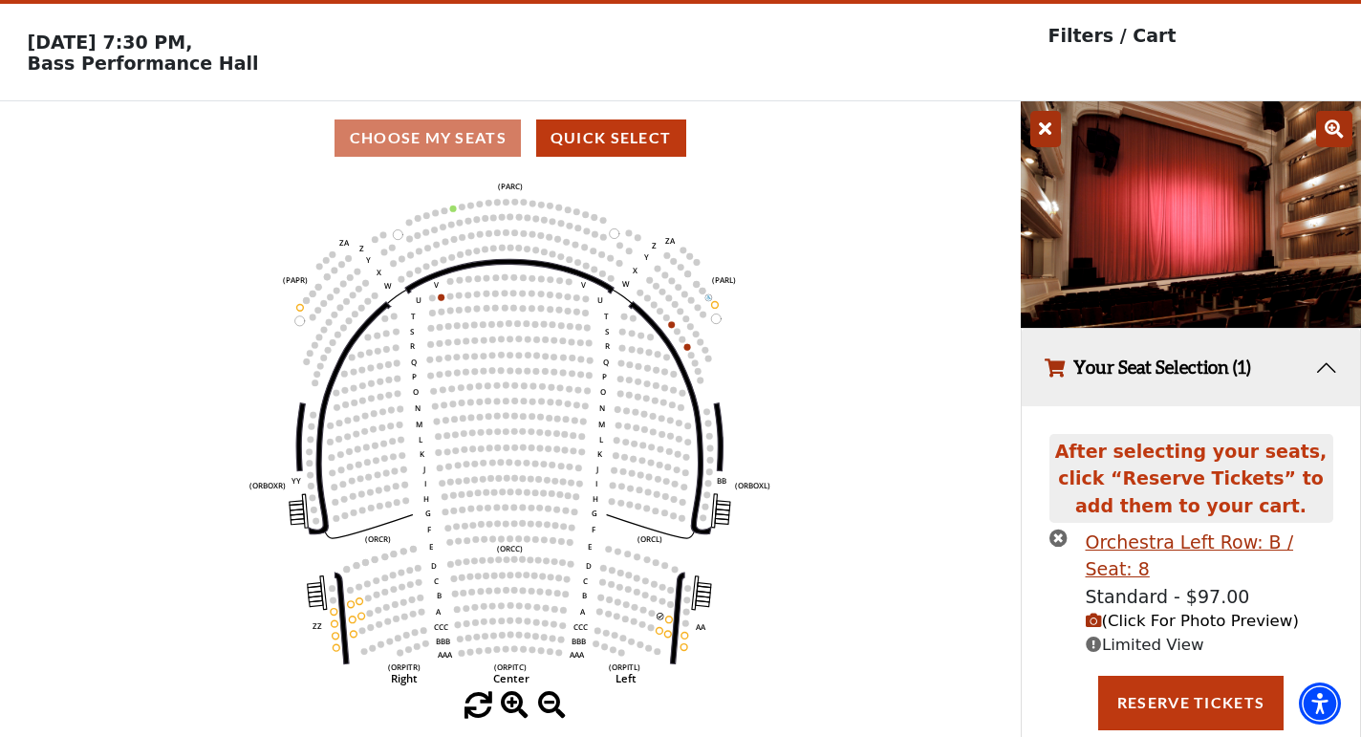
scroll to position [70, 0]
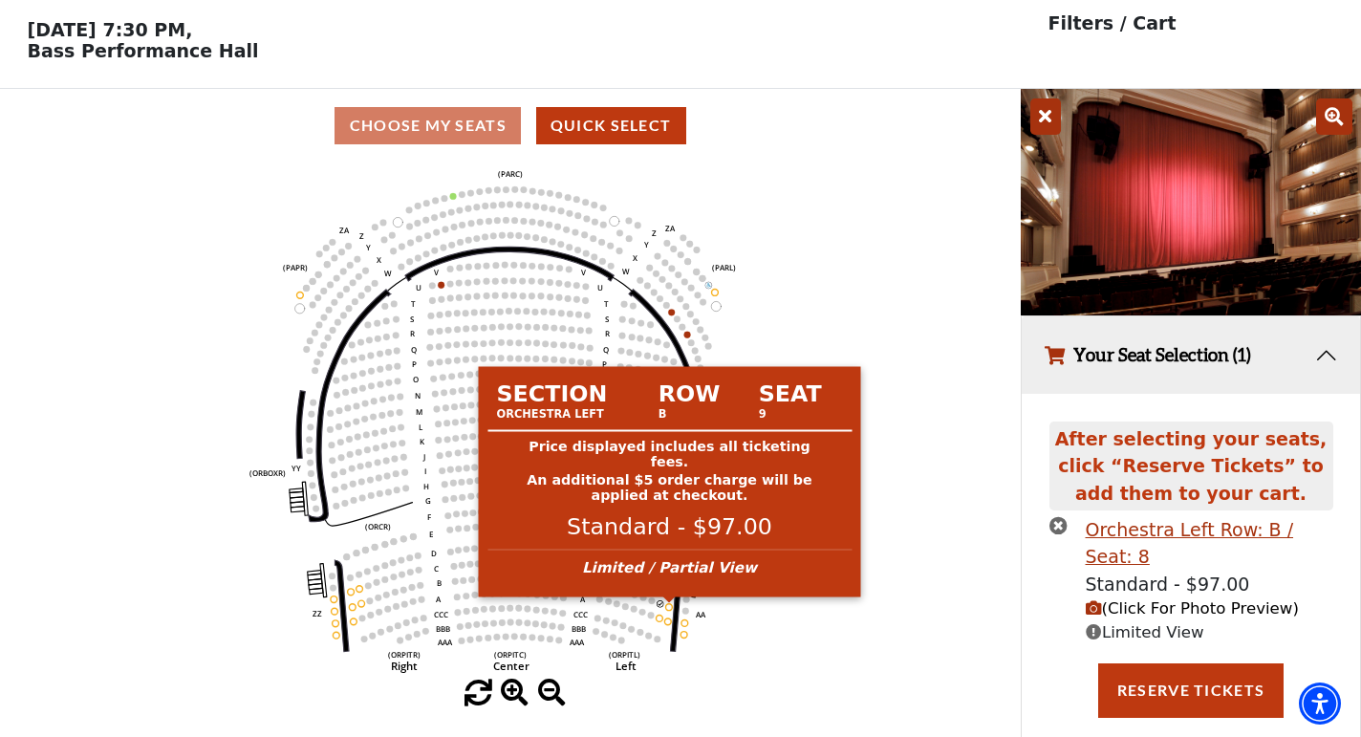
click at [670, 609] on circle at bounding box center [669, 606] width 7 height 7
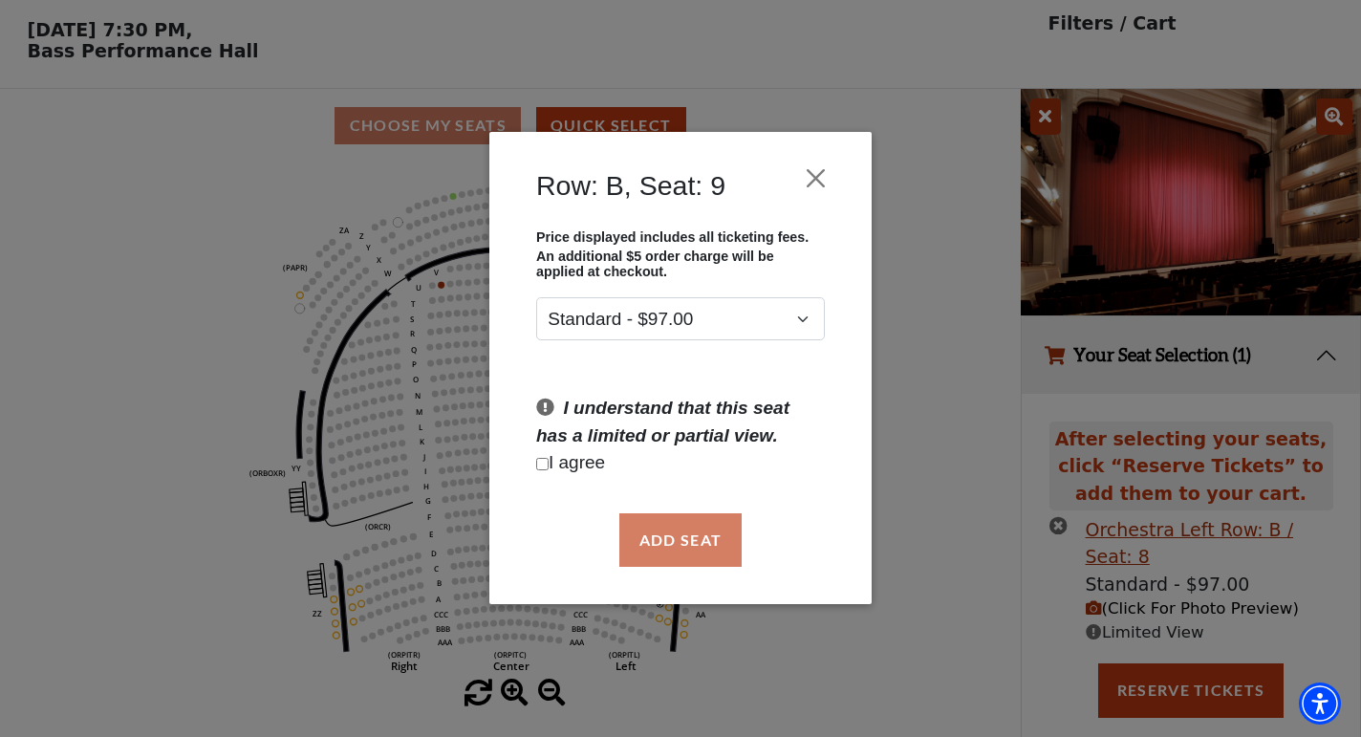
click at [597, 458] on p "I agree" at bounding box center [680, 464] width 289 height 28
click at [597, 464] on p "I agree" at bounding box center [680, 464] width 289 height 28
click at [539, 465] on input "Checkbox field" at bounding box center [542, 464] width 12 height 12
checkbox input "true"
click at [643, 538] on button "Add Seat" at bounding box center [680, 540] width 122 height 54
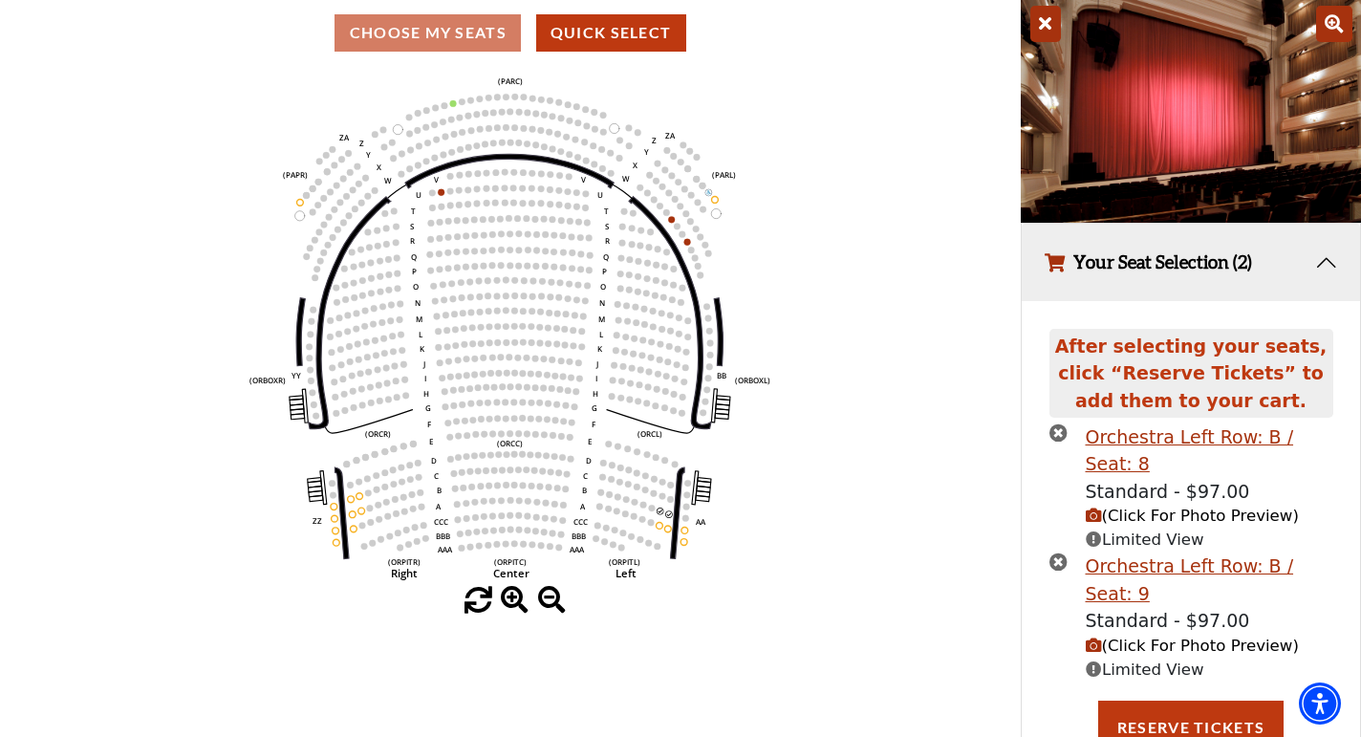
scroll to position [165, 0]
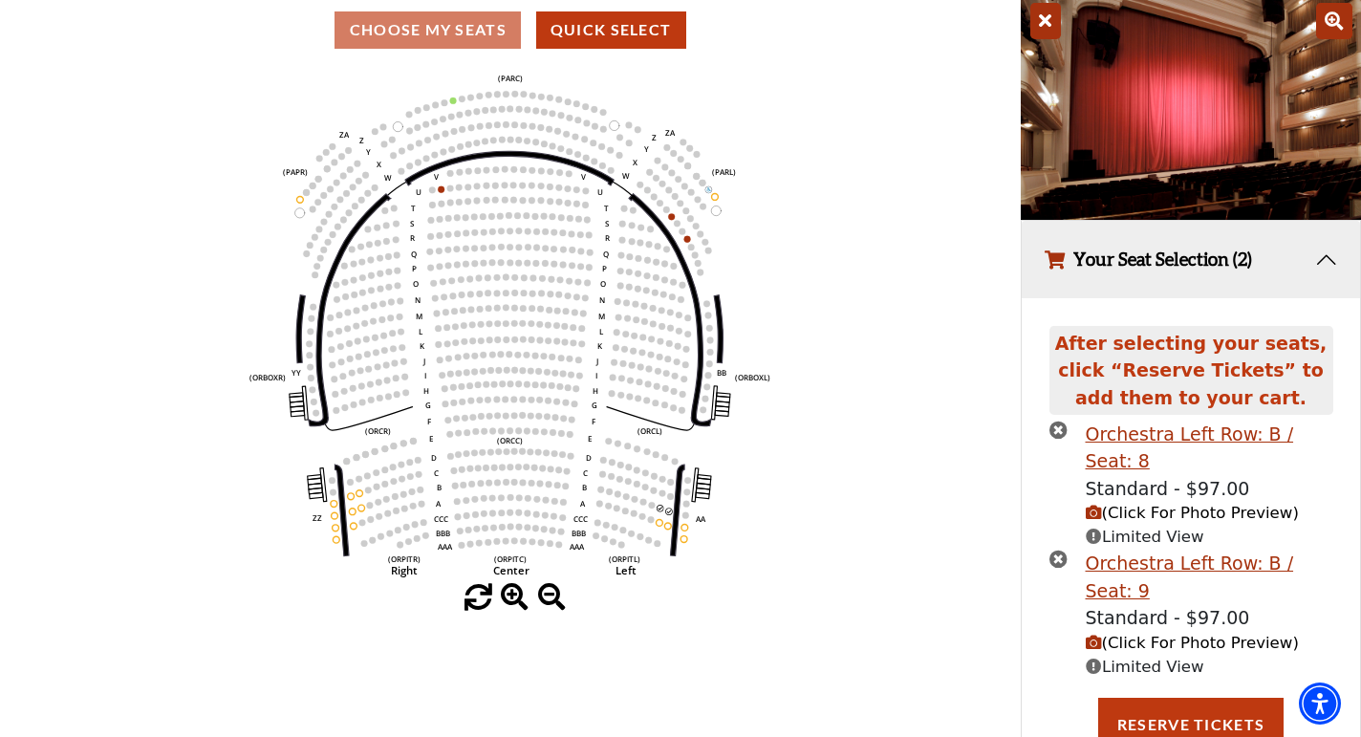
click at [1098, 635] on icon "(Click For Photo Preview)" at bounding box center [1094, 643] width 16 height 16
click at [1091, 635] on icon "(Click For Photo Preview)" at bounding box center [1094, 643] width 16 height 16
click at [1095, 505] on icon "(Click For Photo Preview)" at bounding box center [1094, 513] width 16 height 16
click at [1052, 16] on icon at bounding box center [1045, 21] width 31 height 36
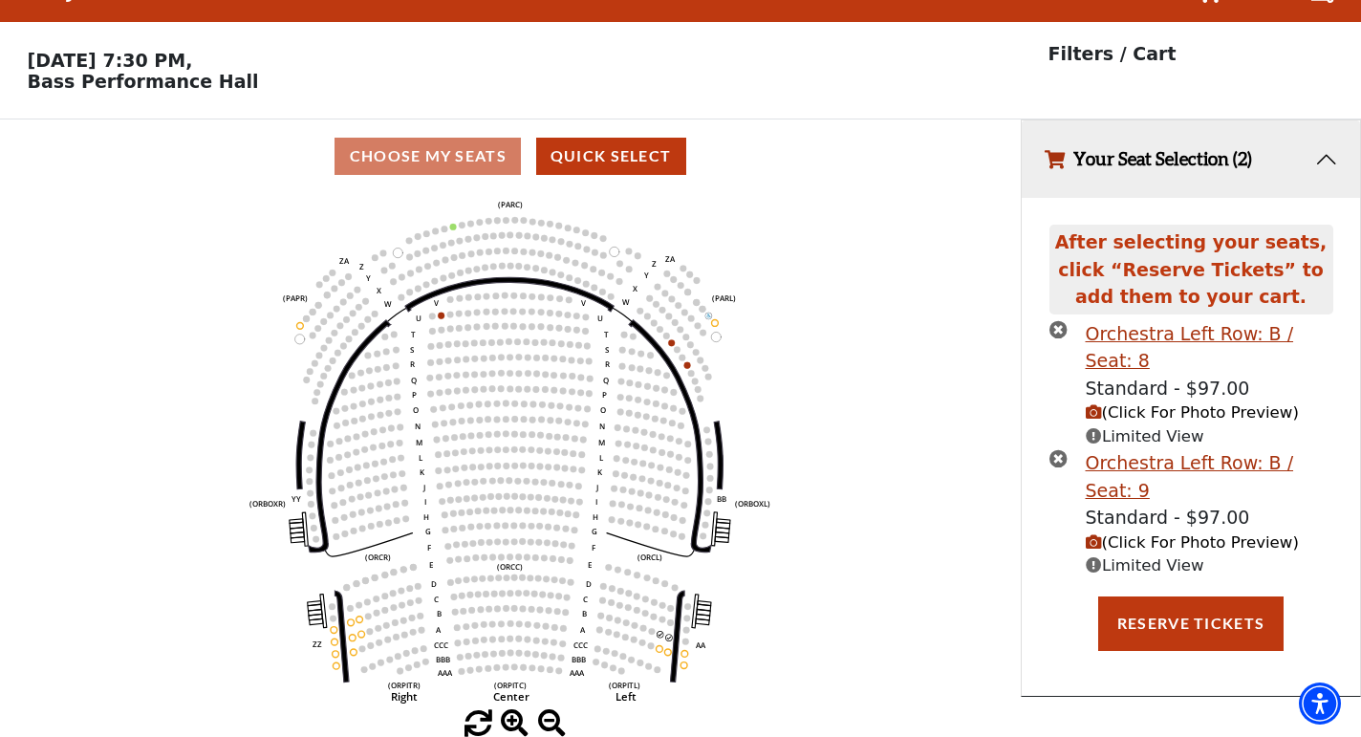
click at [1091, 534] on icon "(Click For Photo Preview)" at bounding box center [1094, 542] width 16 height 16
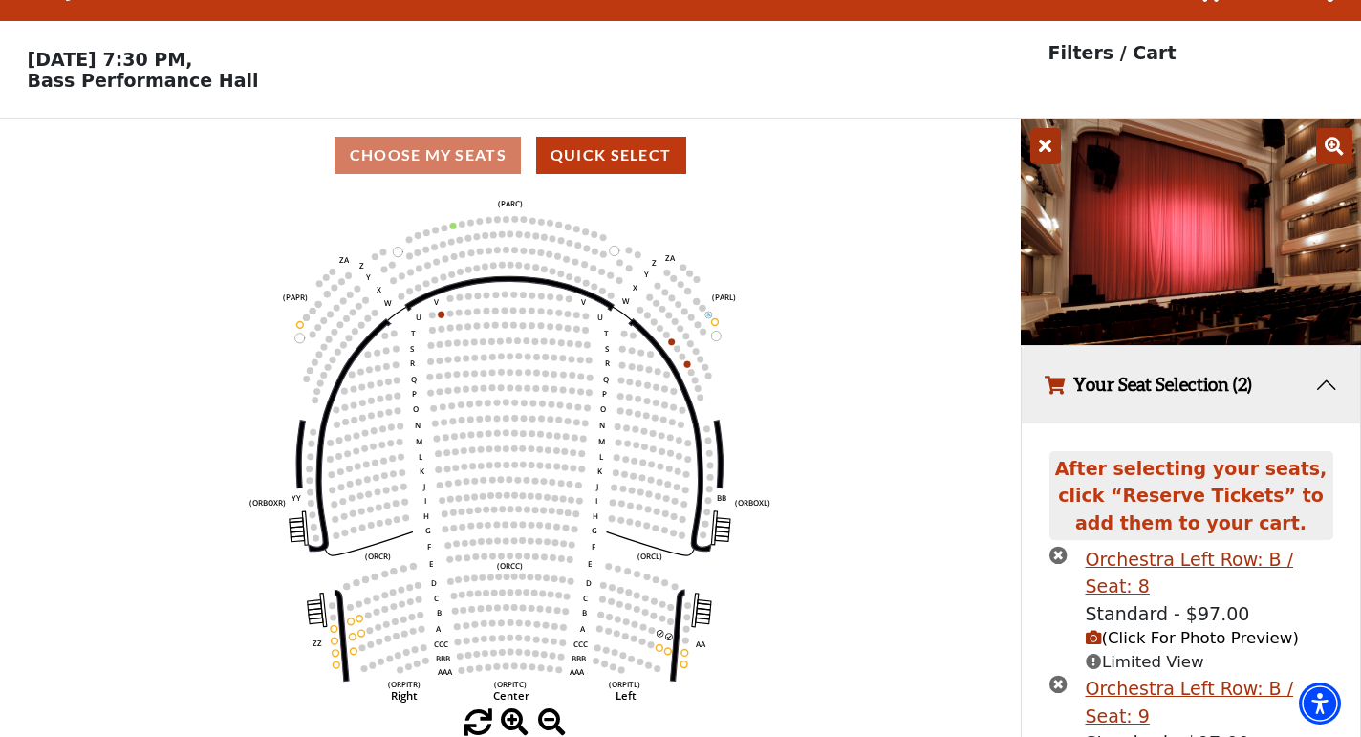
click at [1345, 142] on icon at bounding box center [1334, 146] width 36 height 36
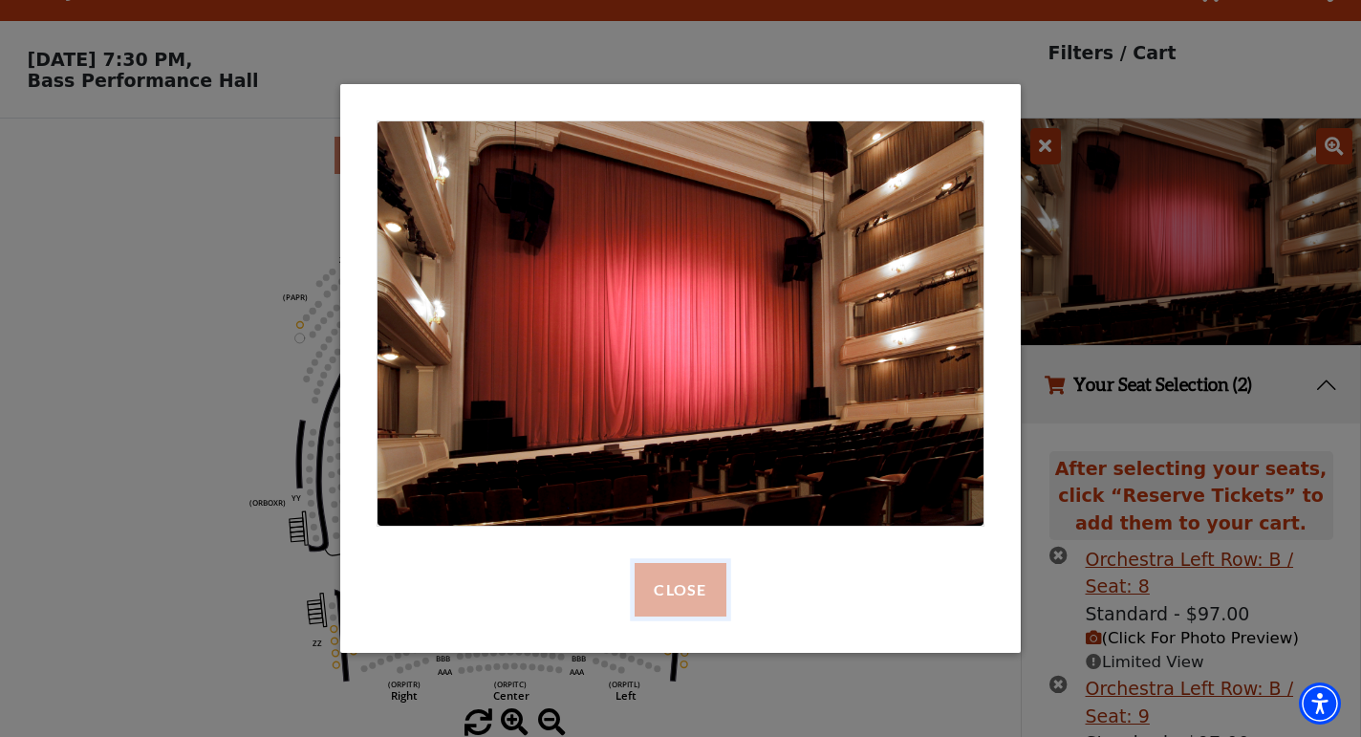
click at [692, 575] on button "Close" at bounding box center [680, 590] width 91 height 54
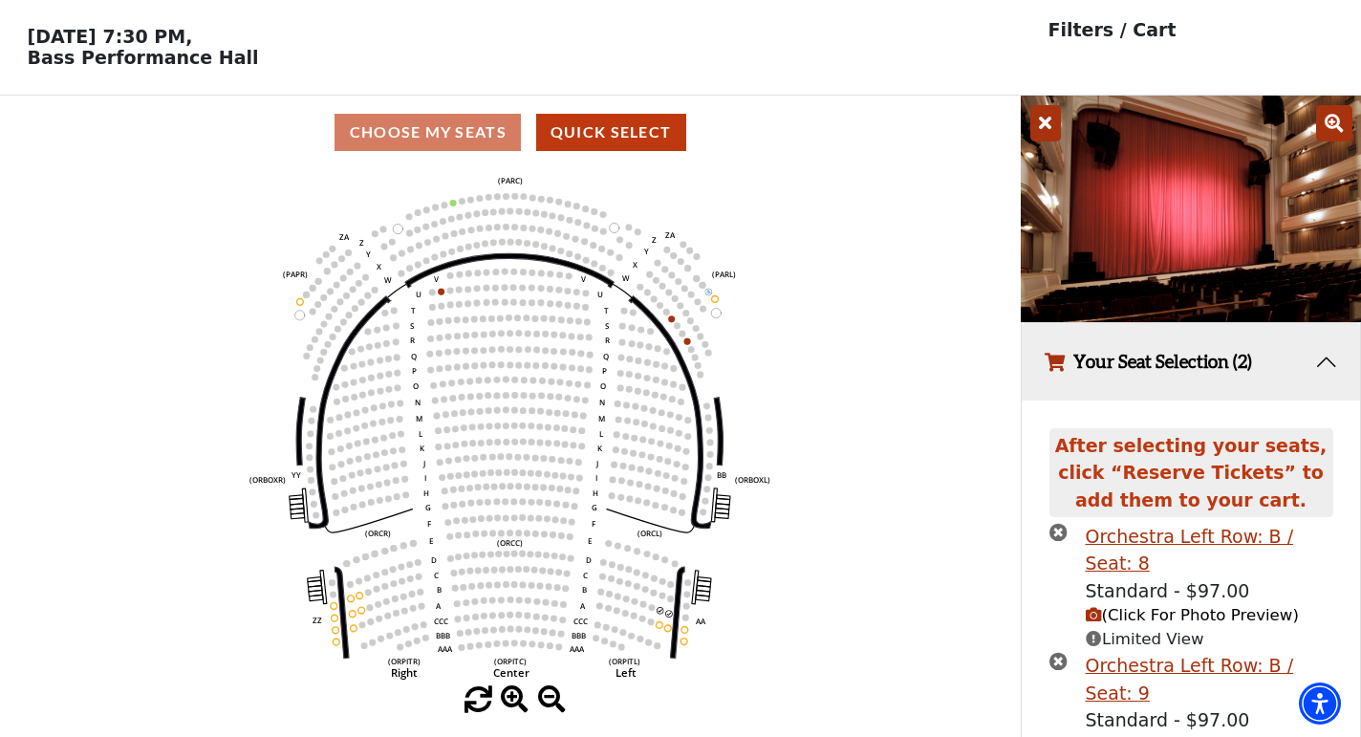
scroll to position [83, 0]
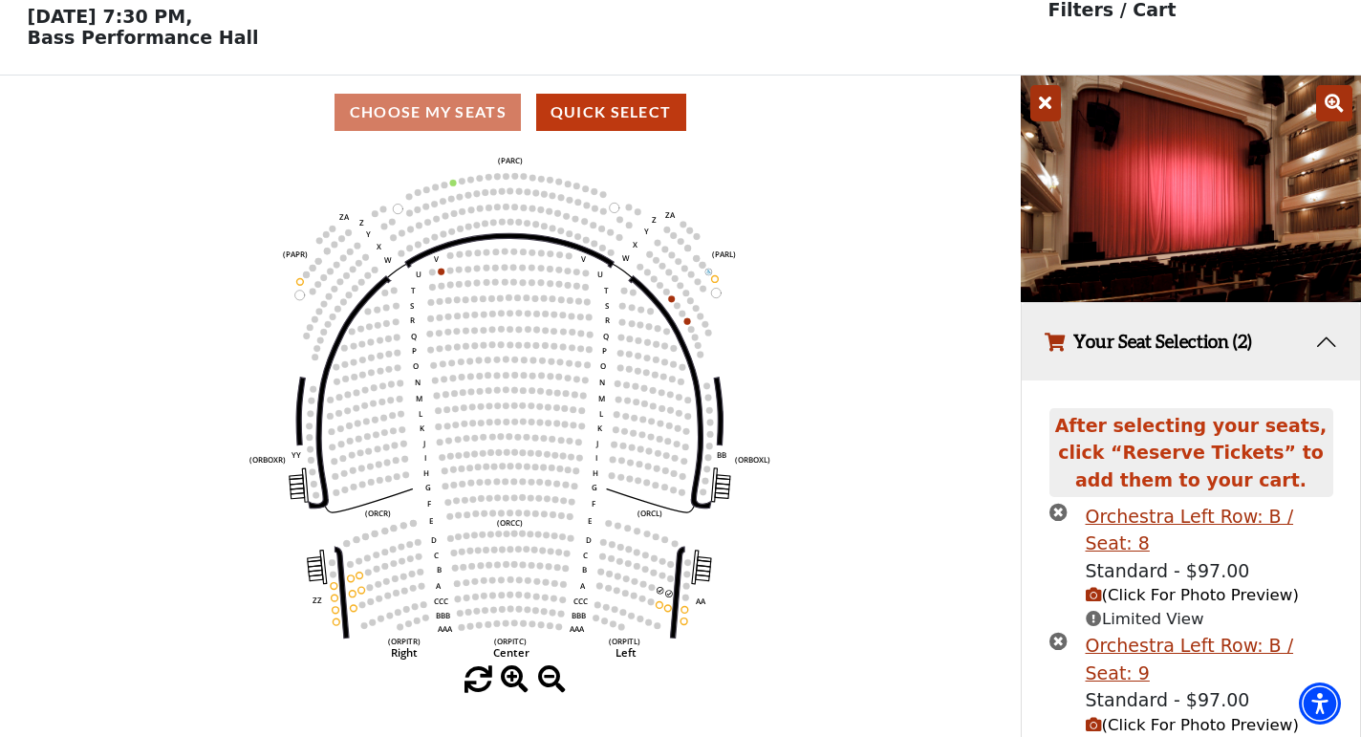
click at [1340, 101] on icon at bounding box center [1334, 103] width 36 height 36
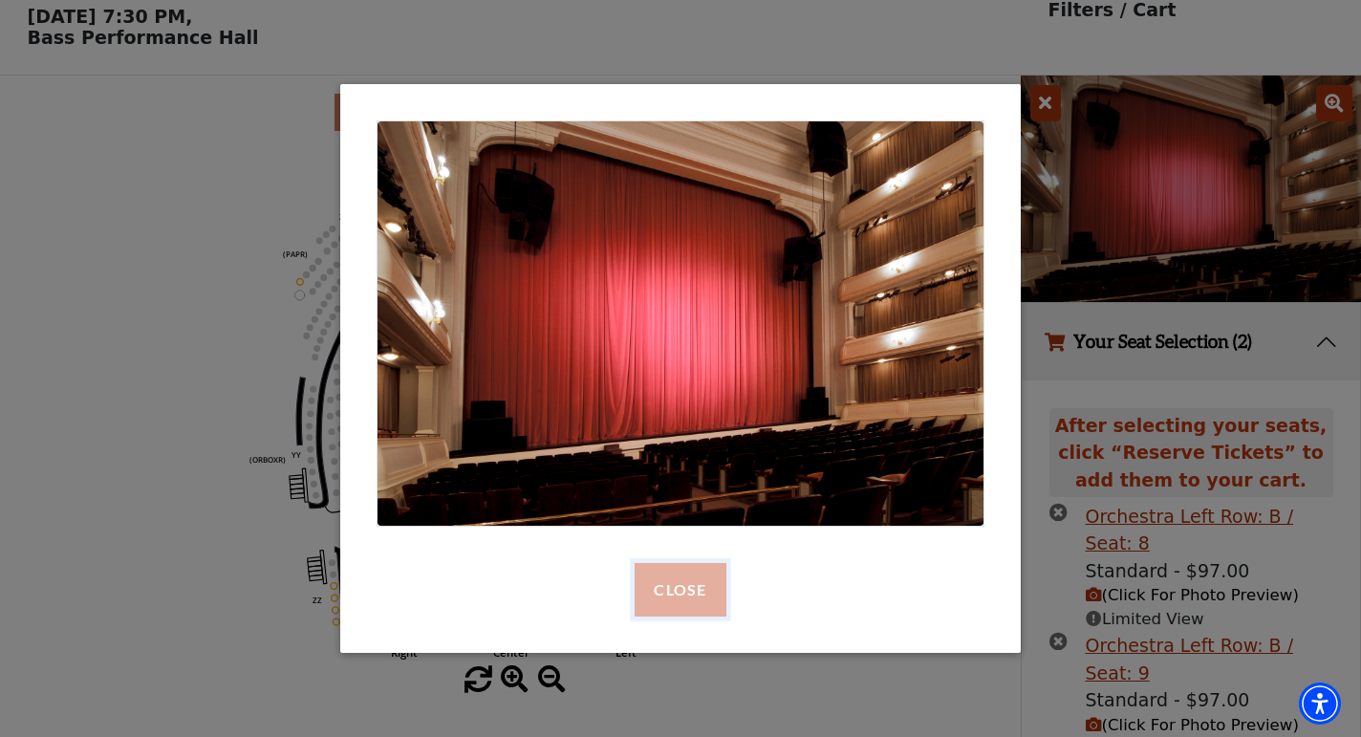
click at [685, 588] on button "Close" at bounding box center [680, 590] width 91 height 54
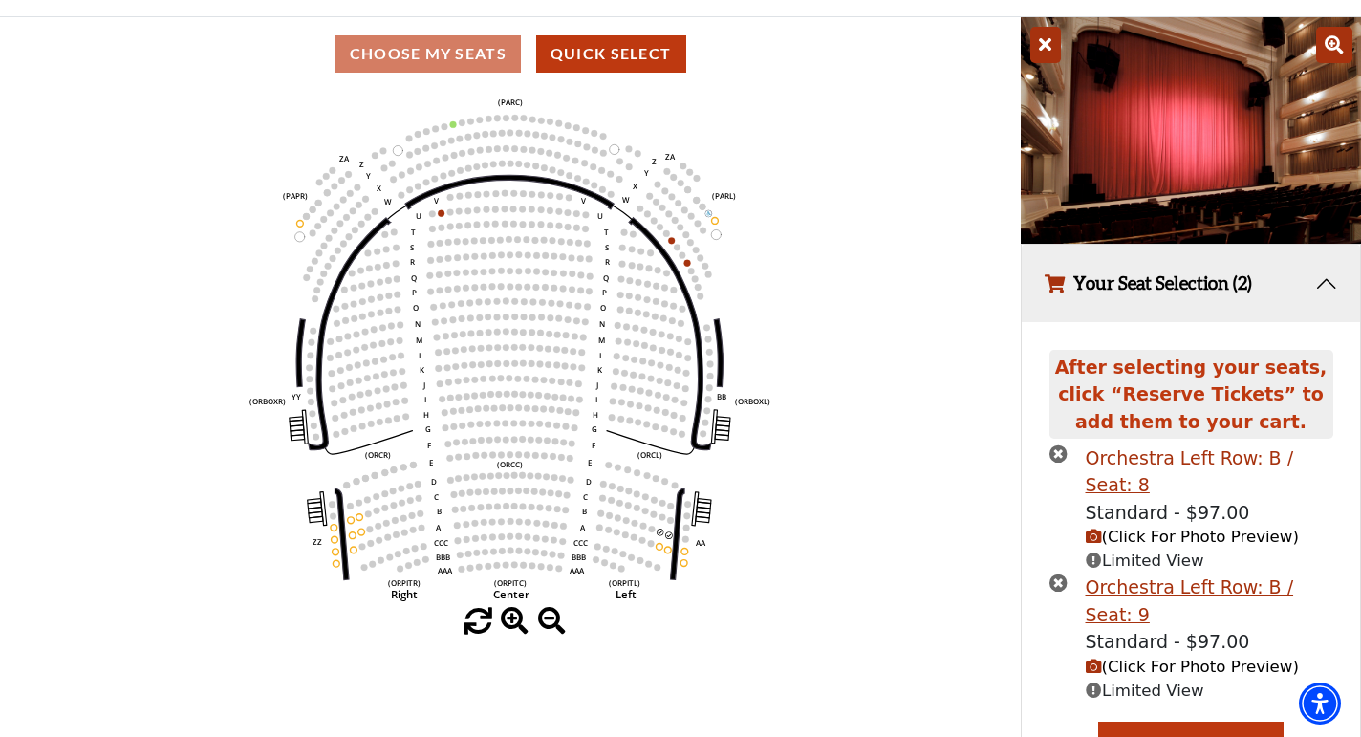
scroll to position [147, 0]
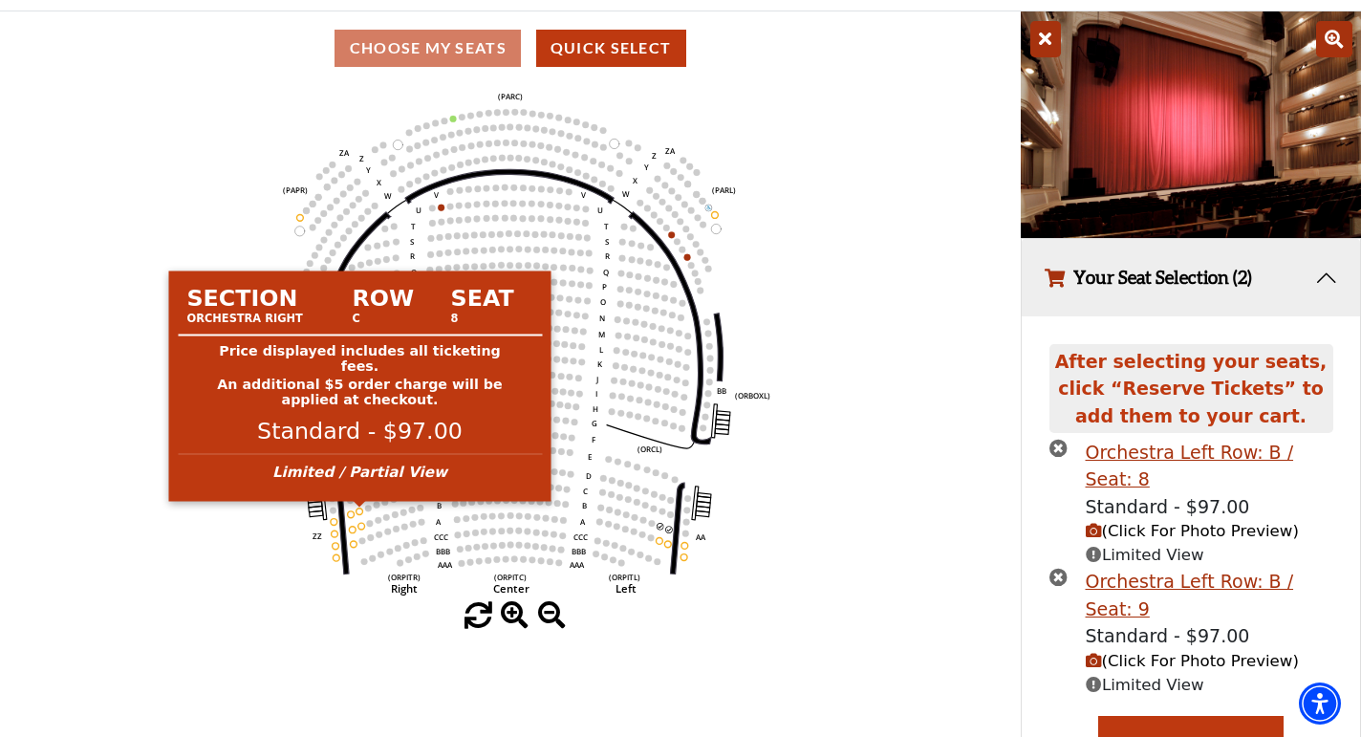
click at [358, 511] on circle at bounding box center [360, 511] width 7 height 7
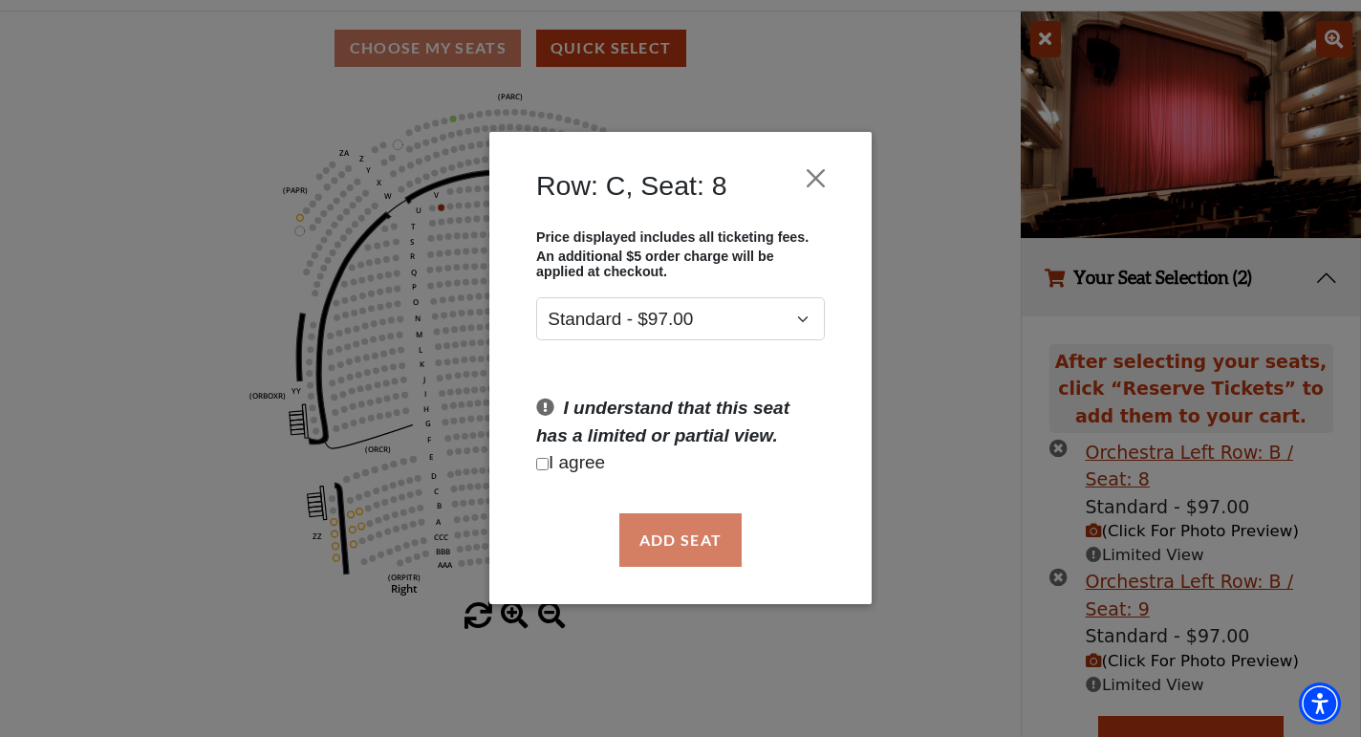
click at [579, 468] on p "I agree" at bounding box center [680, 464] width 289 height 28
click at [543, 466] on input "Checkbox field" at bounding box center [542, 464] width 12 height 12
checkbox input "true"
click at [646, 535] on button "Add Seat" at bounding box center [680, 540] width 122 height 54
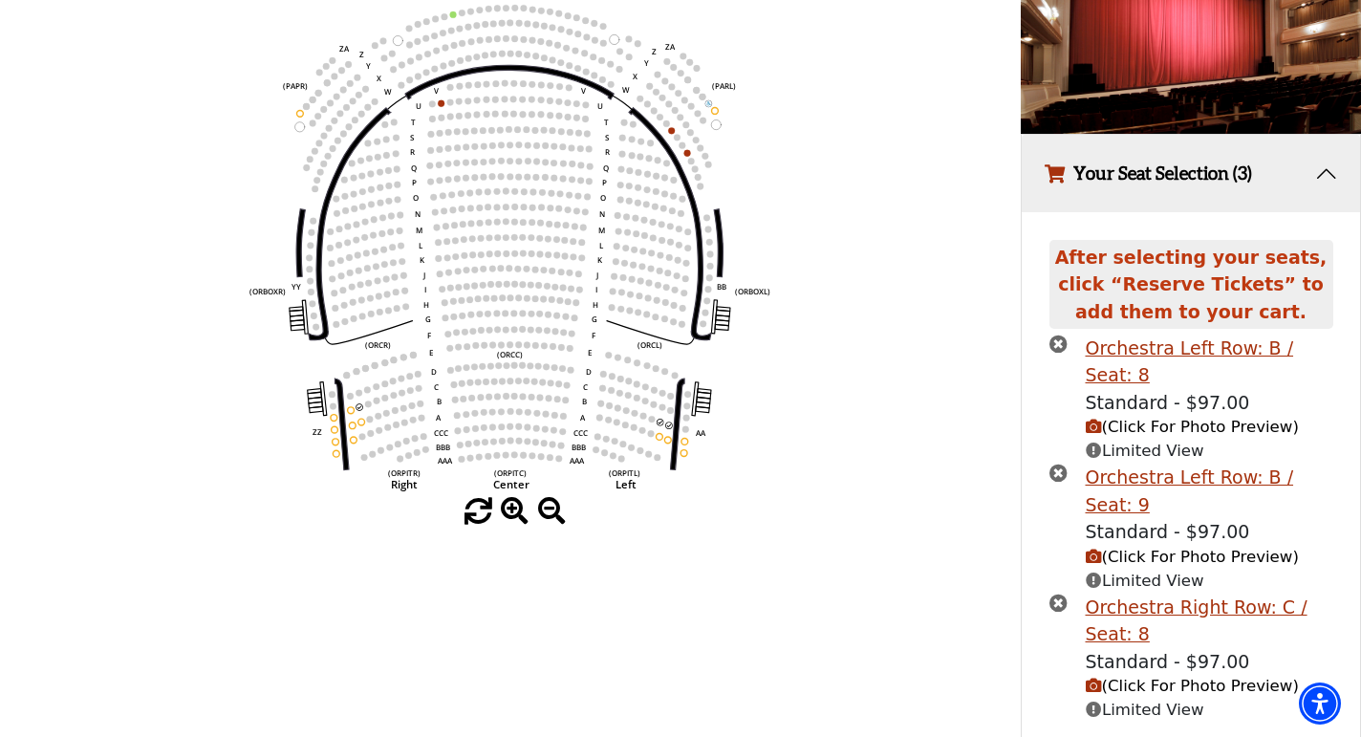
scroll to position [255, 0]
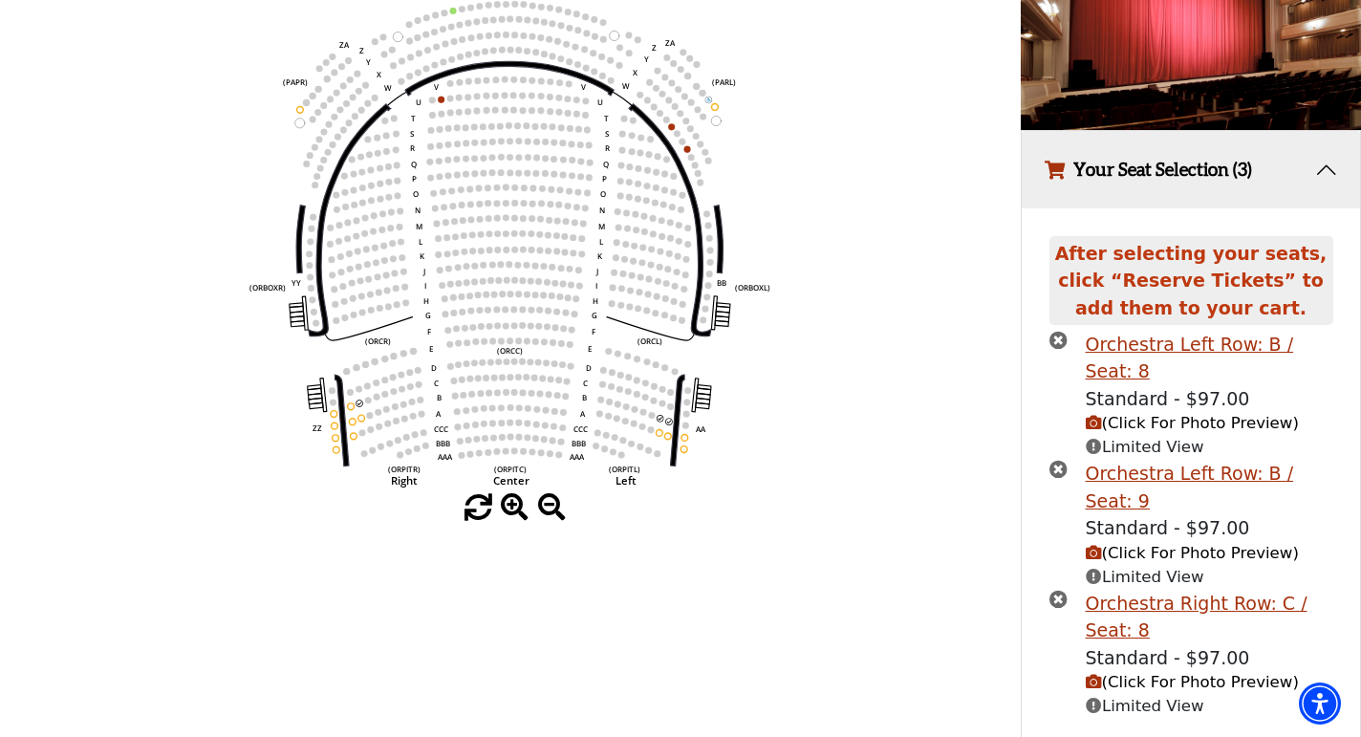
click at [1090, 674] on icon "(Click For Photo Preview)" at bounding box center [1094, 682] width 16 height 16
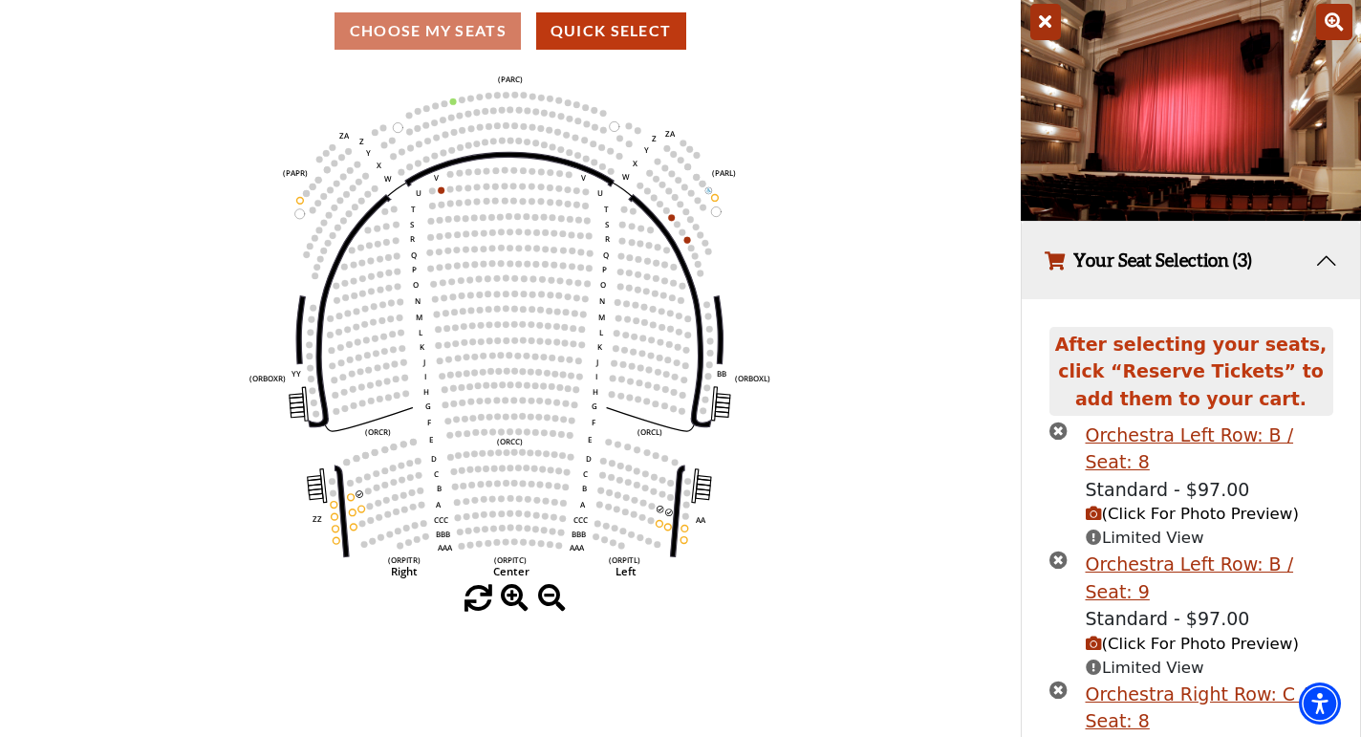
scroll to position [155, 0]
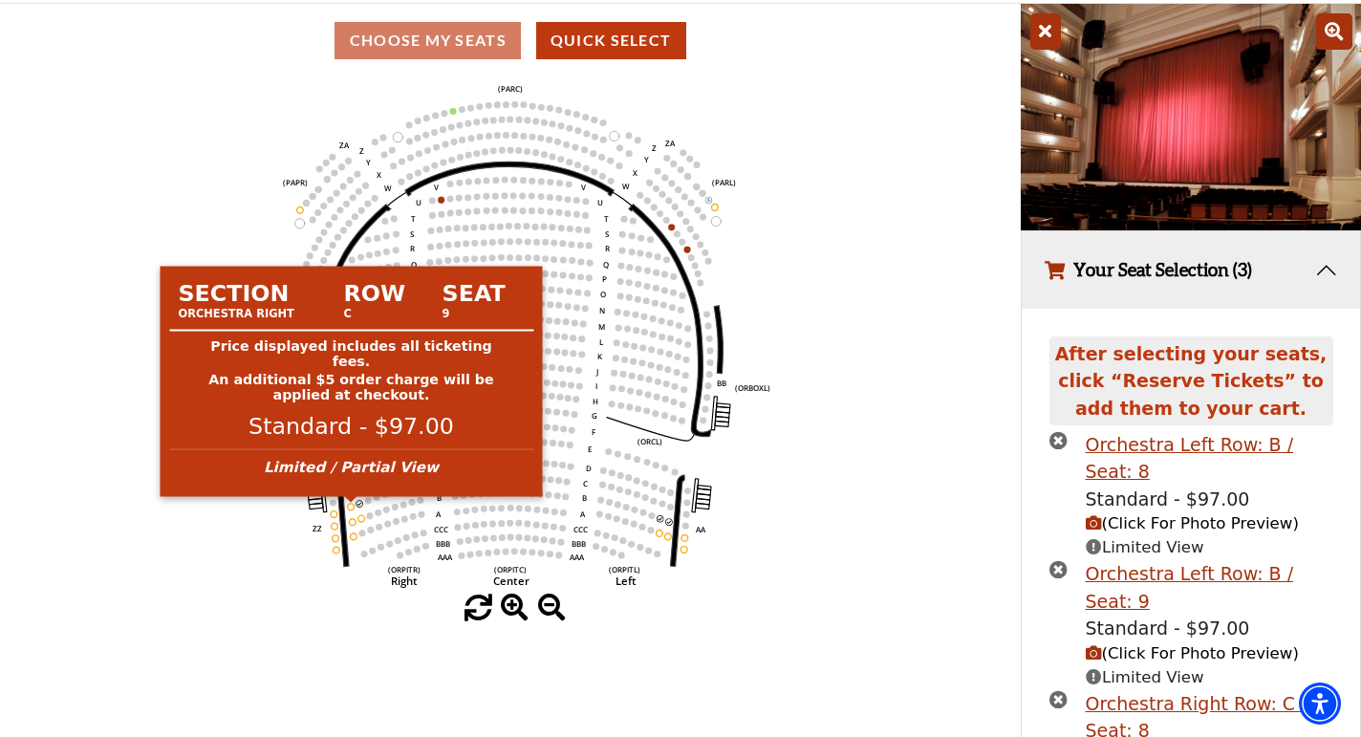
click at [352, 505] on circle at bounding box center [351, 507] width 7 height 7
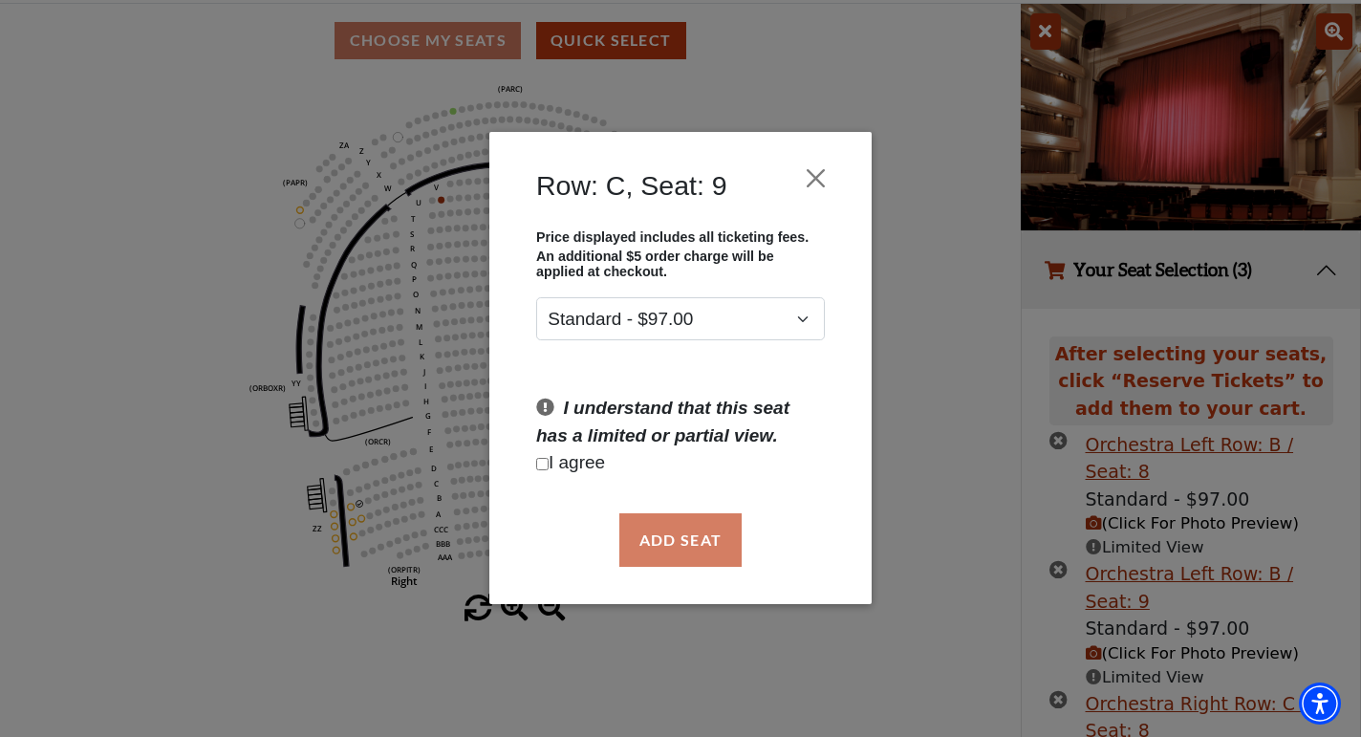
click at [585, 464] on p "I agree" at bounding box center [680, 464] width 289 height 28
click at [541, 460] on input "Checkbox field" at bounding box center [542, 464] width 12 height 12
checkbox input "true"
click at [707, 515] on button "Add Seat" at bounding box center [680, 540] width 122 height 54
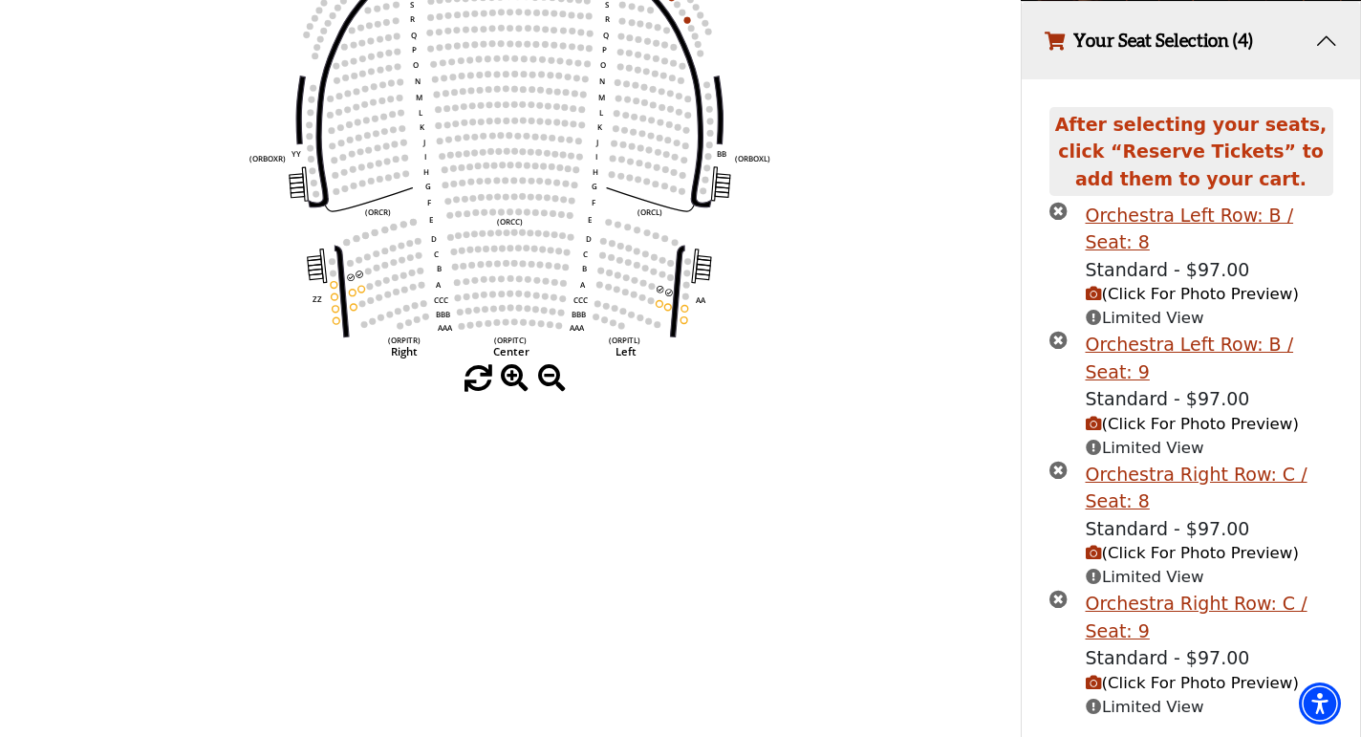
scroll to position [385, 0]
click at [1057, 213] on icon "times-circle" at bounding box center [1058, 210] width 18 height 18
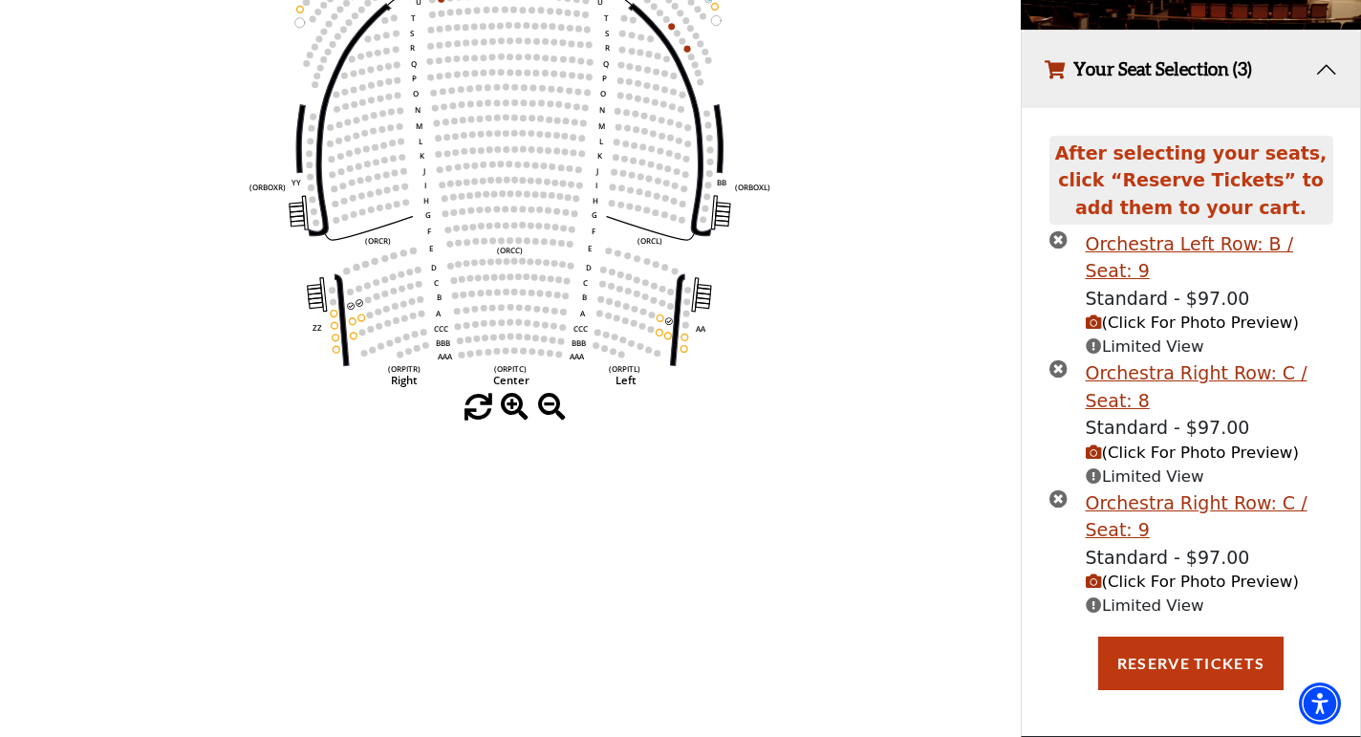
scroll to position [329, 0]
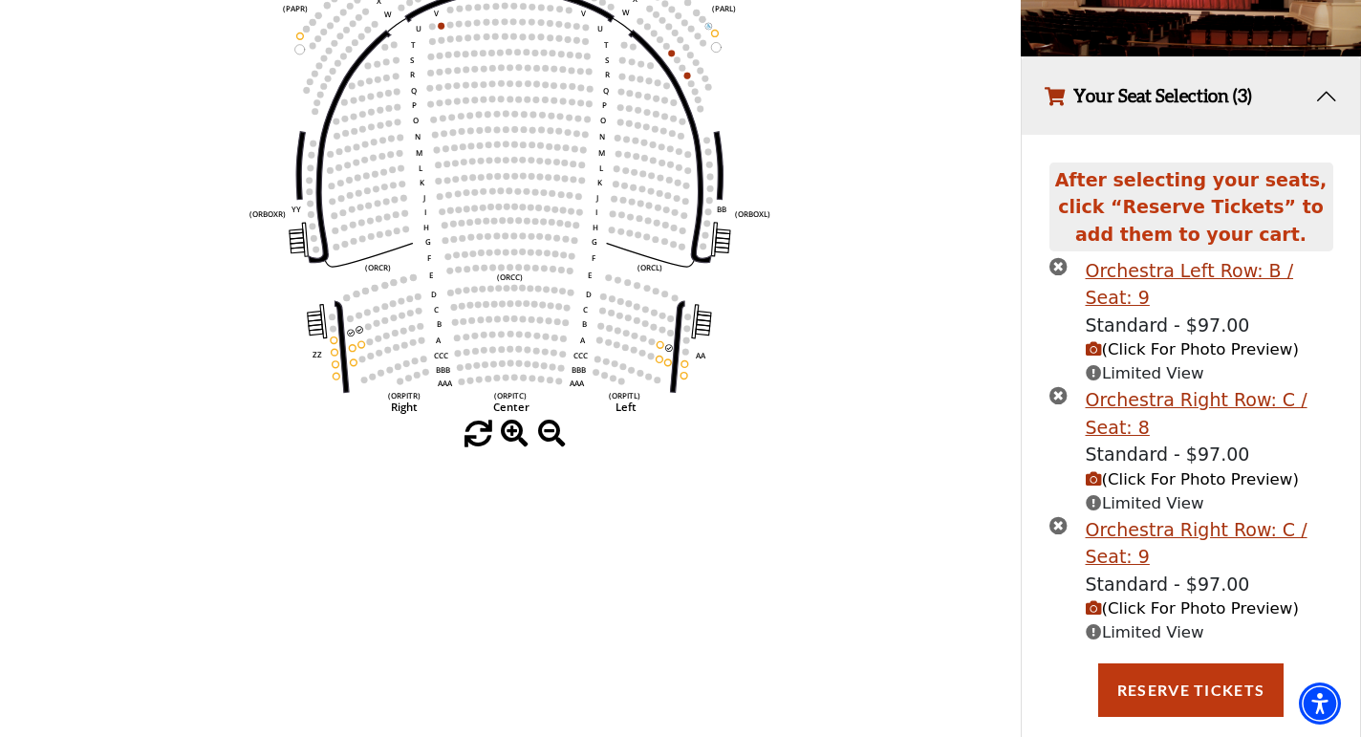
click at [1065, 266] on icon "times-circle" at bounding box center [1058, 266] width 18 height 18
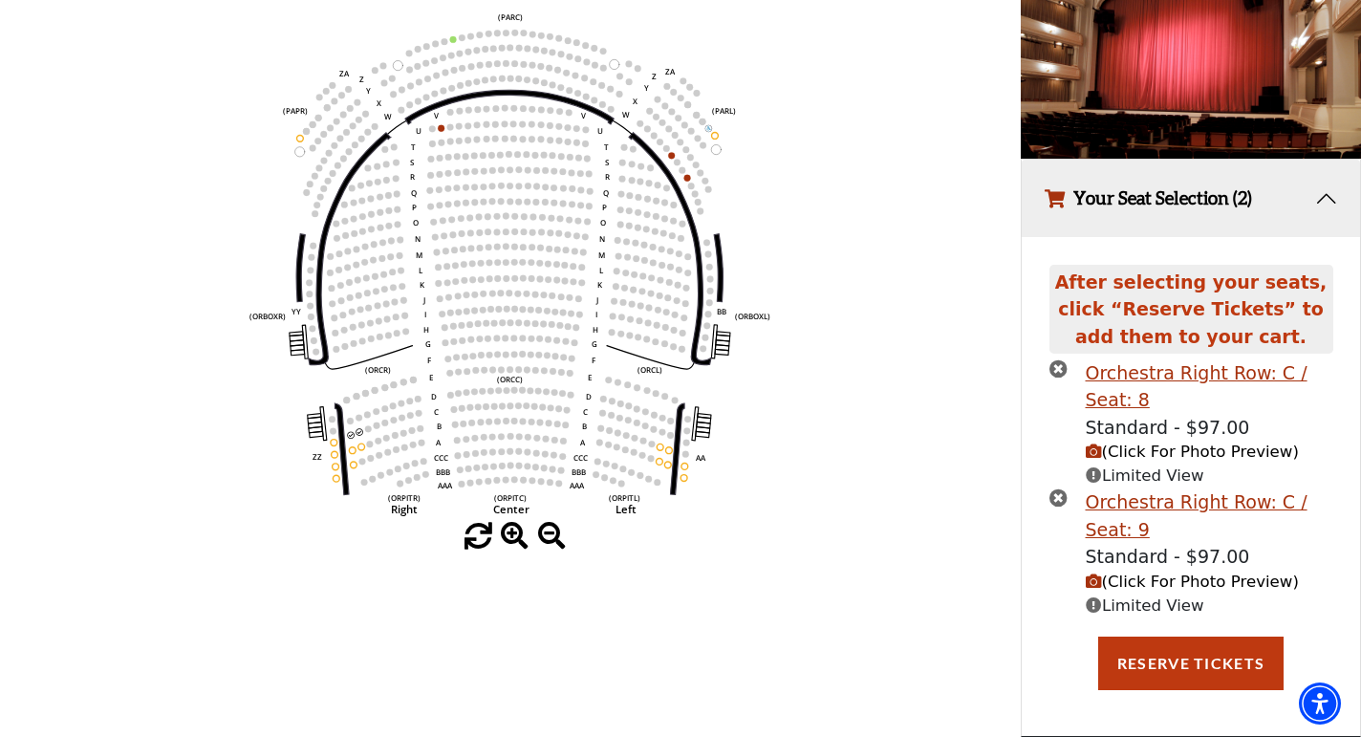
click at [1055, 377] on icon "times-circle" at bounding box center [1058, 368] width 18 height 18
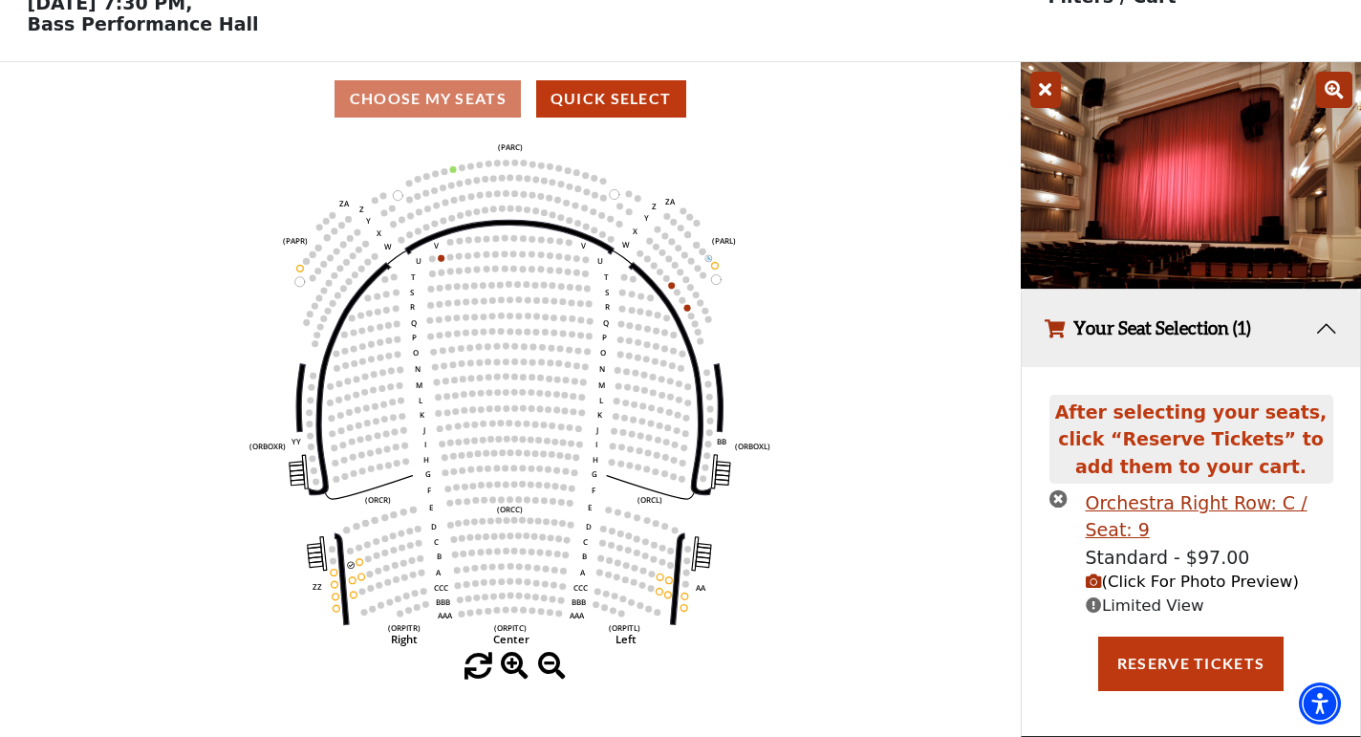
click at [1058, 498] on icon "times-circle" at bounding box center [1058, 498] width 18 height 18
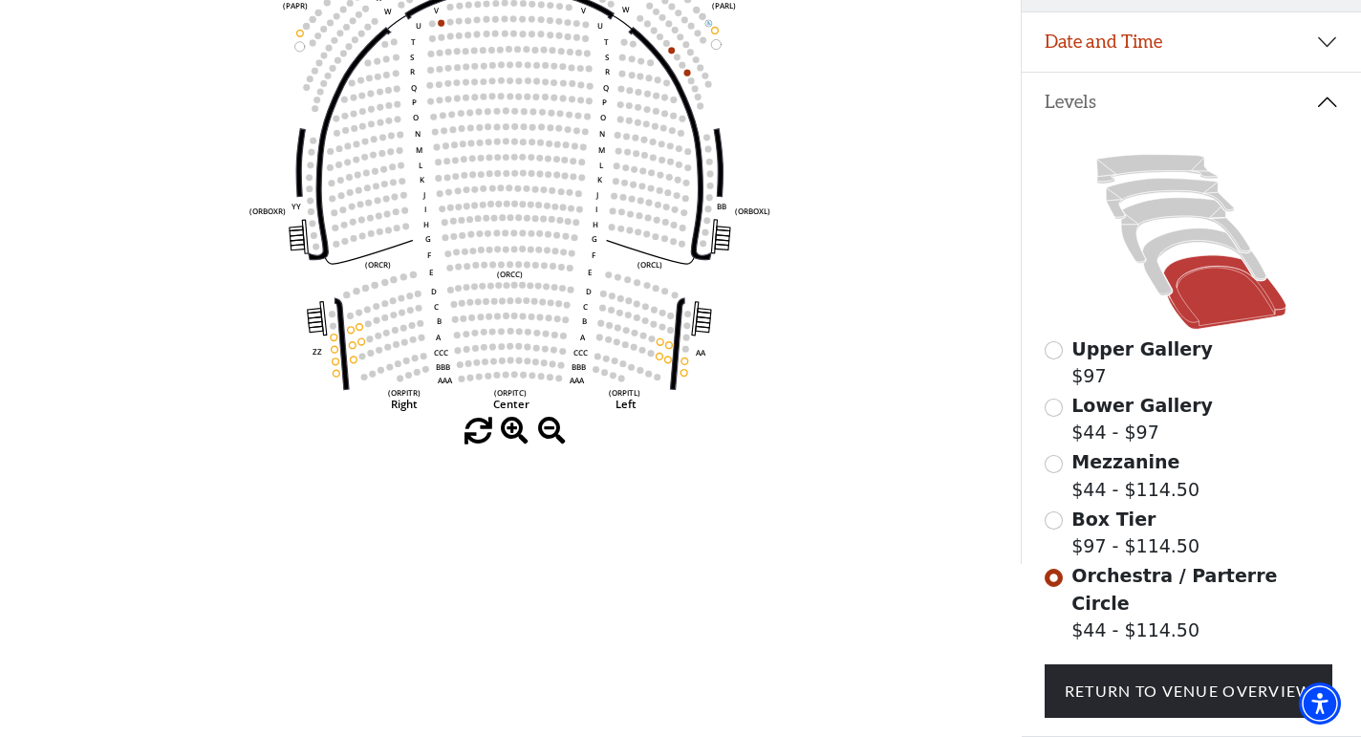
scroll to position [346, 0]
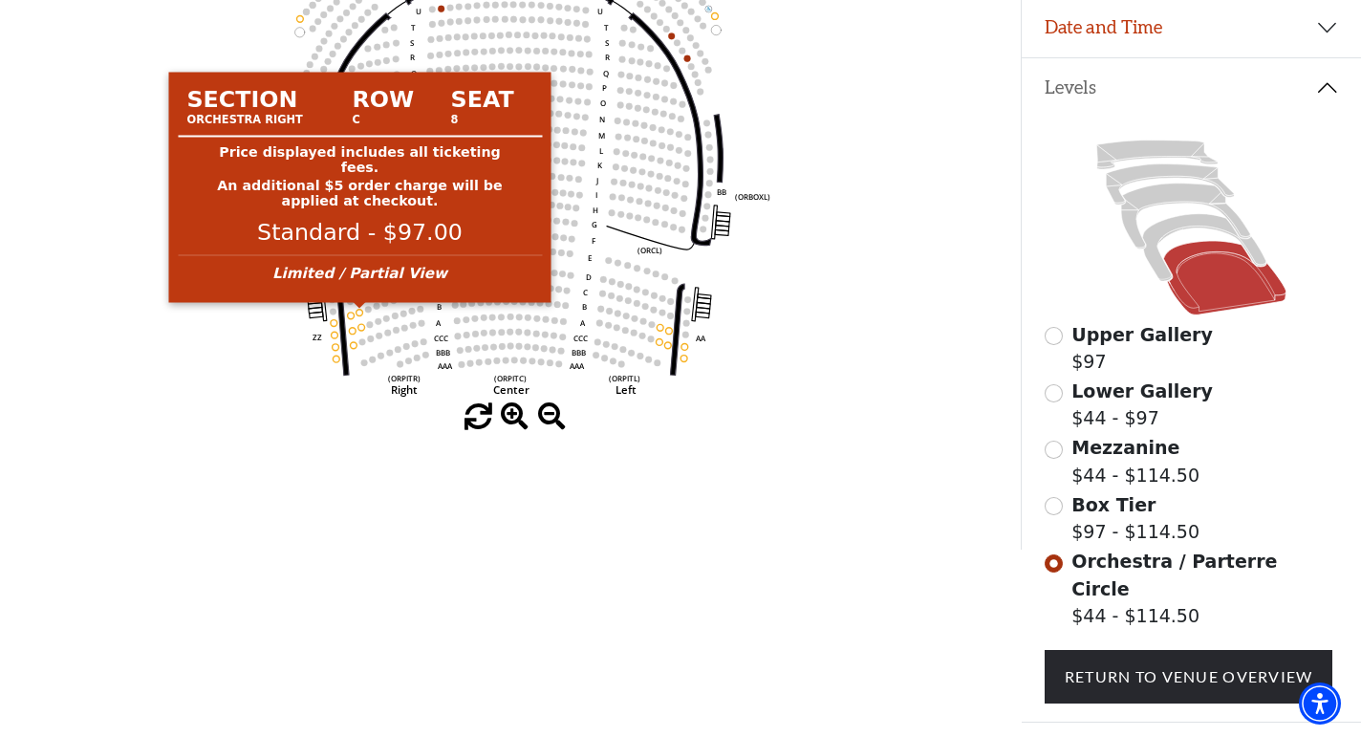
click at [358, 314] on circle at bounding box center [360, 312] width 7 height 7
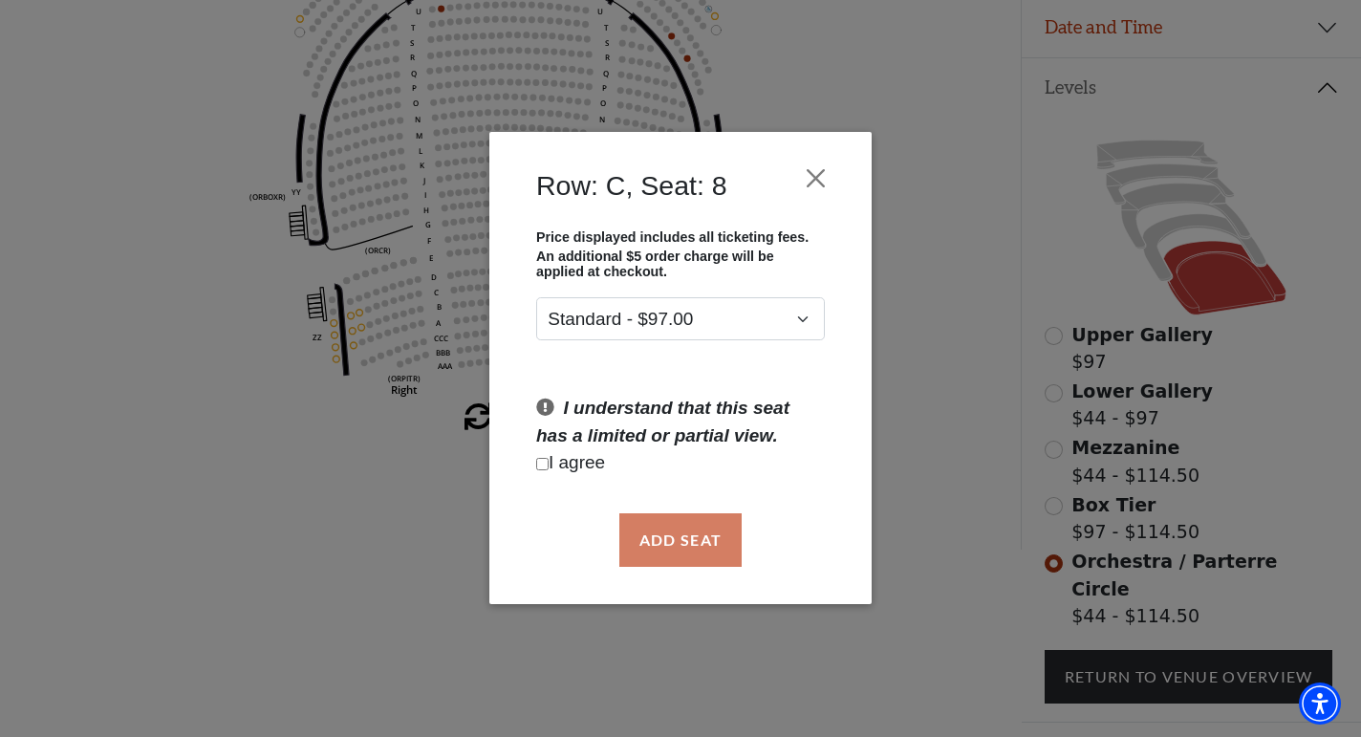
click at [562, 466] on p "I agree" at bounding box center [680, 464] width 289 height 28
click at [543, 465] on input "Checkbox field" at bounding box center [542, 464] width 12 height 12
checkbox input "true"
click at [638, 541] on button "Add Seat" at bounding box center [680, 540] width 122 height 54
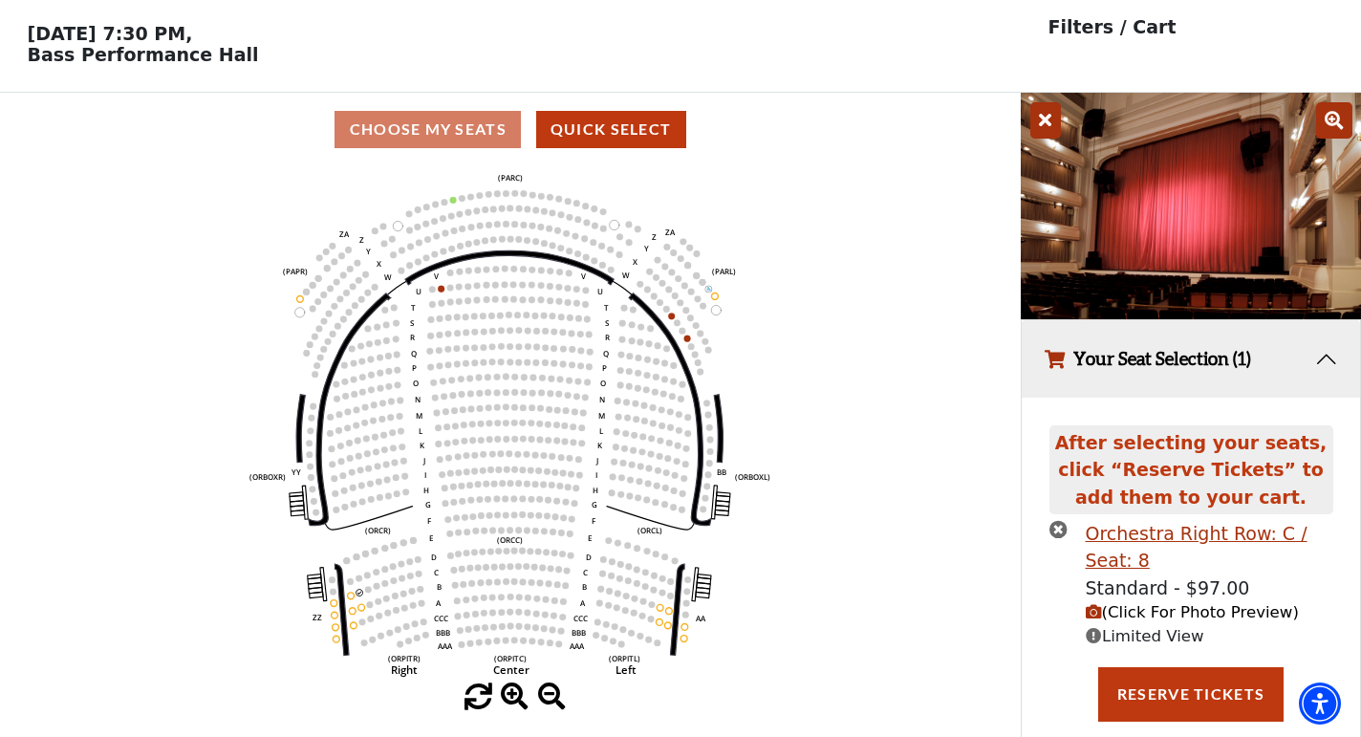
scroll to position [51, 0]
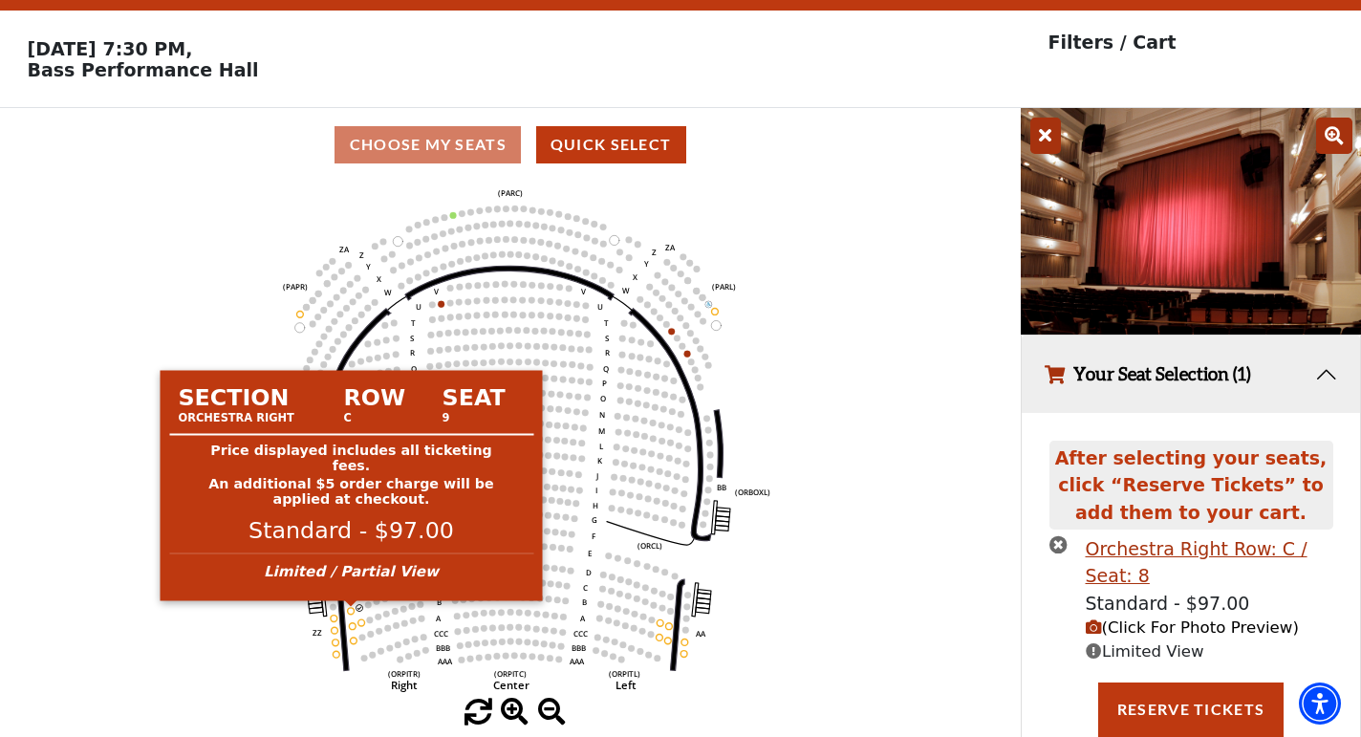
click at [351, 612] on circle at bounding box center [351, 611] width 7 height 7
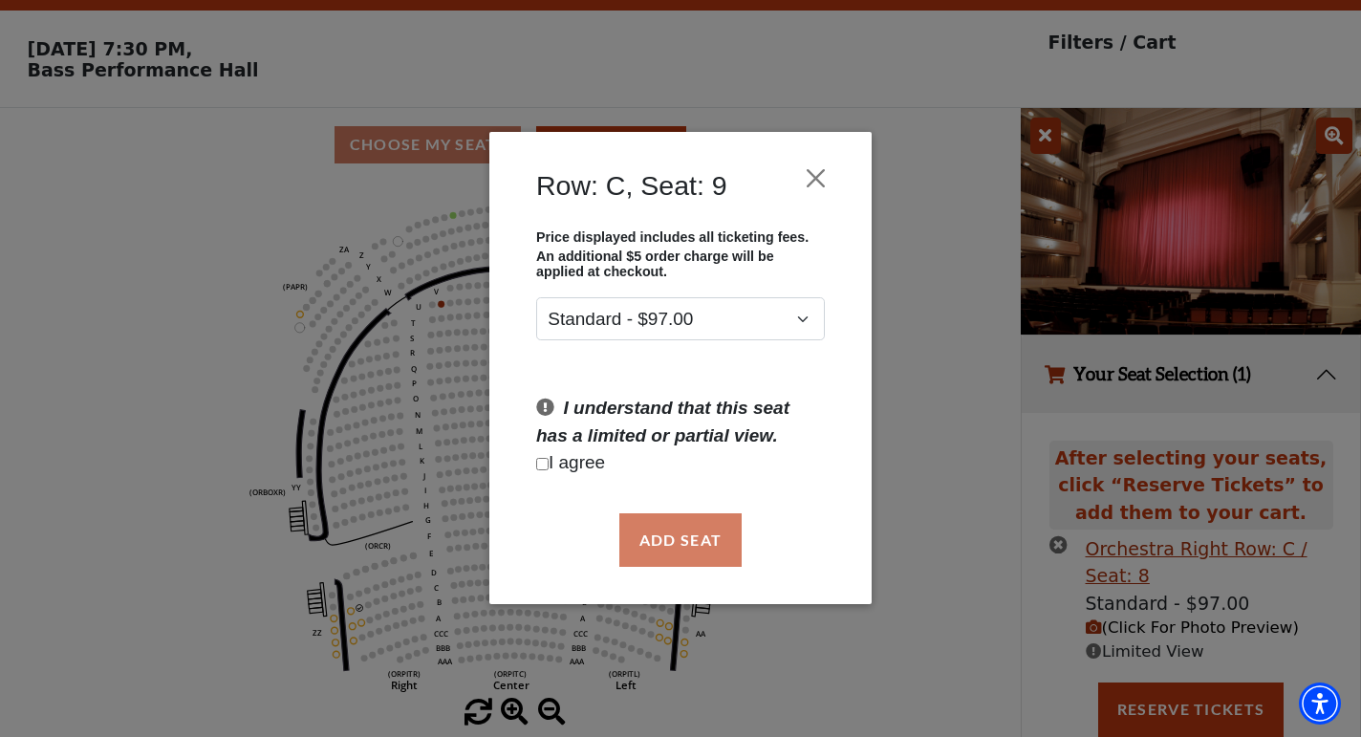
click at [544, 459] on input "Checkbox field" at bounding box center [542, 464] width 12 height 12
checkbox input "true"
click at [627, 522] on button "Add Seat" at bounding box center [680, 540] width 122 height 54
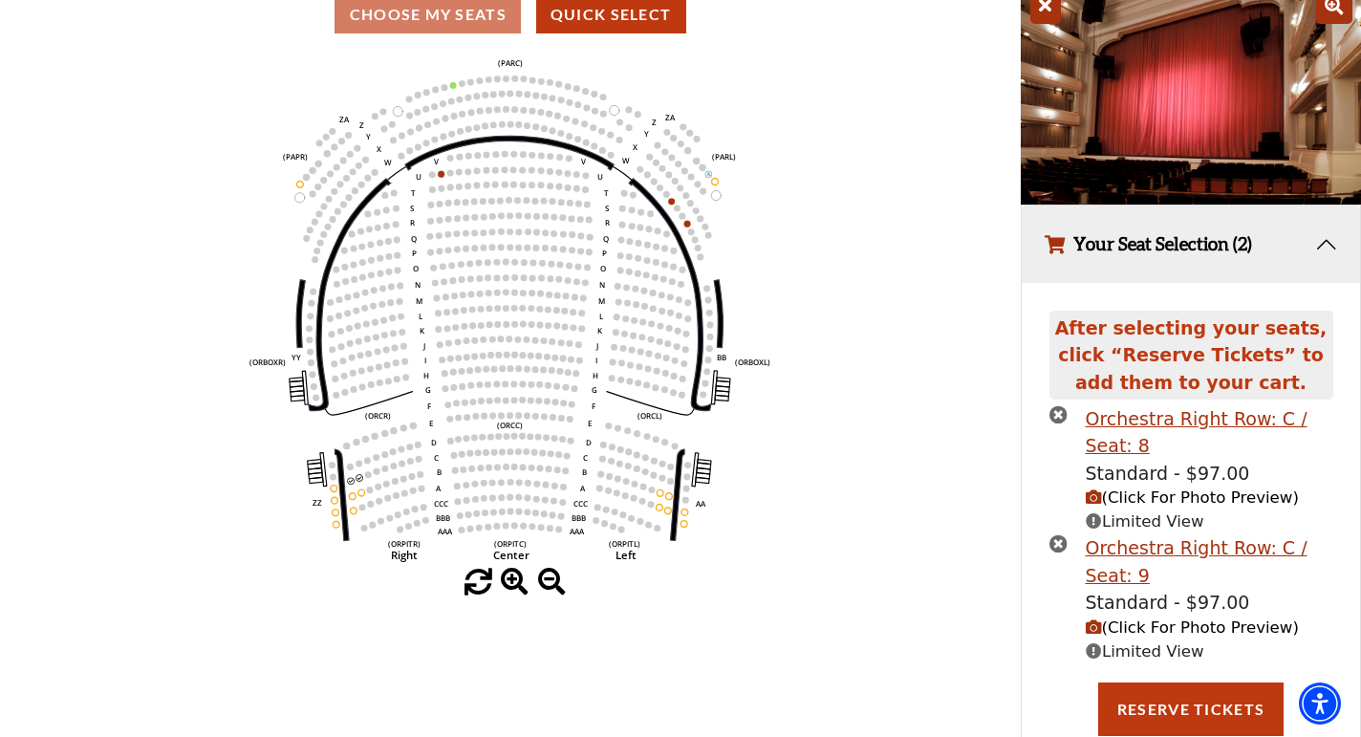
scroll to position [227, 0]
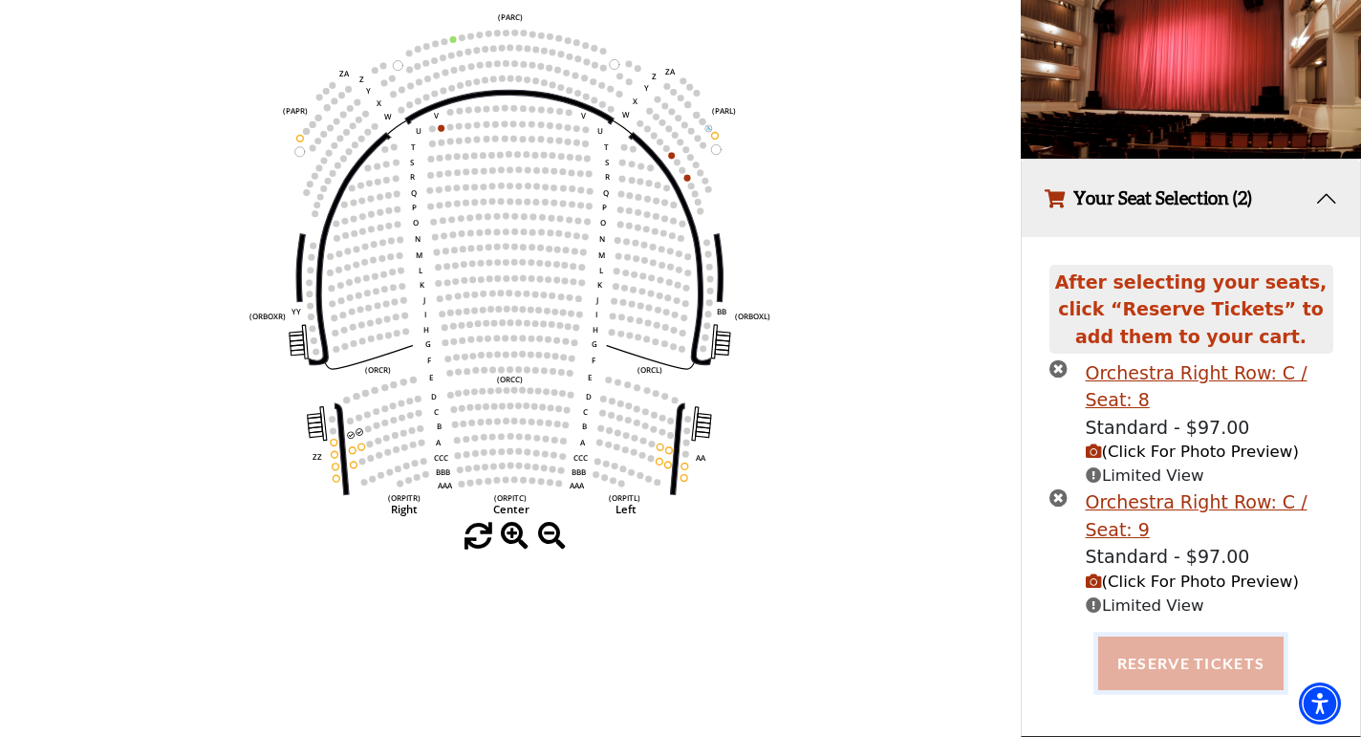
click at [1212, 666] on button "Reserve Tickets" at bounding box center [1190, 664] width 185 height 54
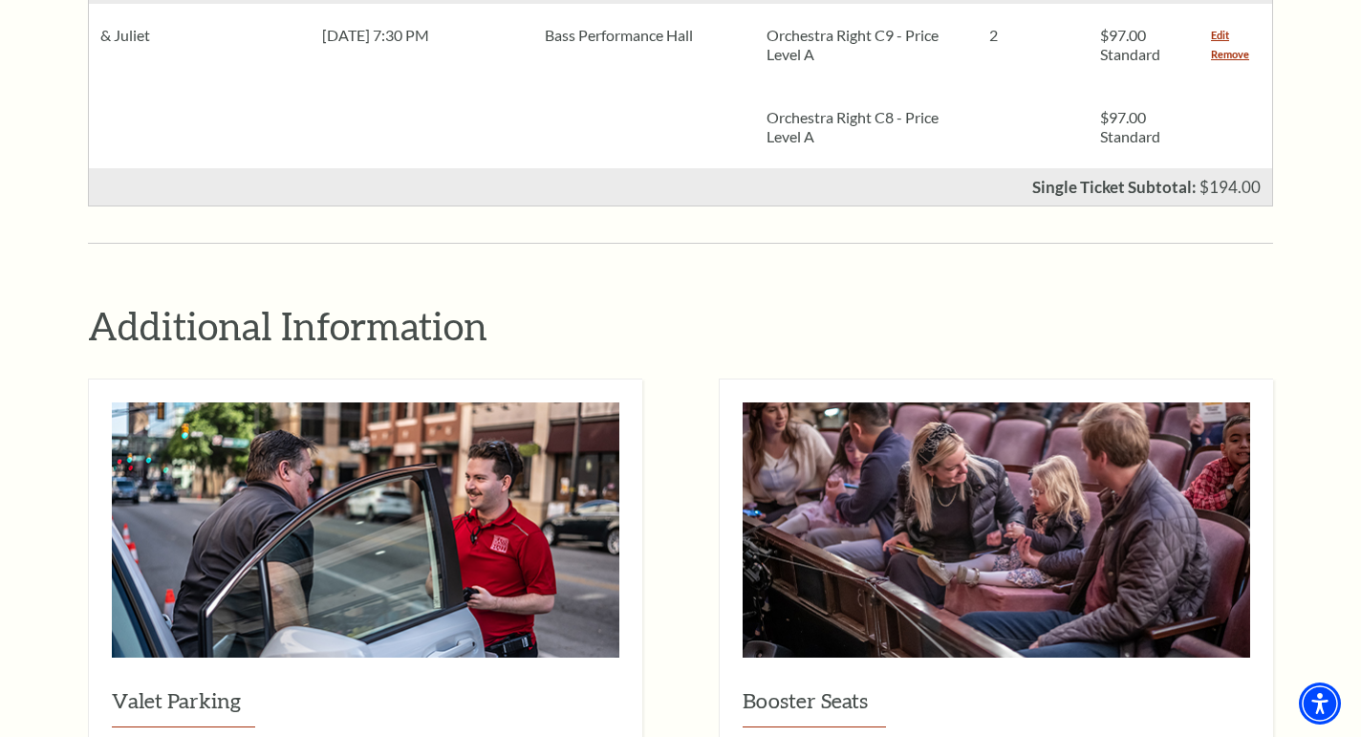
scroll to position [610, 0]
